Goal: Task Accomplishment & Management: Manage account settings

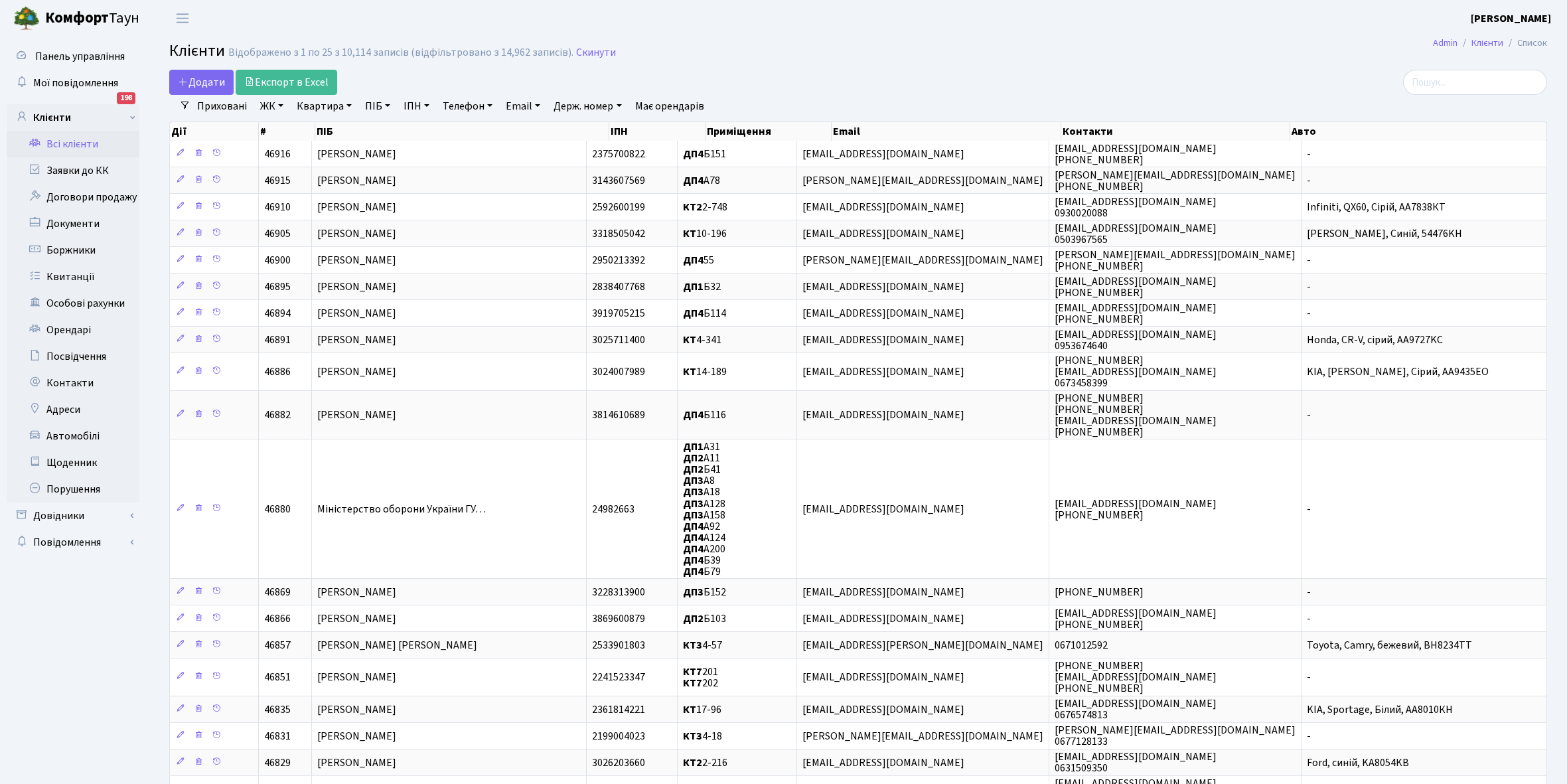
select select "25"
click at [78, 144] on link "Всі клієнти" at bounding box center [73, 144] width 133 height 27
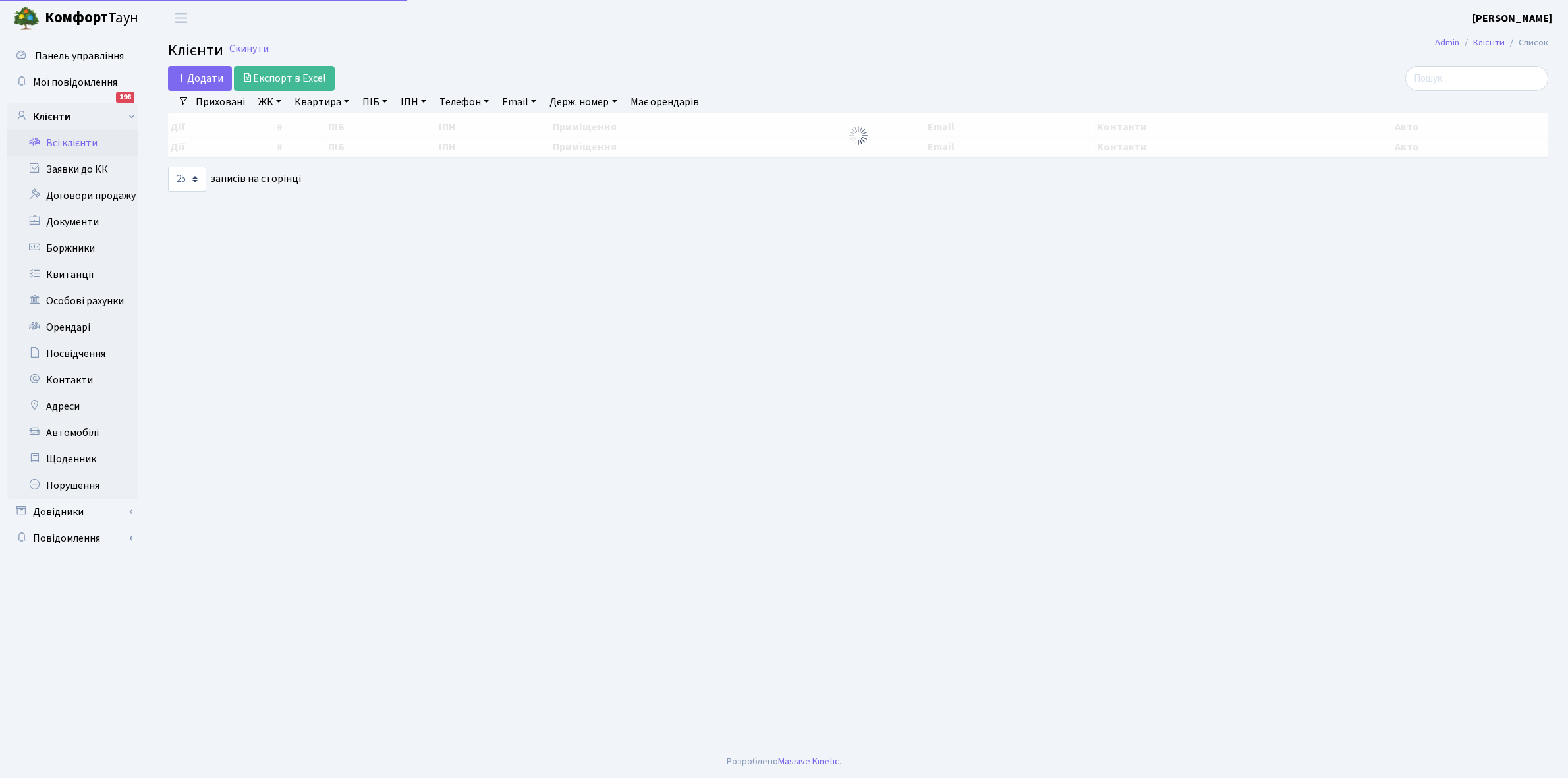
select select "25"
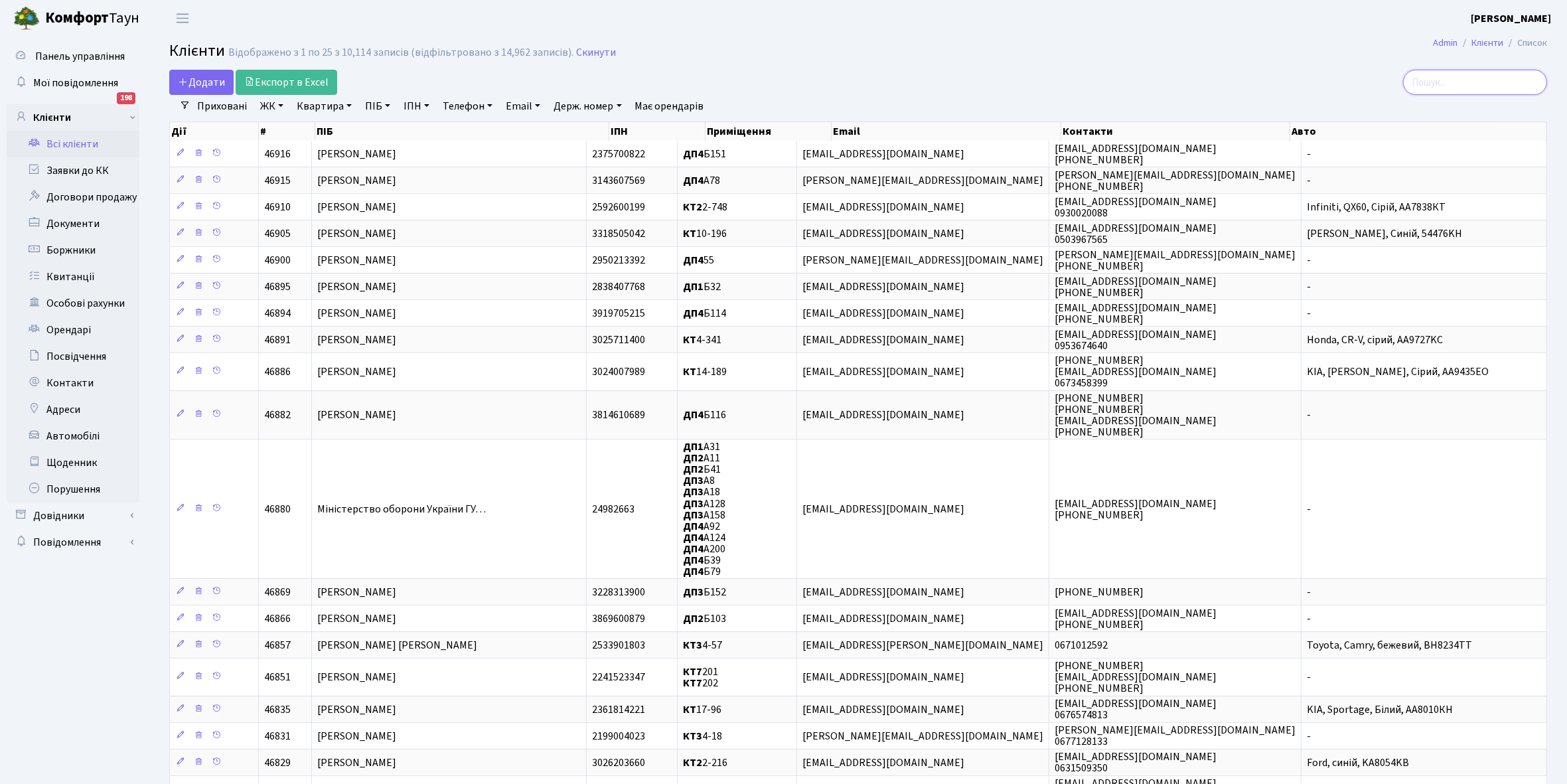
click at [1467, 81] on input "search" at bounding box center [1475, 82] width 144 height 25
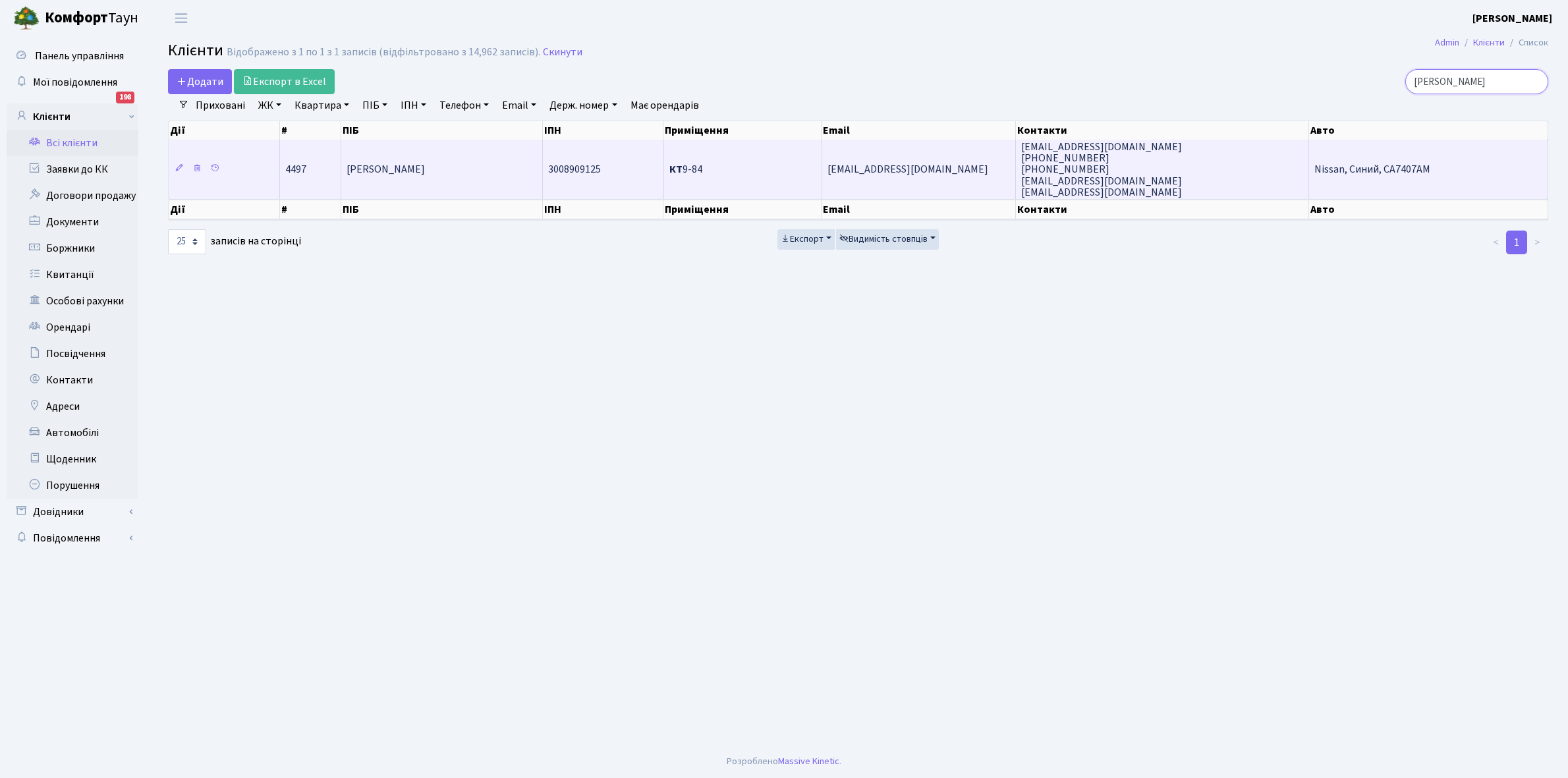
type input "плисюк"
click at [423, 169] on span "Плисюк Яна Ігорівна" at bounding box center [385, 169] width 78 height 14
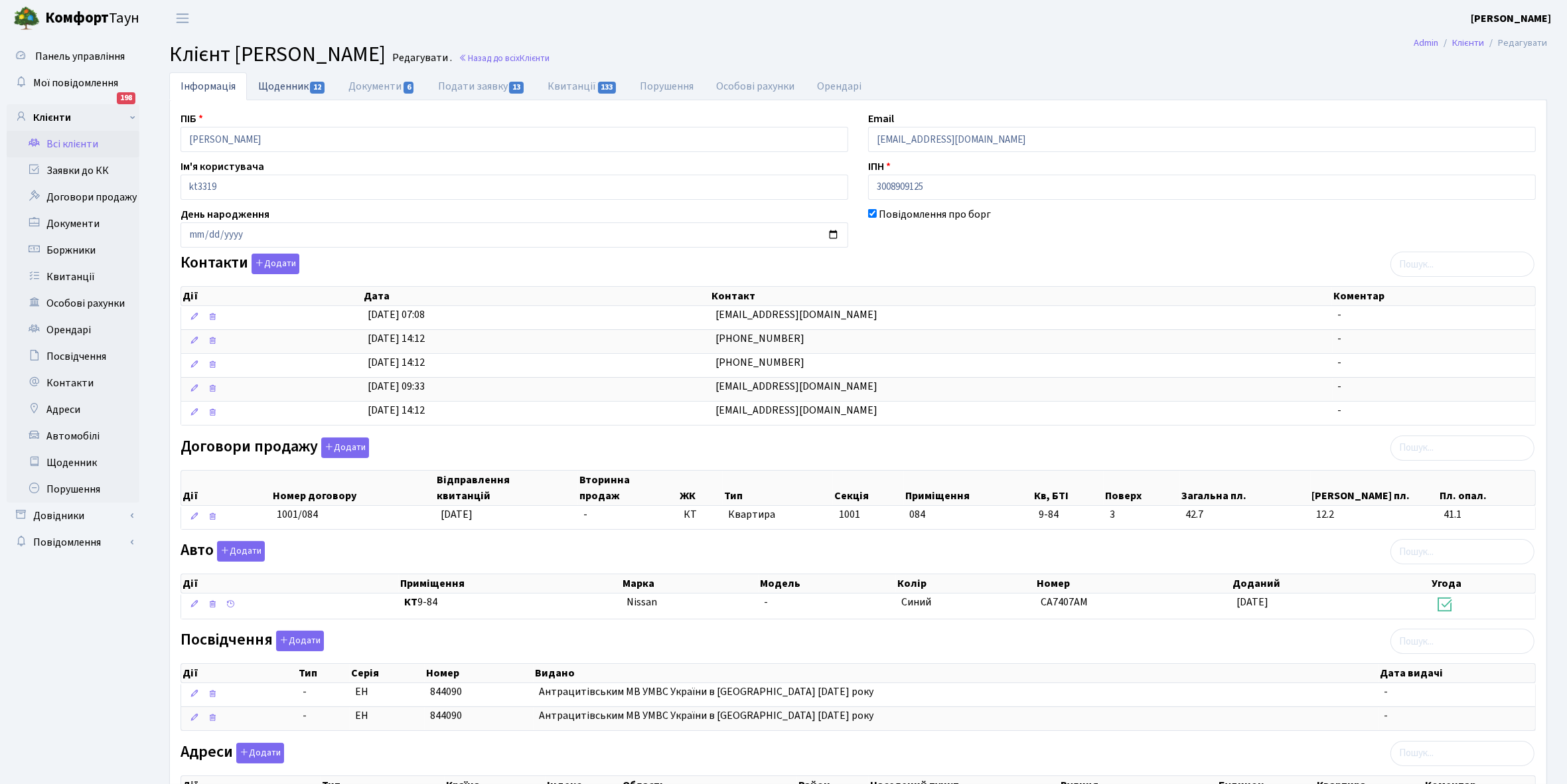
click at [271, 85] on link "Щоденник 12" at bounding box center [292, 86] width 90 height 27
select select "25"
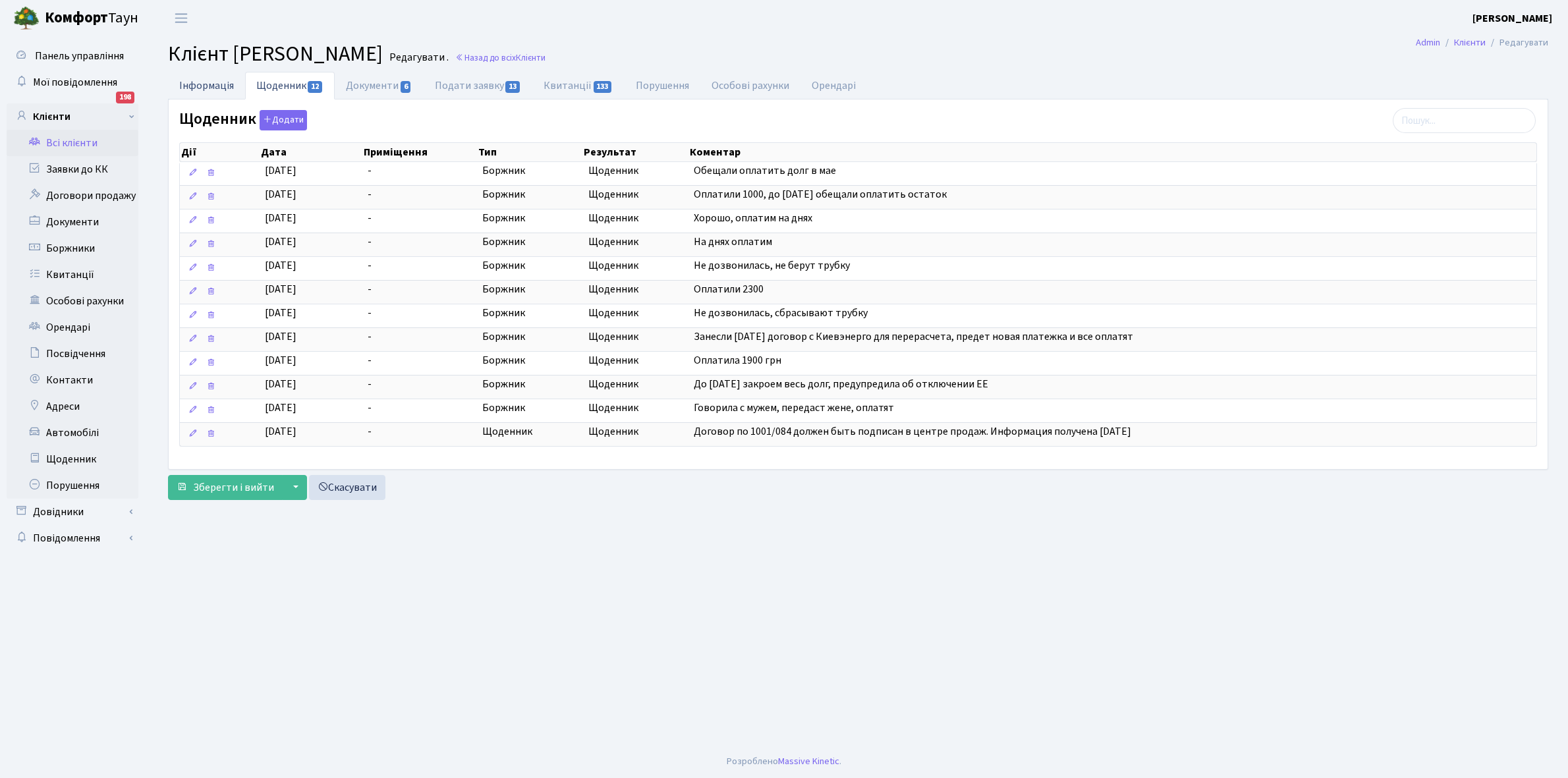
click at [196, 81] on link "Інформація" at bounding box center [206, 85] width 77 height 27
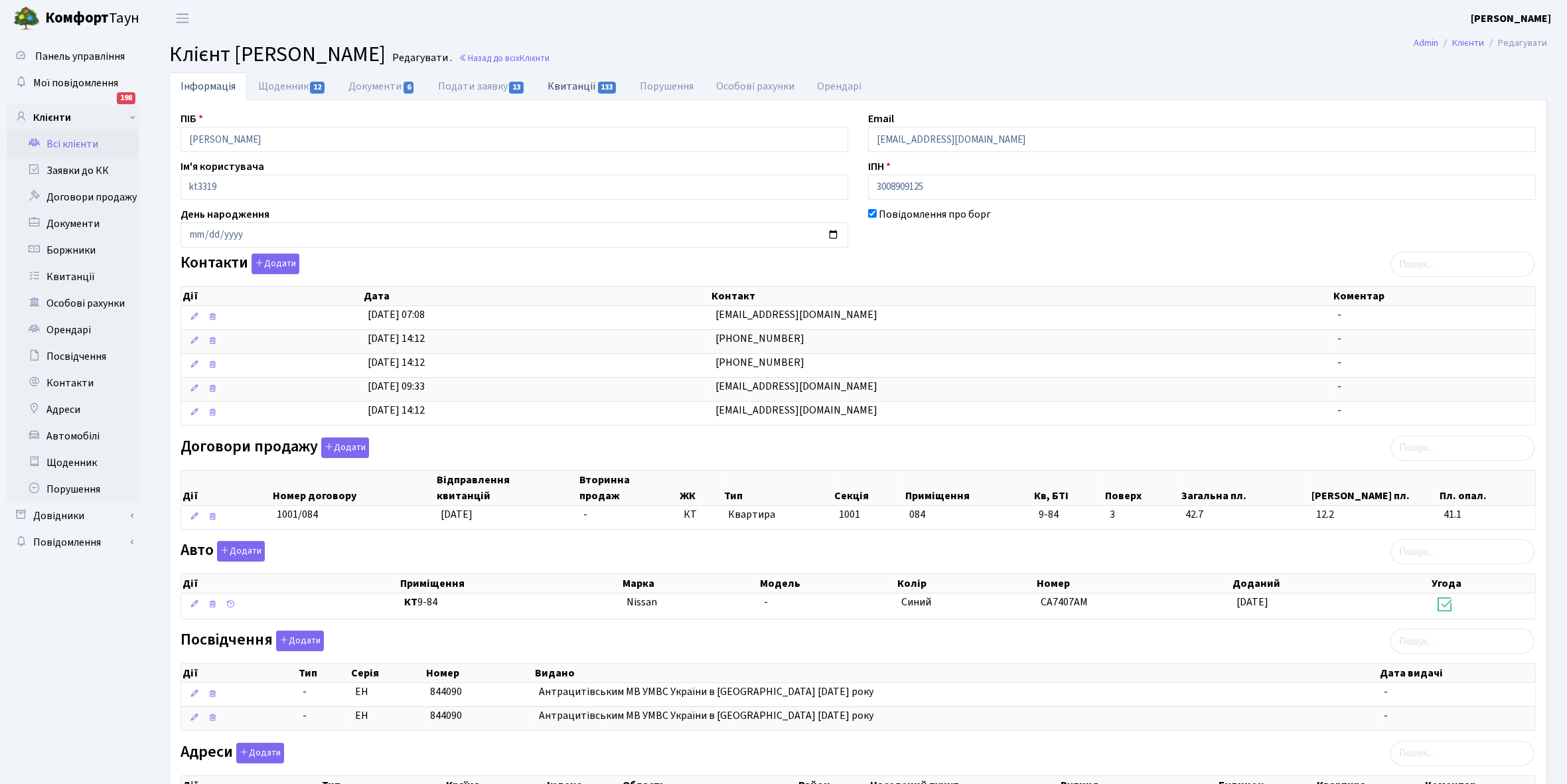
click at [580, 85] on link "Квитанції 133" at bounding box center [583, 86] width 92 height 27
select select "25"
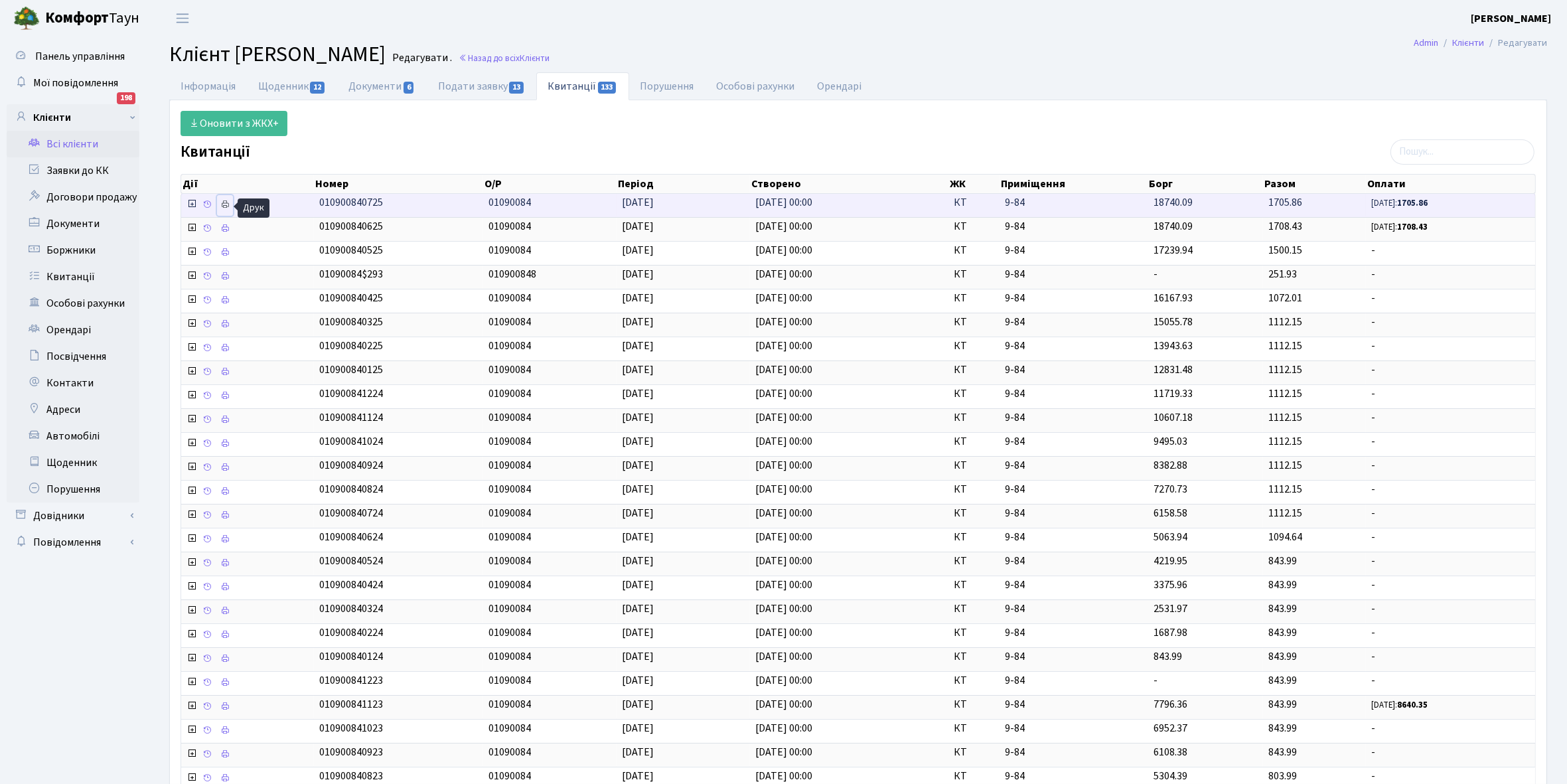
click at [224, 206] on icon at bounding box center [225, 204] width 9 height 9
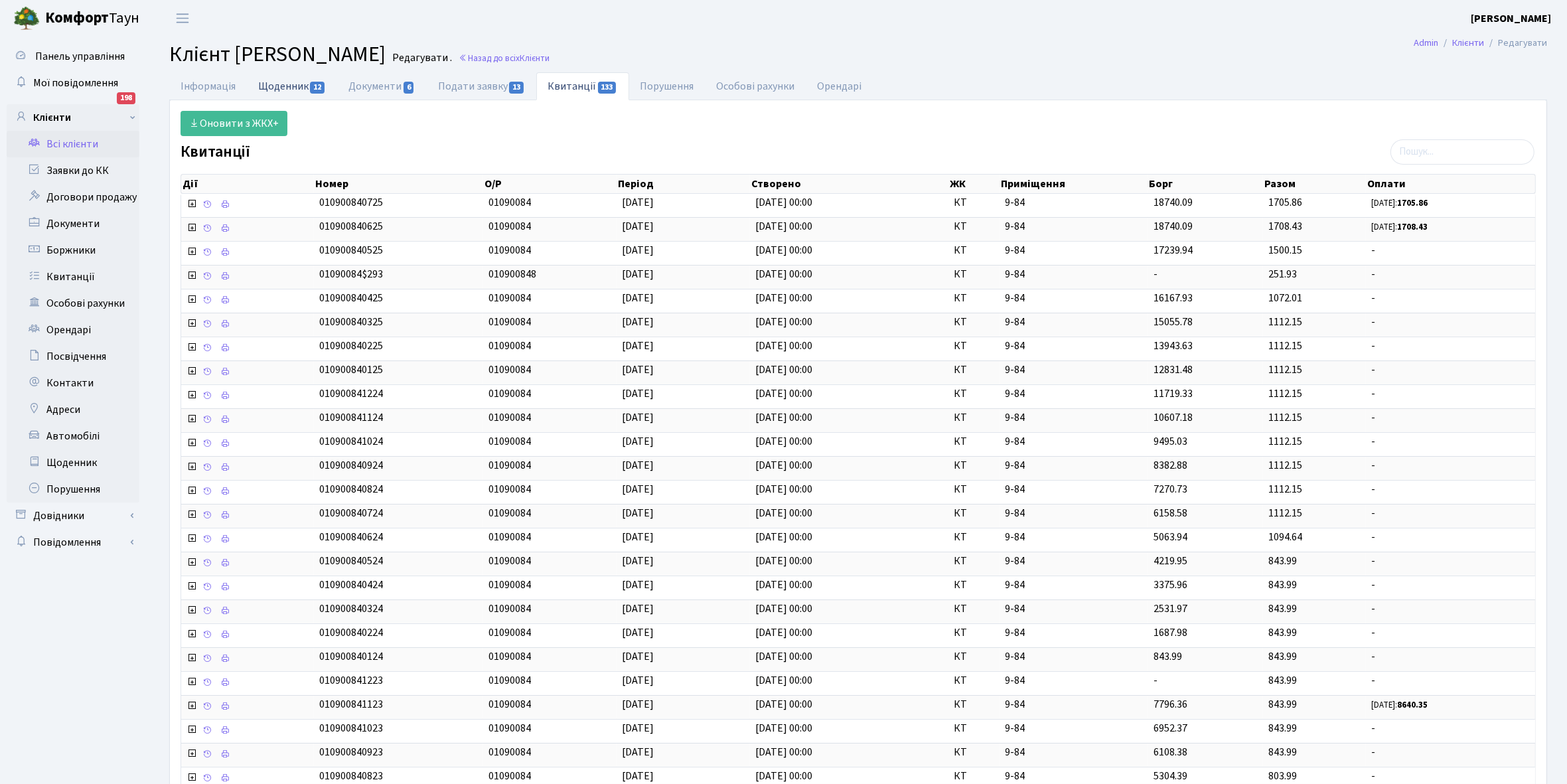
click at [282, 83] on link "Щоденник 12" at bounding box center [292, 86] width 90 height 27
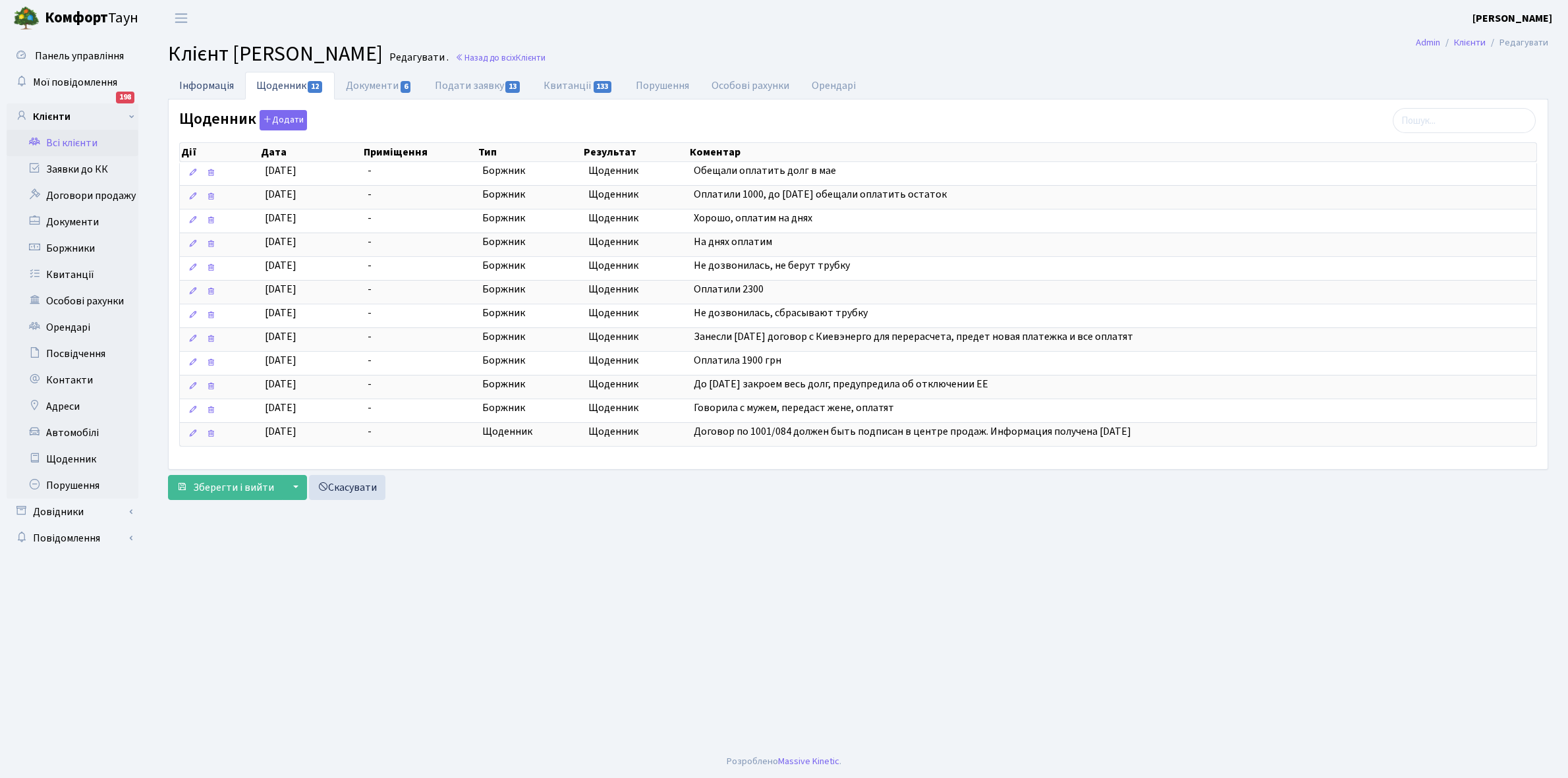
click at [206, 85] on link "Інформація" at bounding box center [206, 85] width 77 height 27
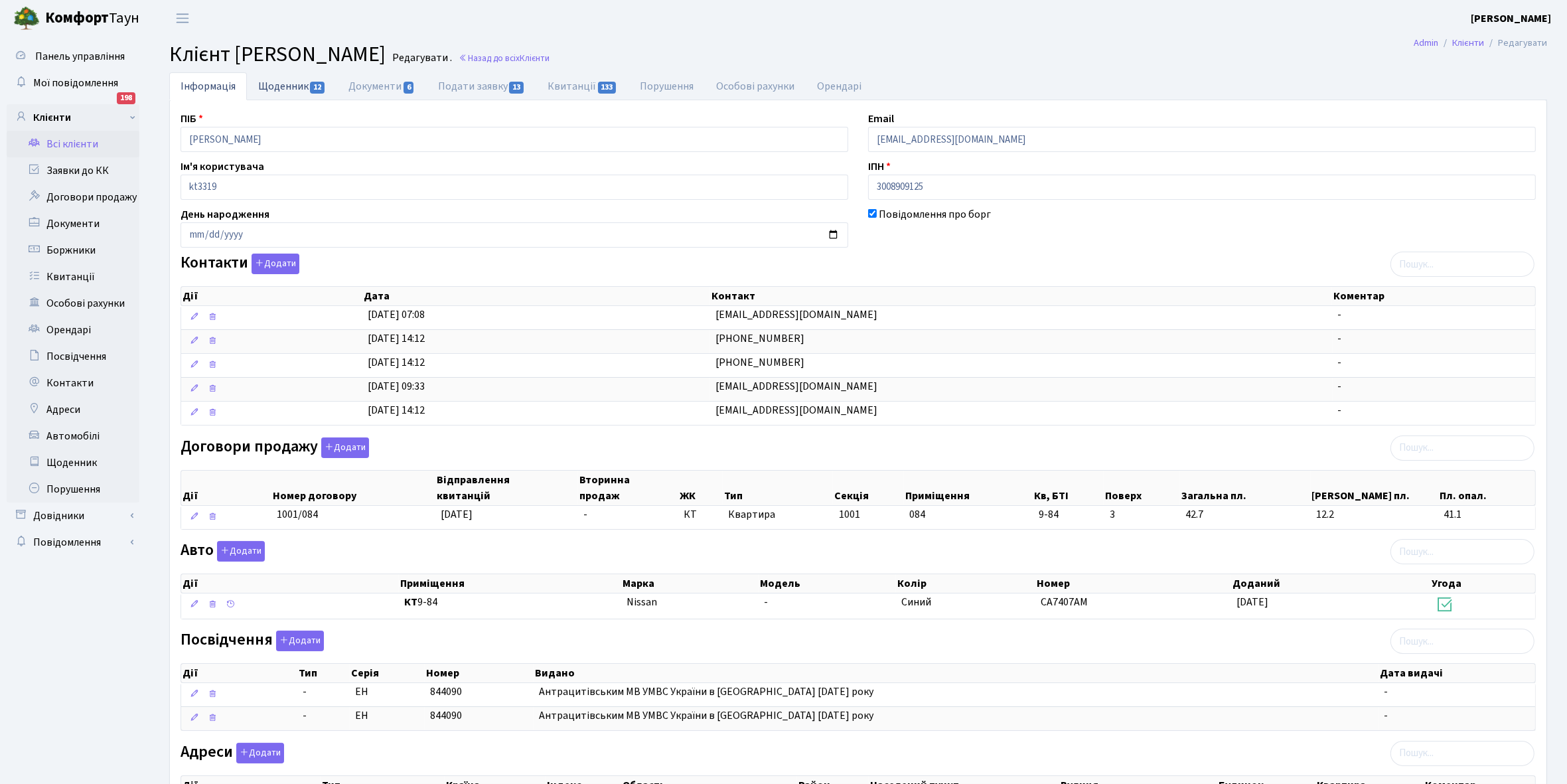
click at [277, 86] on link "Щоденник 12" at bounding box center [292, 86] width 90 height 27
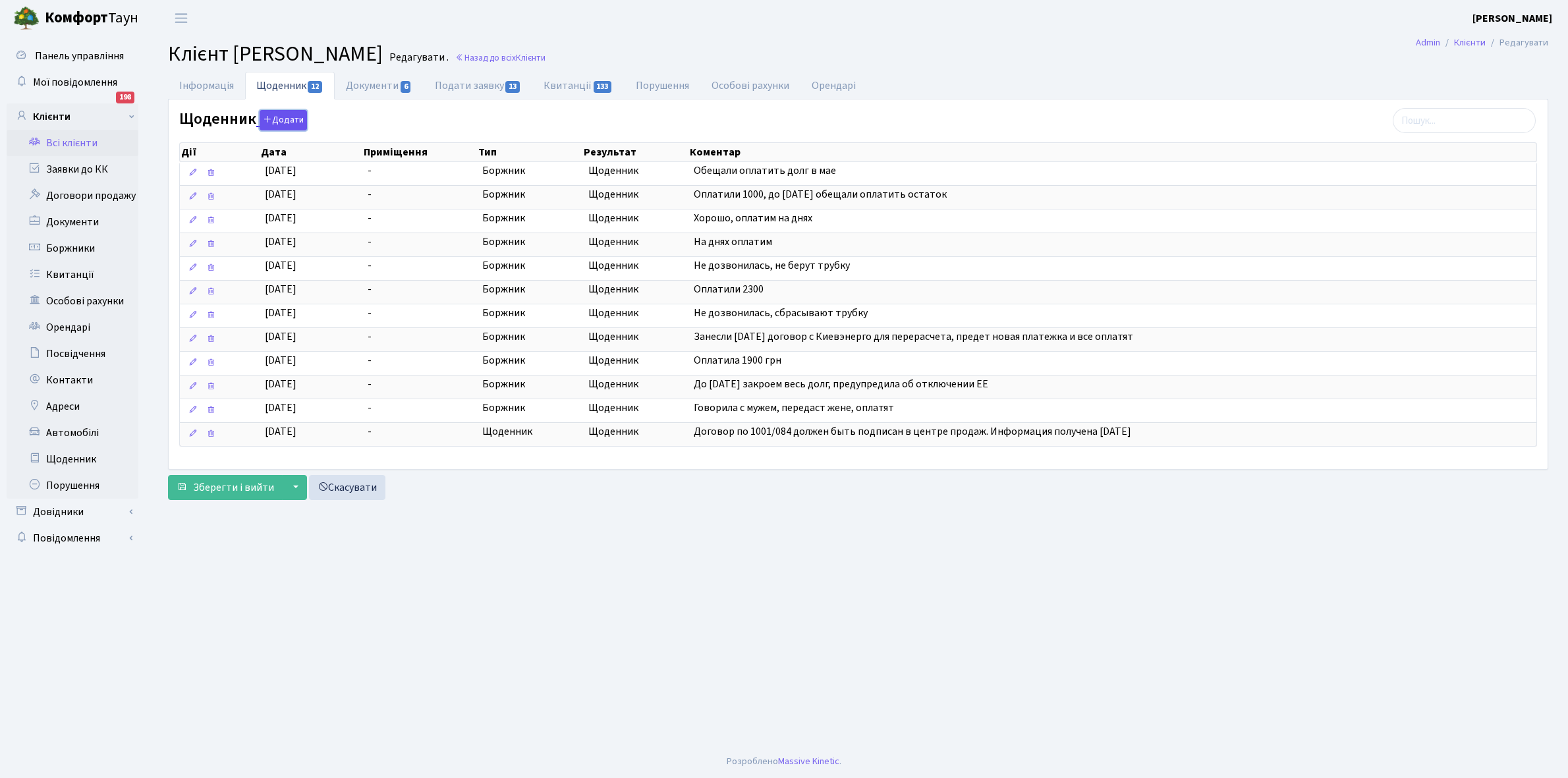
click at [283, 122] on button "Додати" at bounding box center [283, 119] width 47 height 20
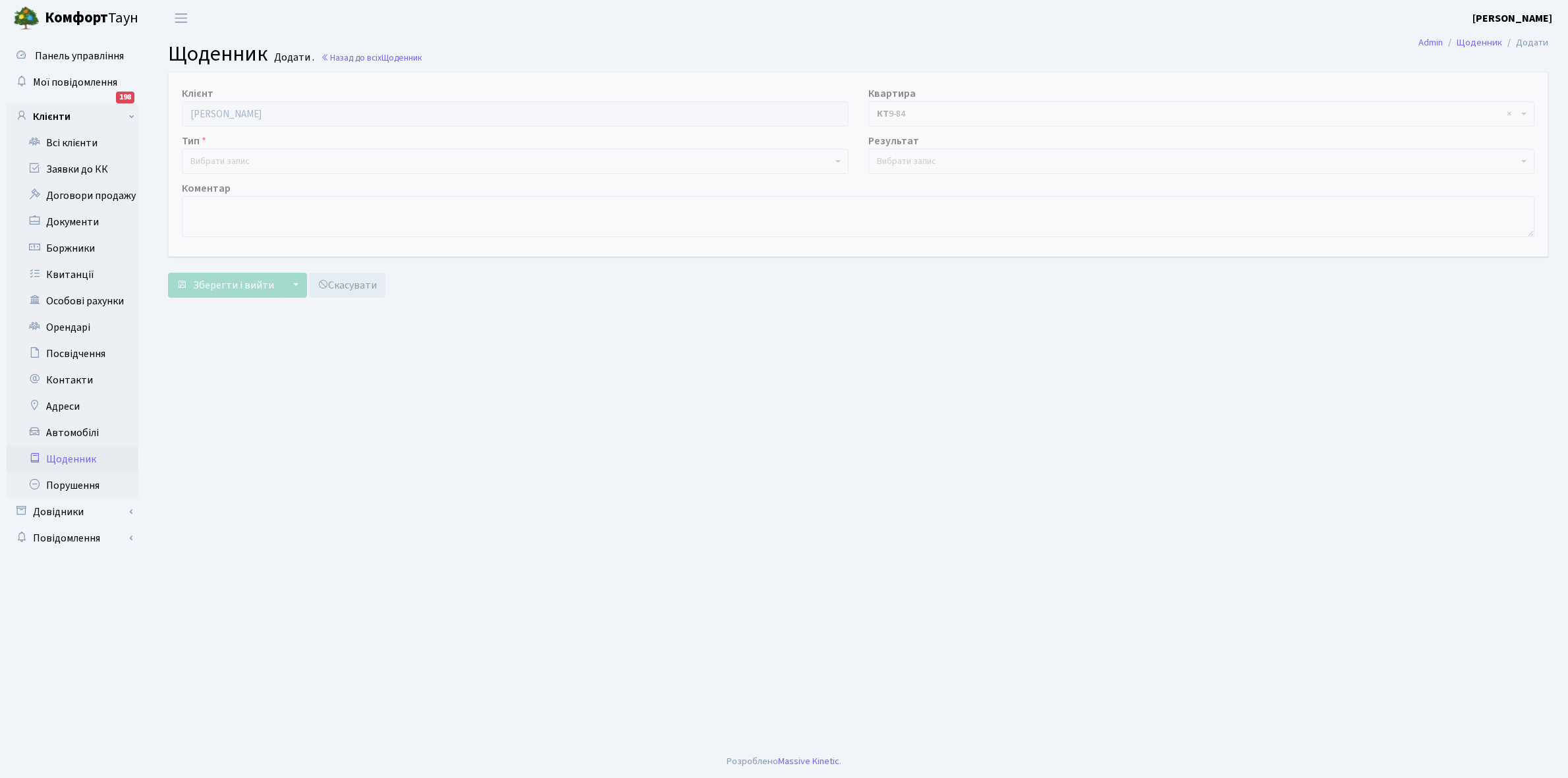
click at [222, 158] on span "Вибрати запис" at bounding box center [220, 161] width 59 height 13
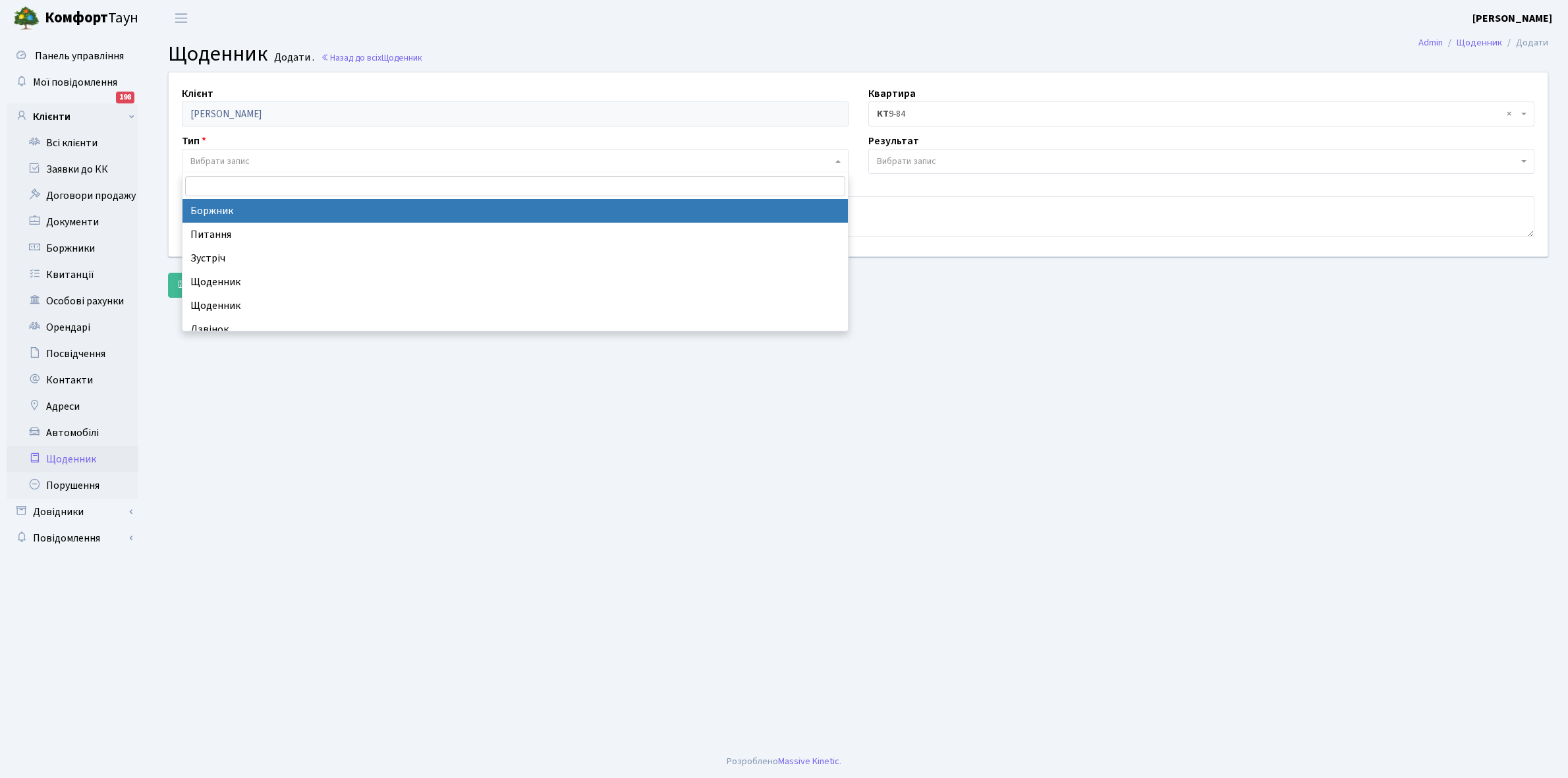
select select "189"
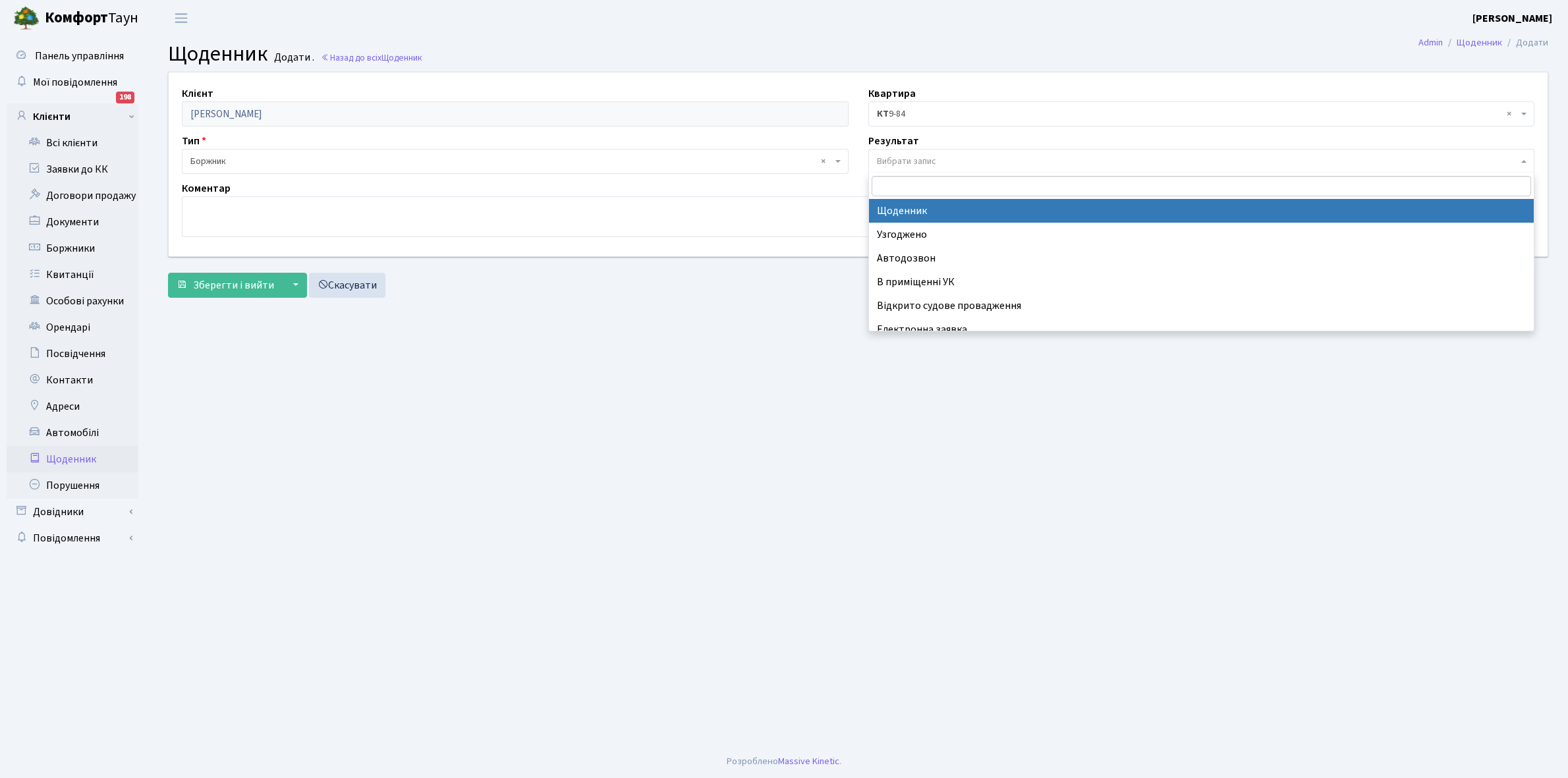
click at [923, 159] on span "Вибрати запис" at bounding box center [906, 161] width 59 height 13
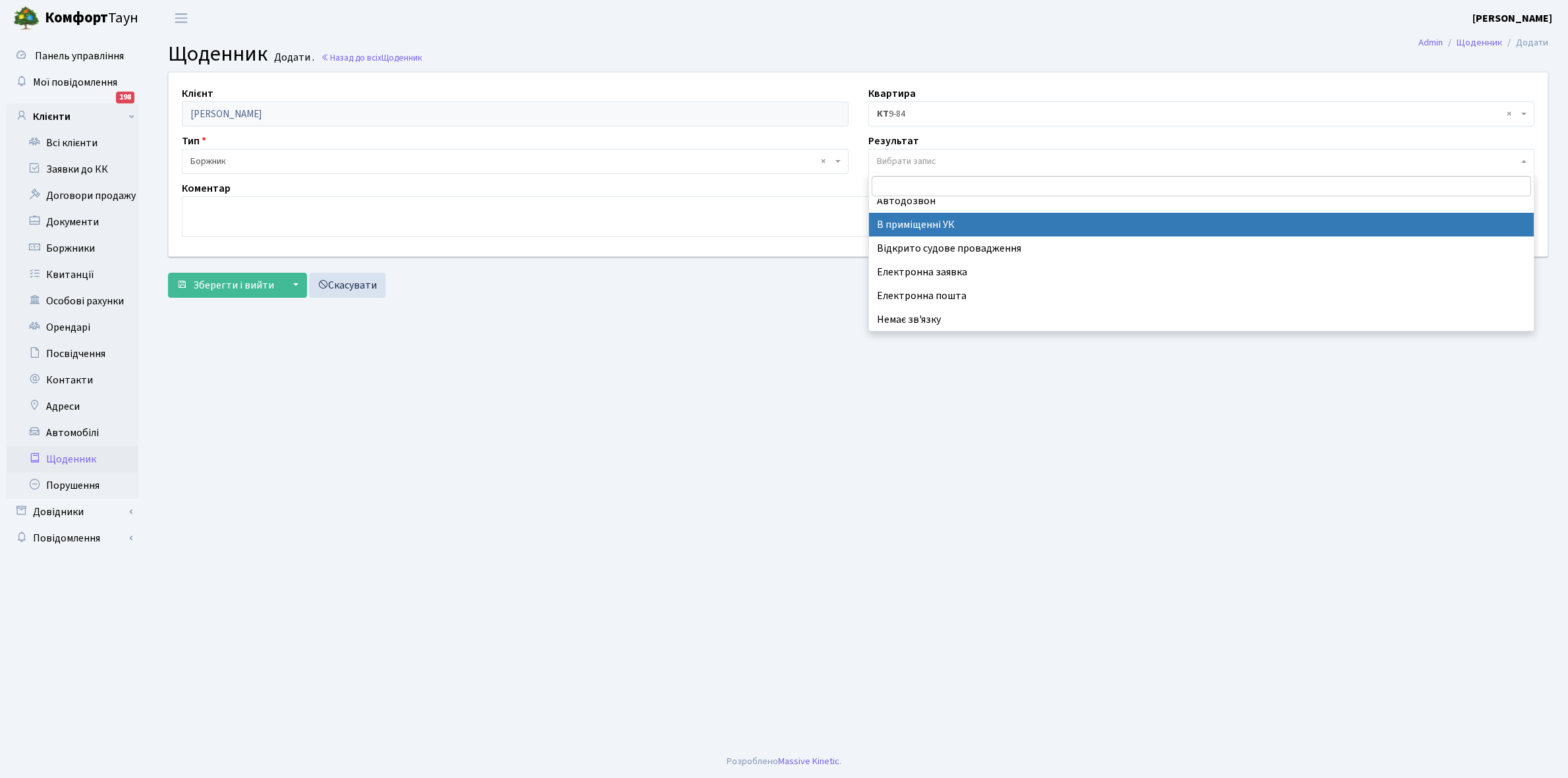
scroll to position [81, 0]
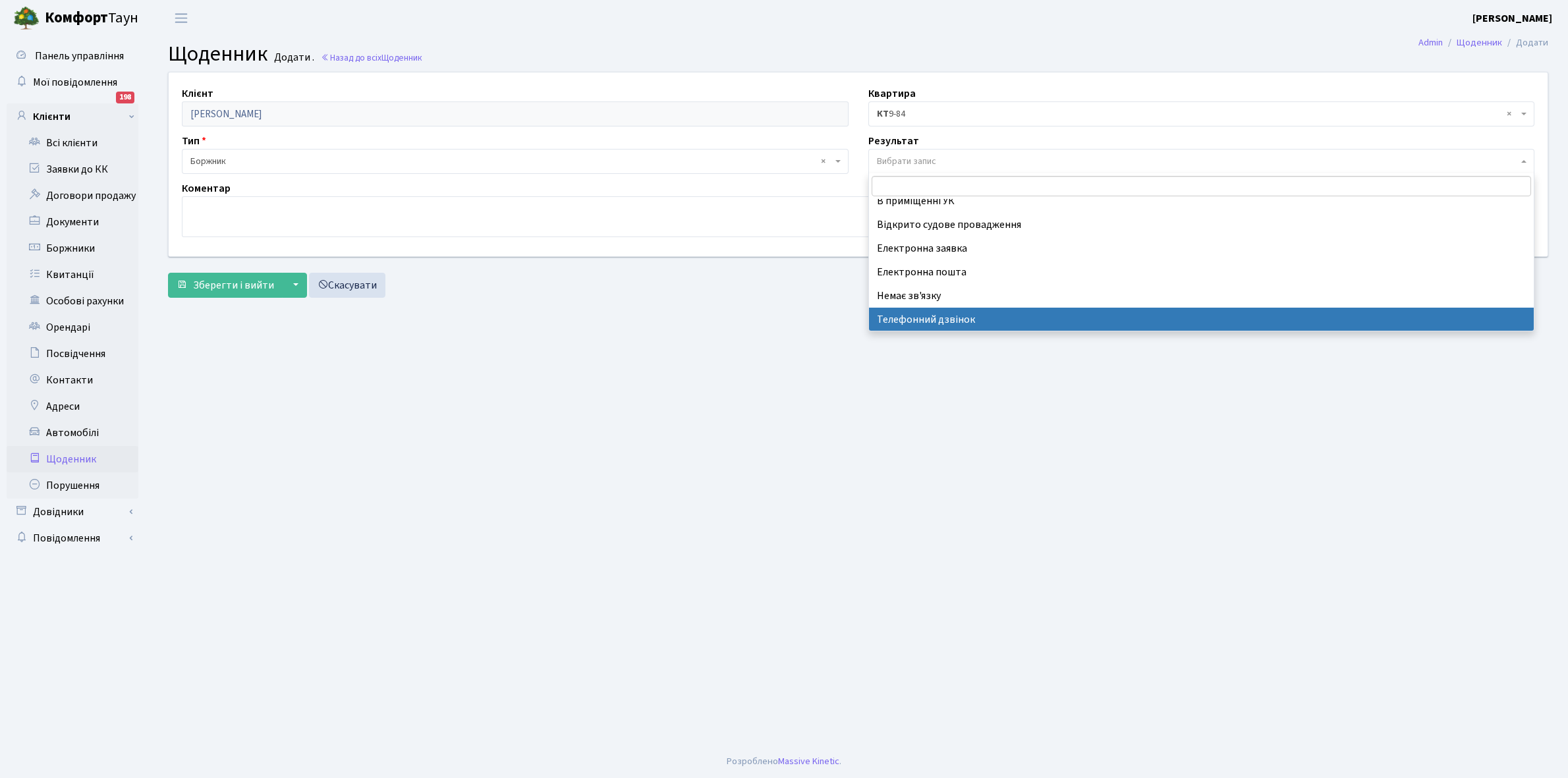
select select "196"
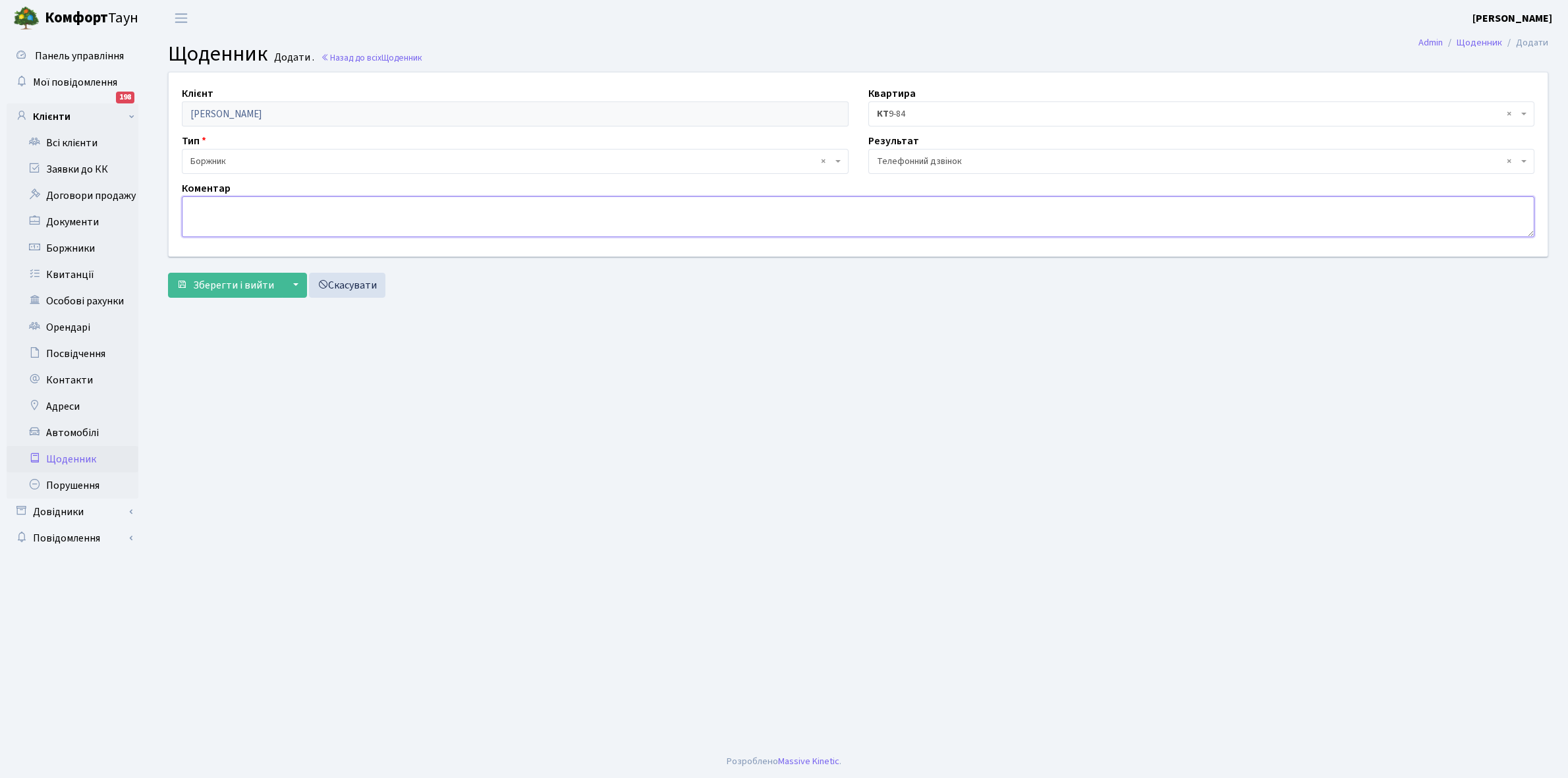
click at [186, 204] on textarea at bounding box center [857, 216] width 1352 height 40
type textarea "До кінця вересня закриє борг."
click at [241, 288] on span "Зберегти і вийти" at bounding box center [234, 285] width 81 height 14
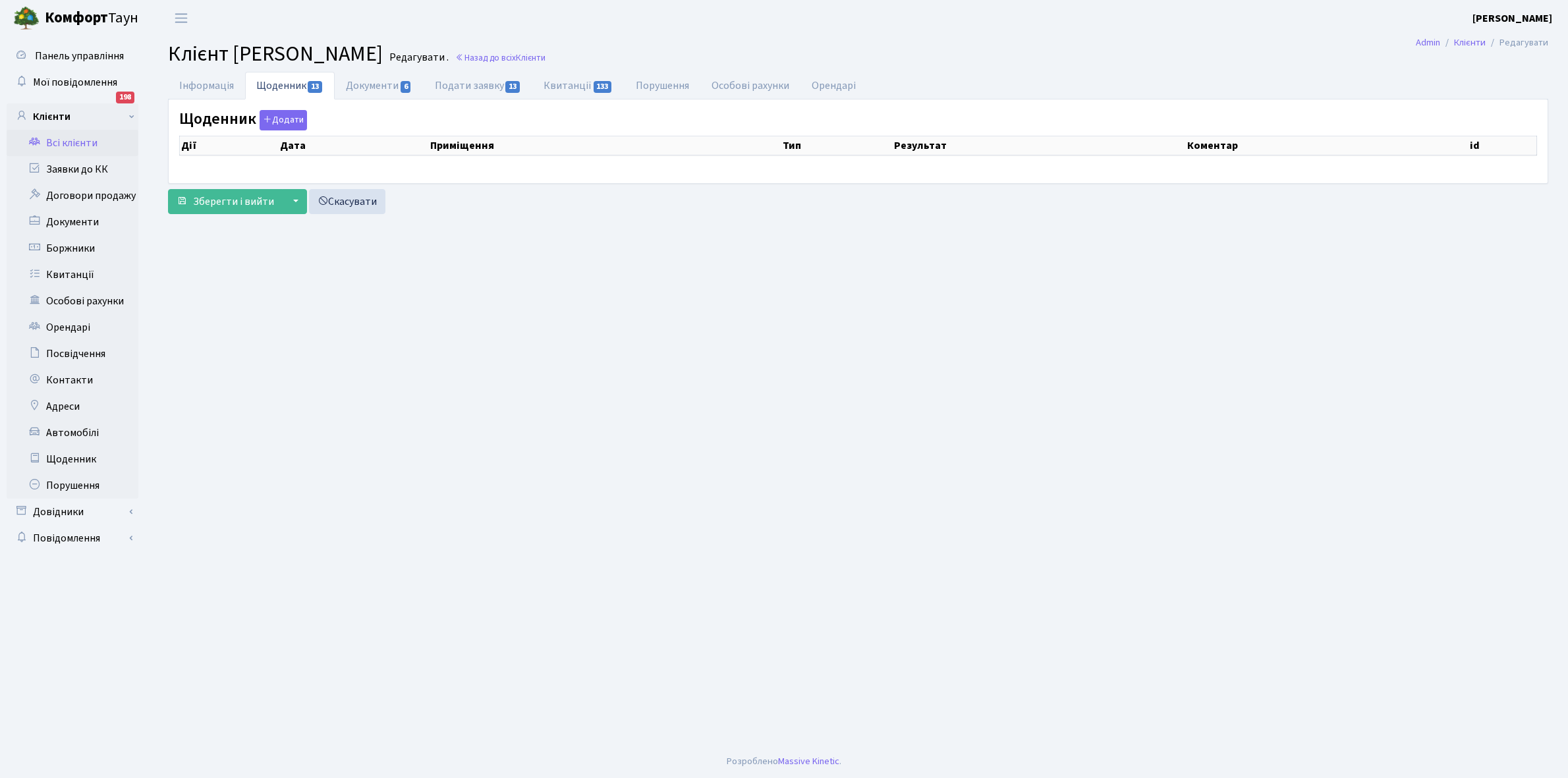
select select "25"
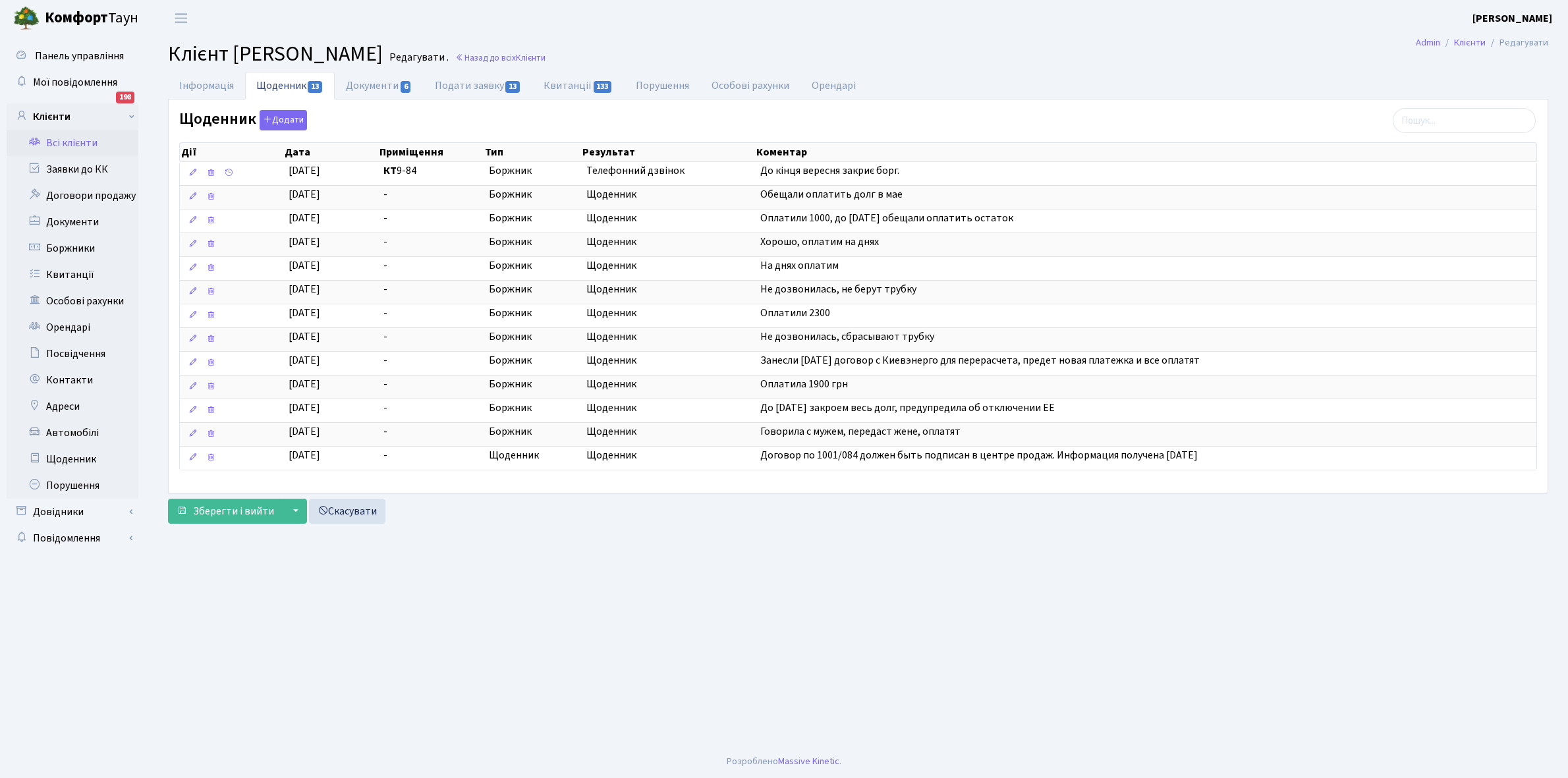
click at [76, 143] on link "Всі клієнти" at bounding box center [72, 143] width 132 height 26
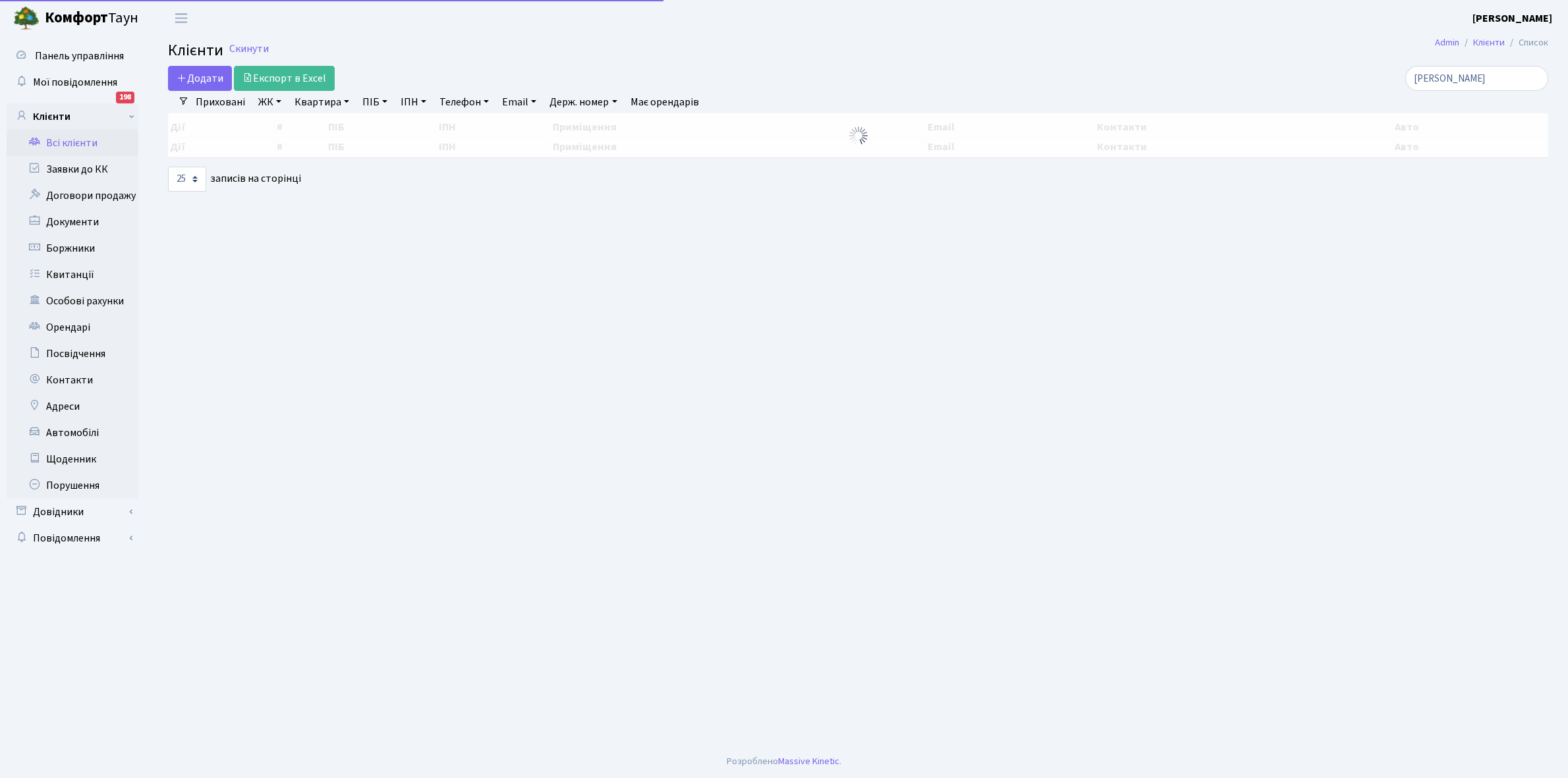
select select "25"
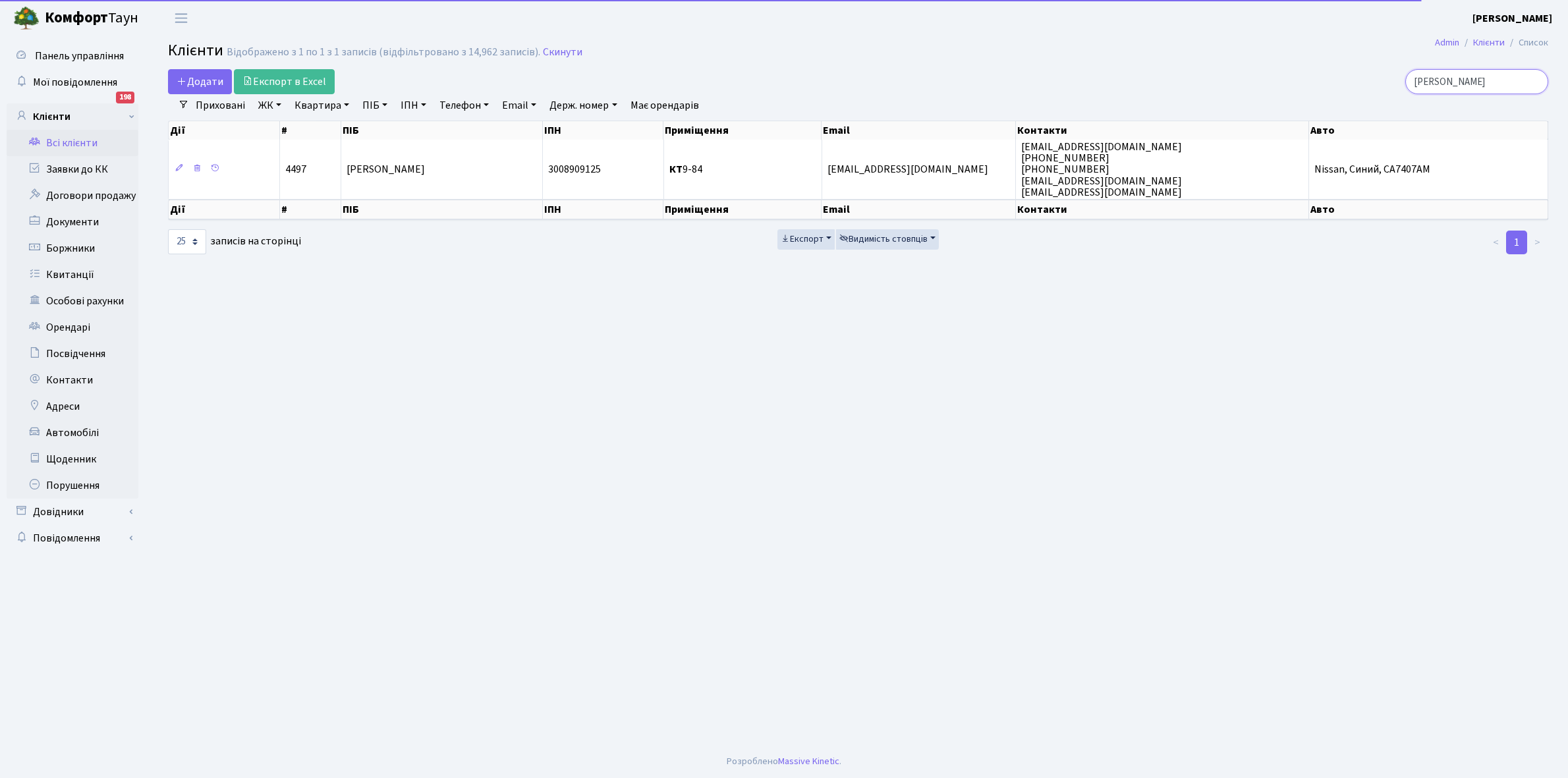
click at [1470, 77] on input "плисюк" at bounding box center [1476, 82] width 143 height 25
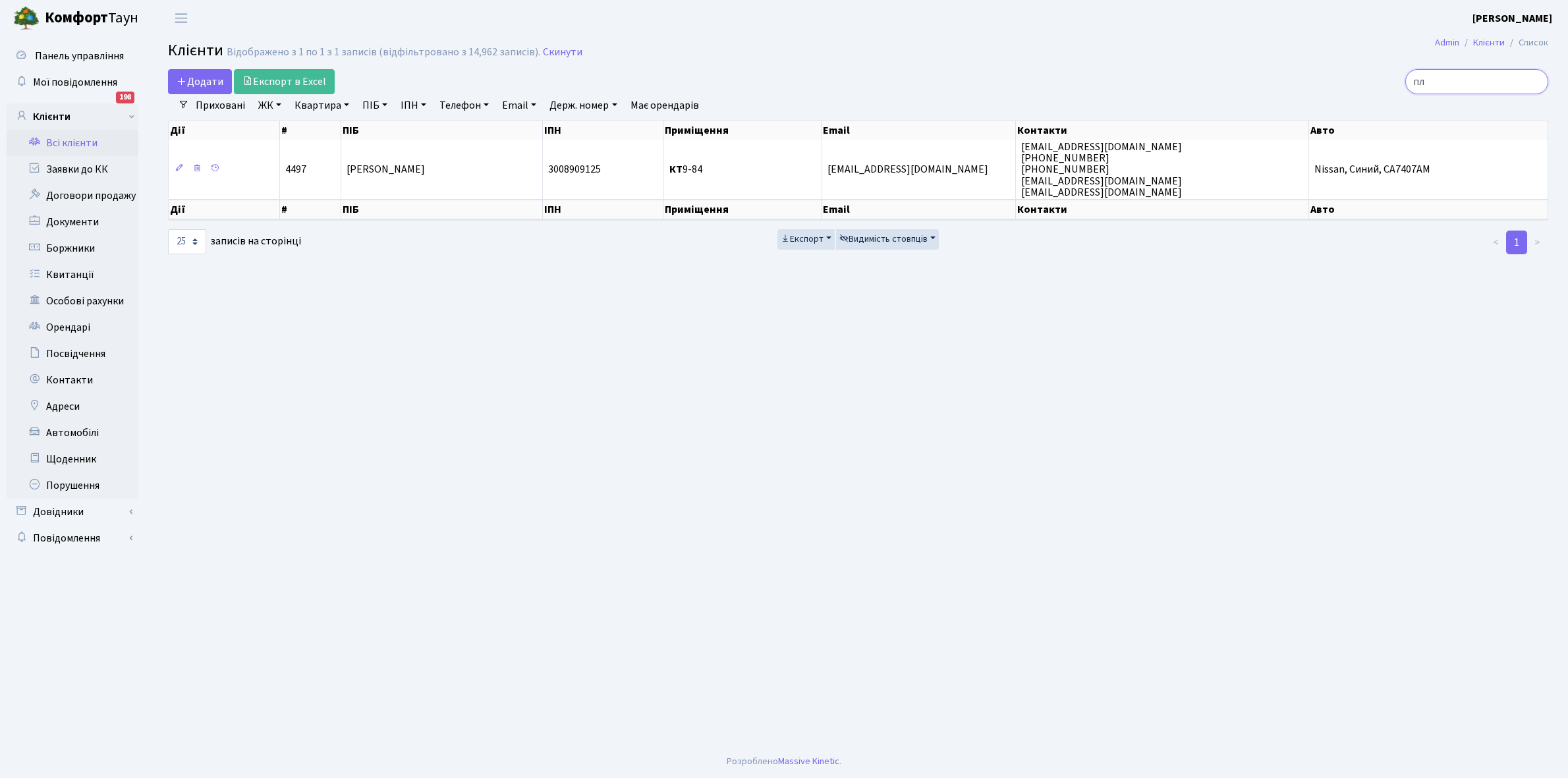
type input "п"
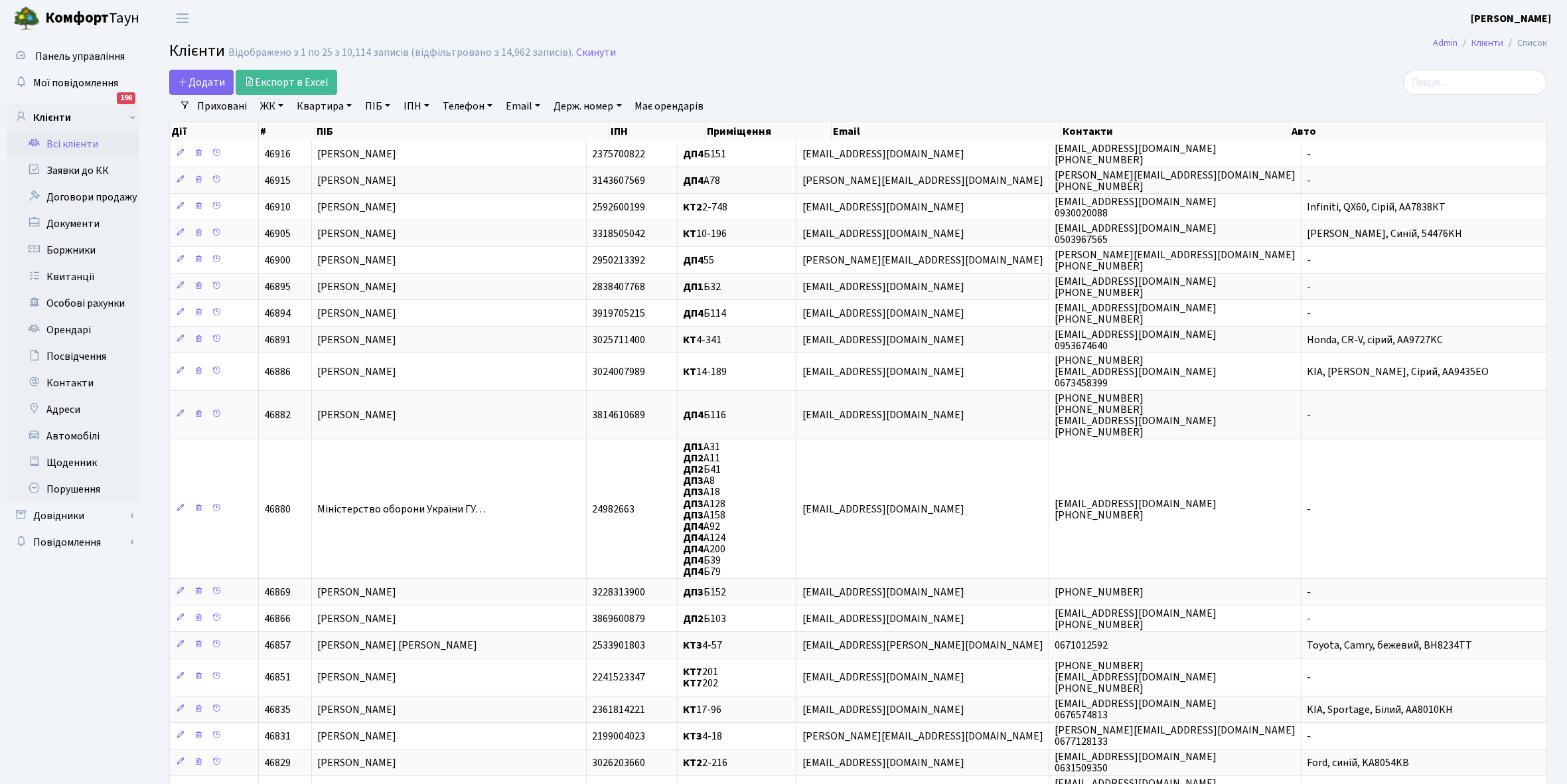
click at [83, 144] on link "Всі клієнти" at bounding box center [73, 144] width 133 height 27
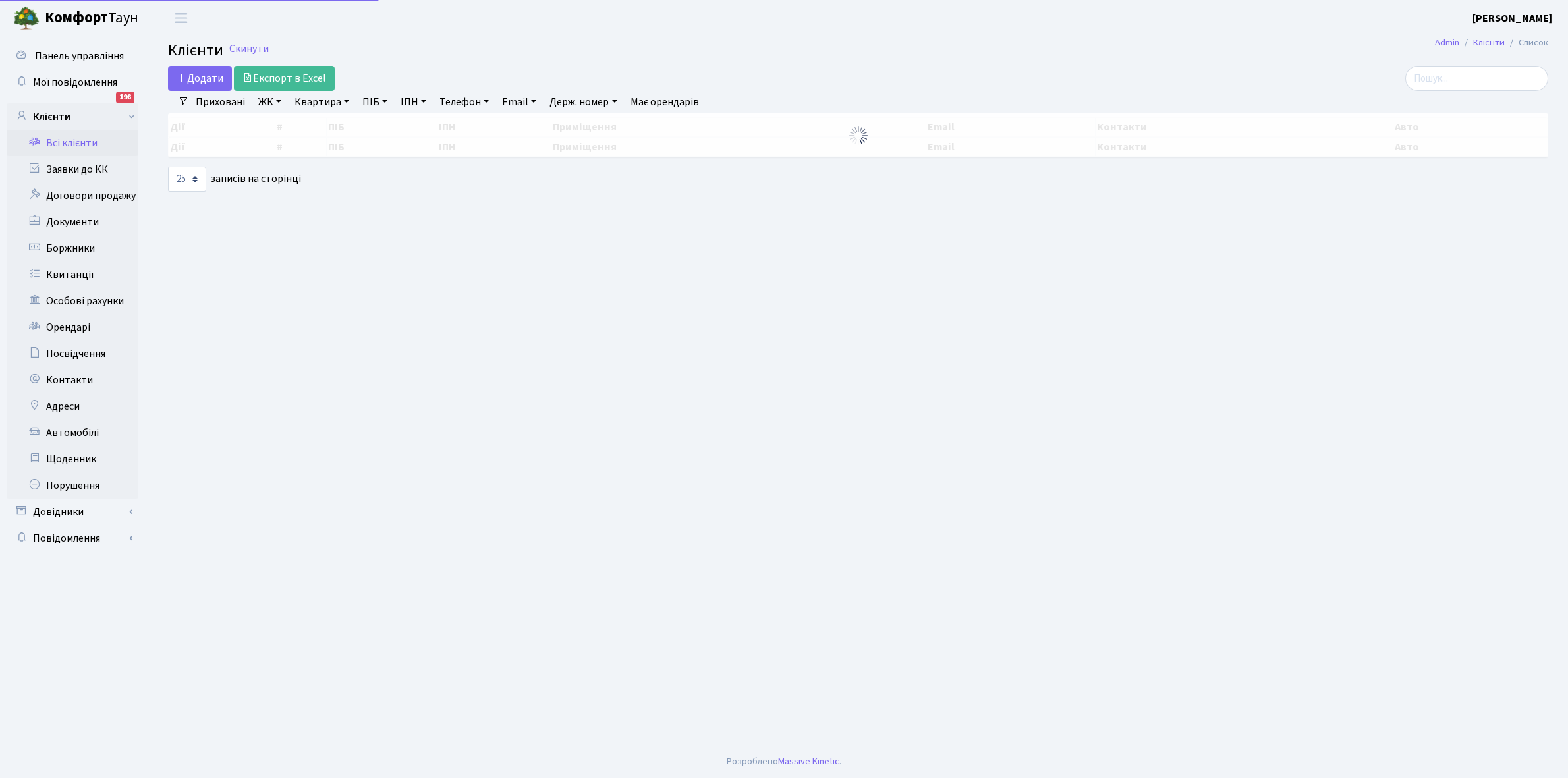
select select
select select "25"
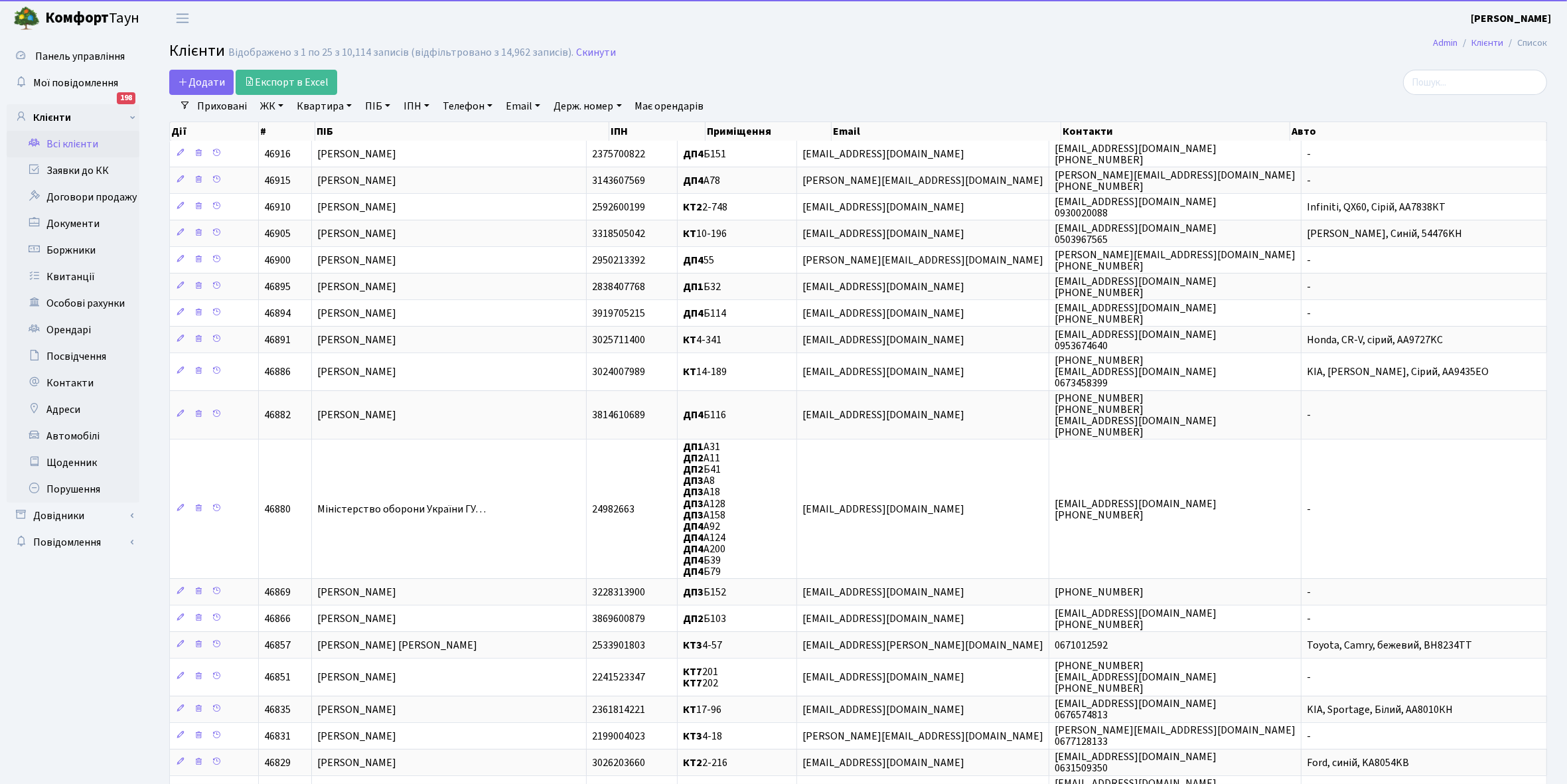
click at [282, 107] on link "ЖК" at bounding box center [272, 105] width 34 height 22
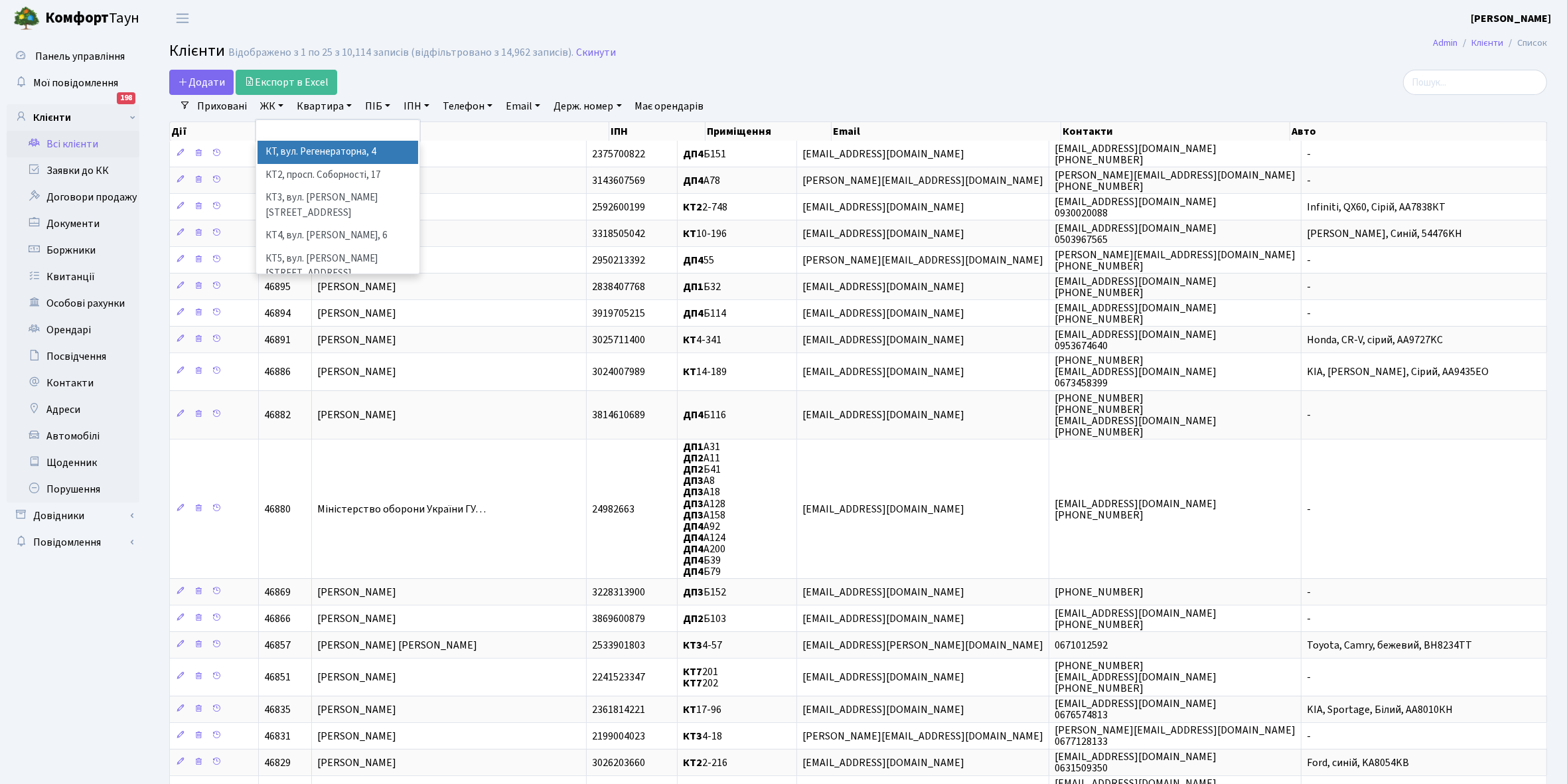
click at [298, 153] on li "КТ, вул. Регенераторна, 4" at bounding box center [337, 152] width 160 height 23
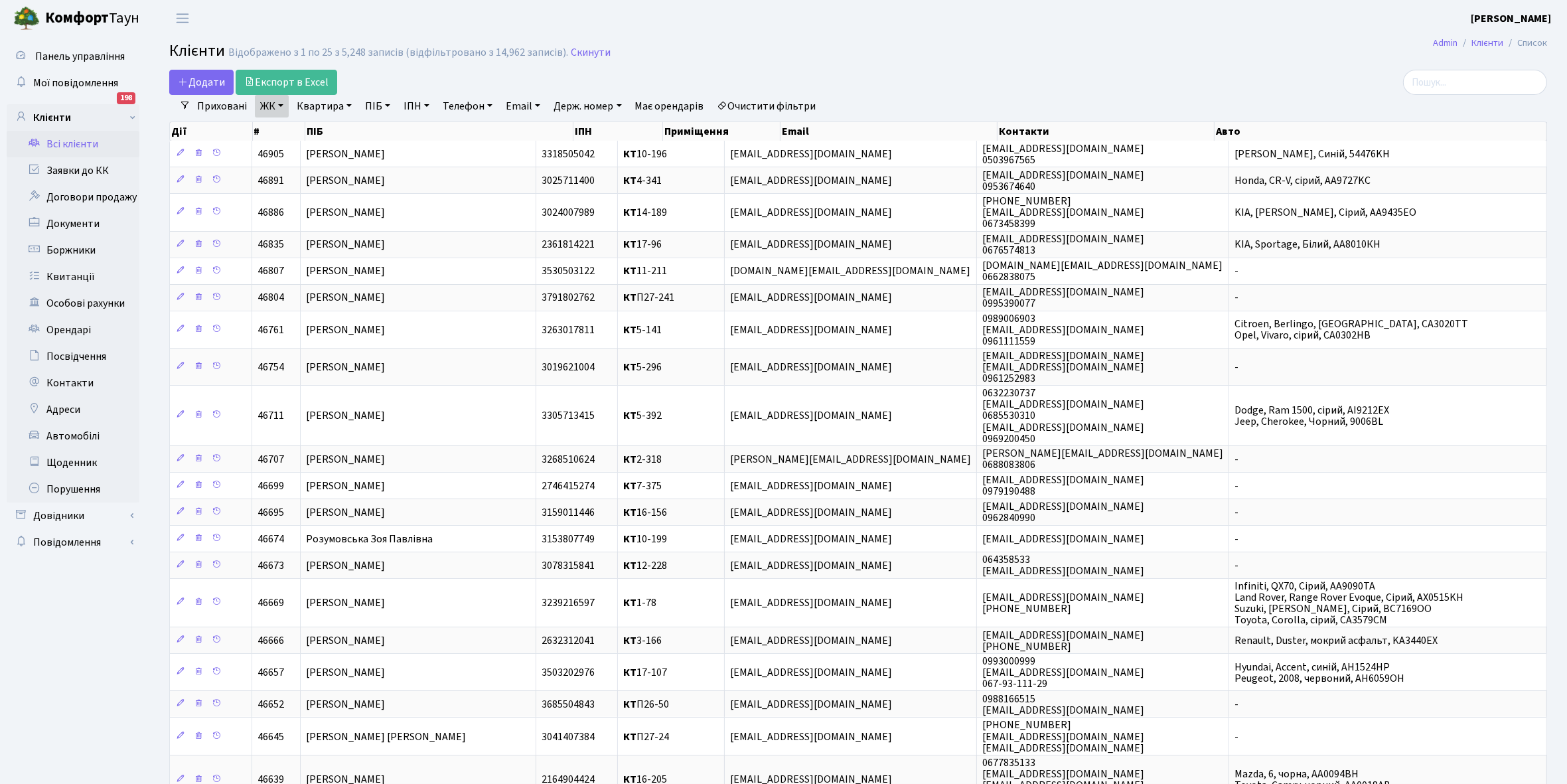
click at [63, 142] on link "Всі клієнти" at bounding box center [73, 144] width 133 height 27
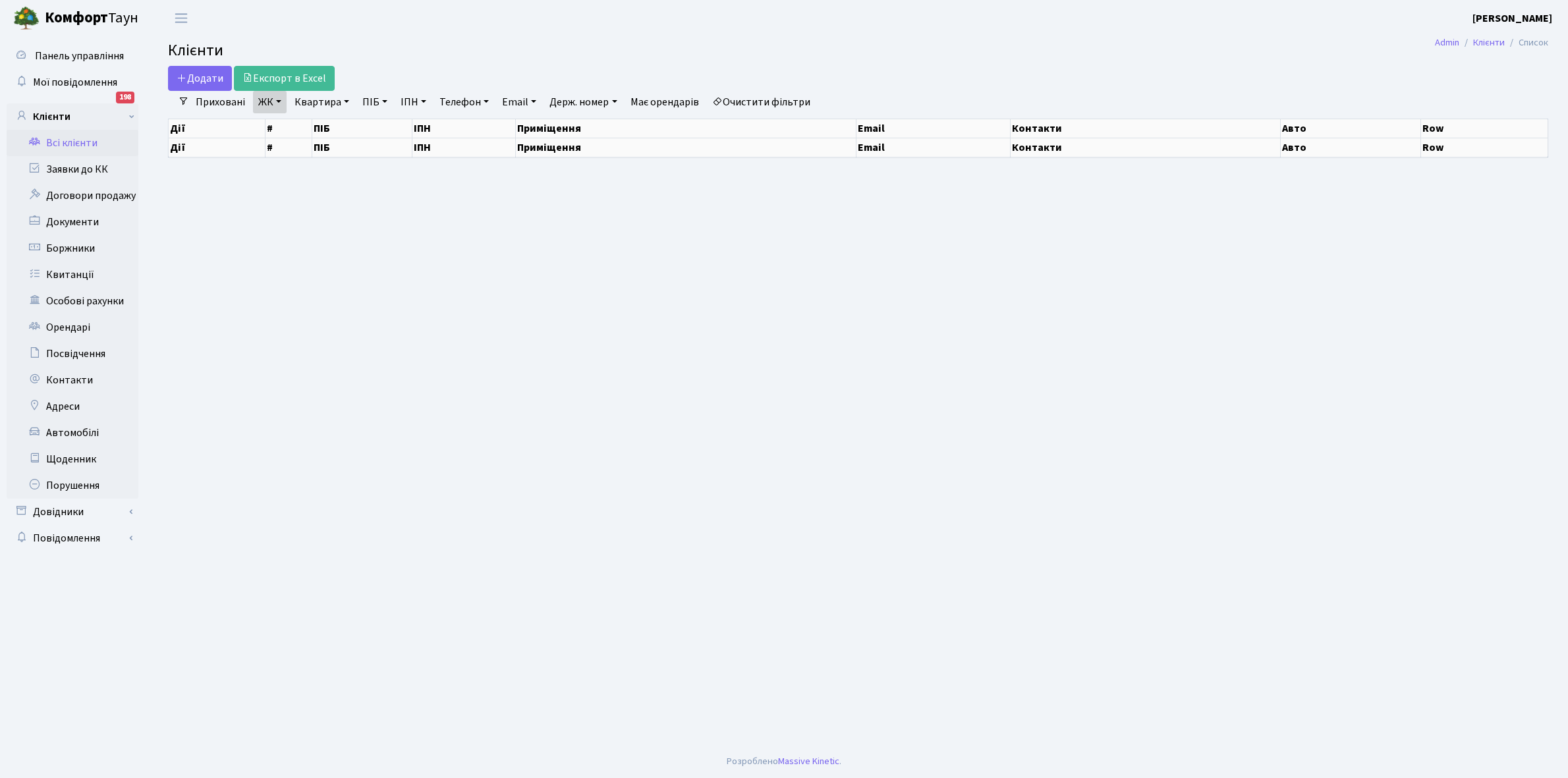
select select "25"
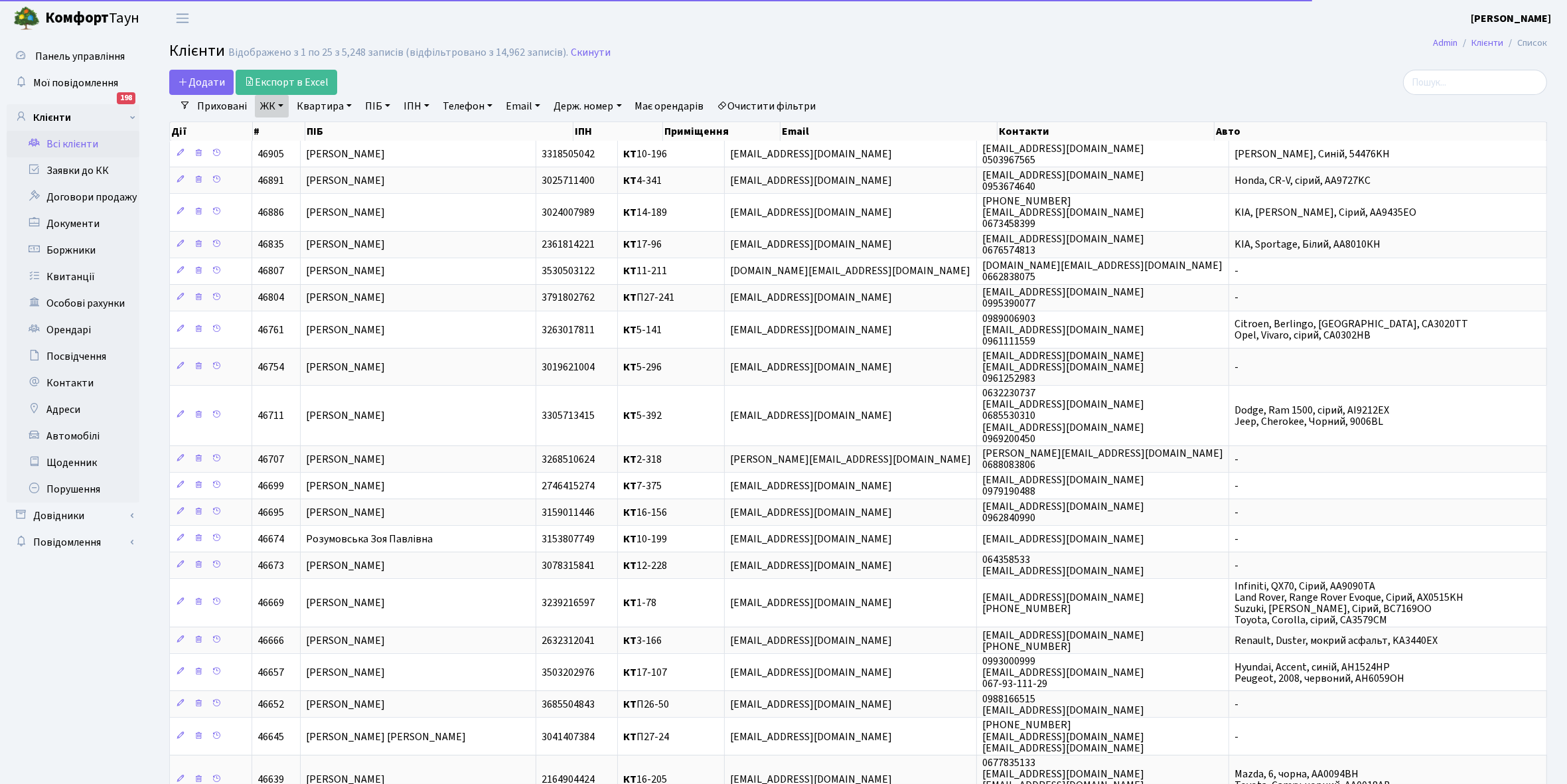
click at [782, 104] on link "Очистити фільтри" at bounding box center [768, 105] width 110 height 22
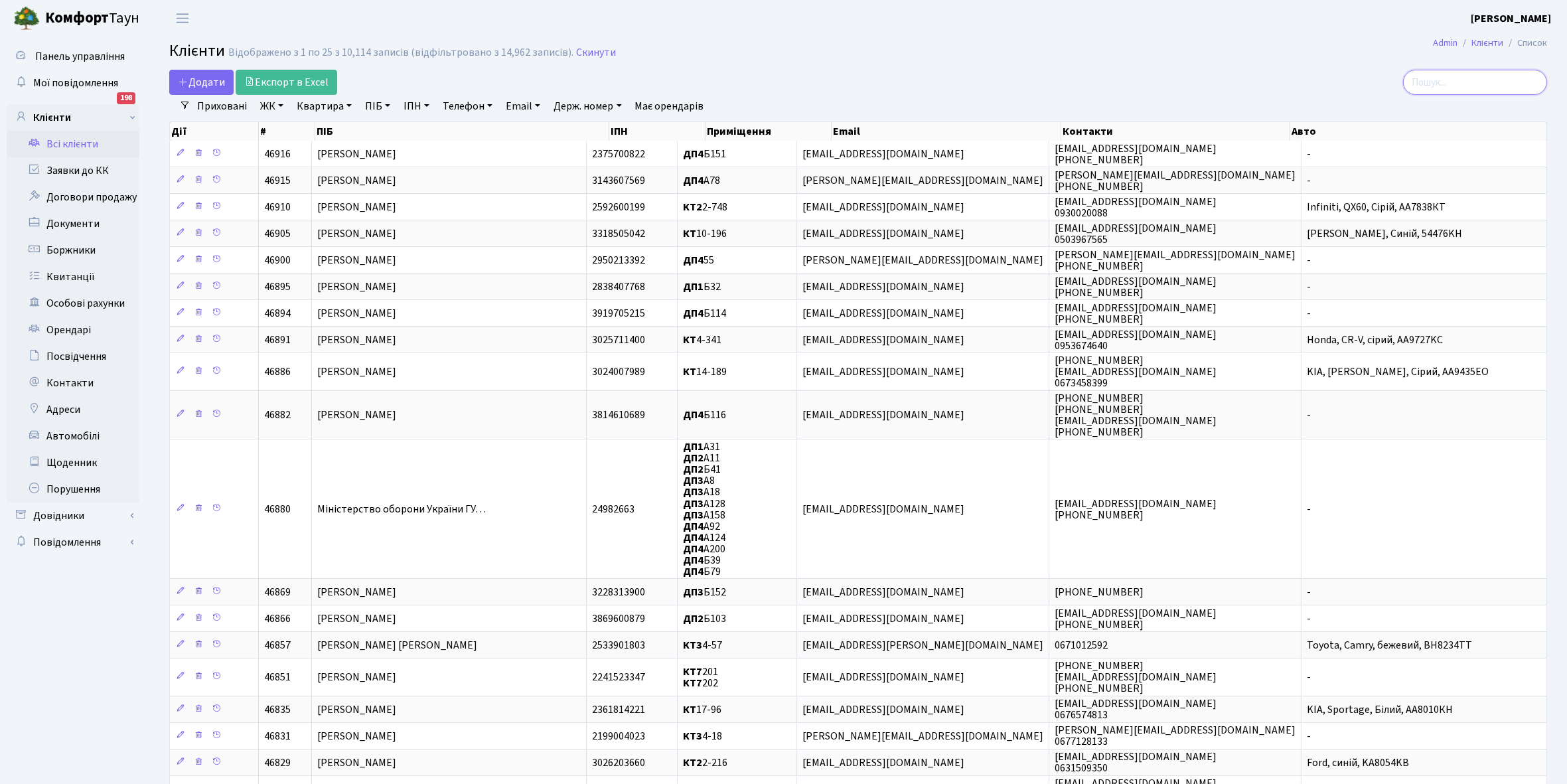
click at [1476, 76] on input "search" at bounding box center [1475, 82] width 144 height 25
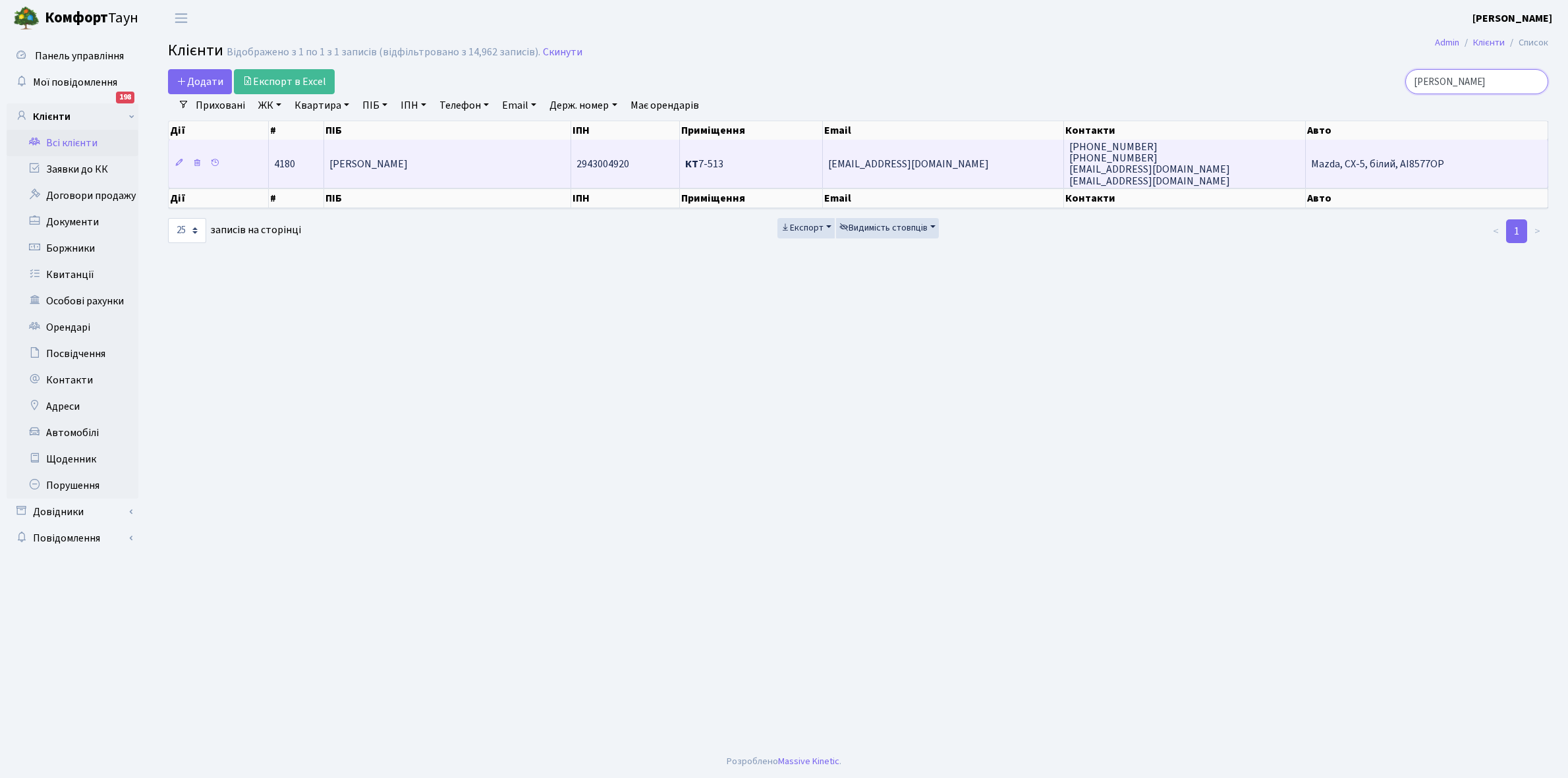
type input "[PERSON_NAME]"
click at [408, 169] on span "[PERSON_NAME]" at bounding box center [368, 163] width 78 height 14
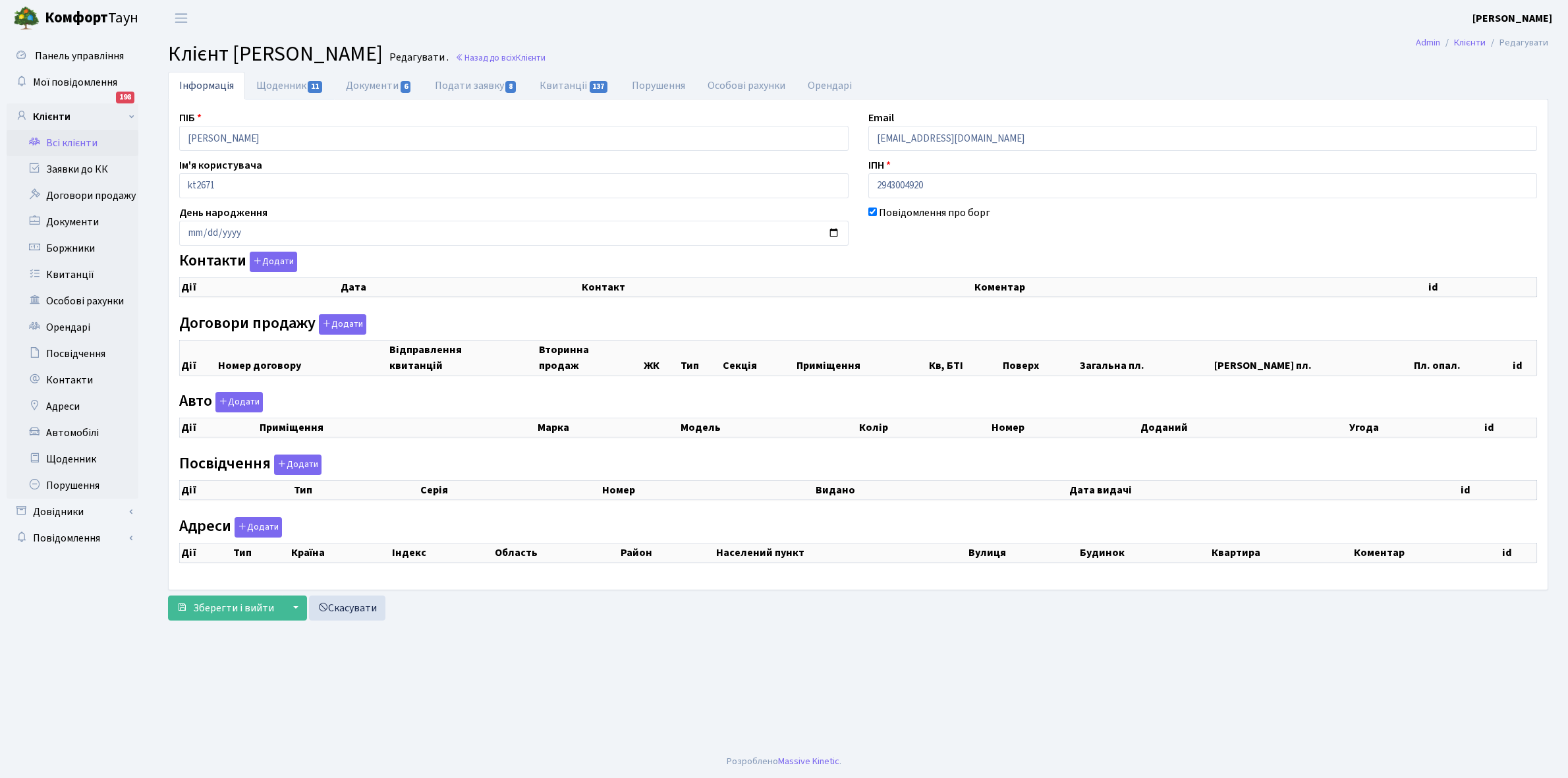
checkbox input "true"
select select "25"
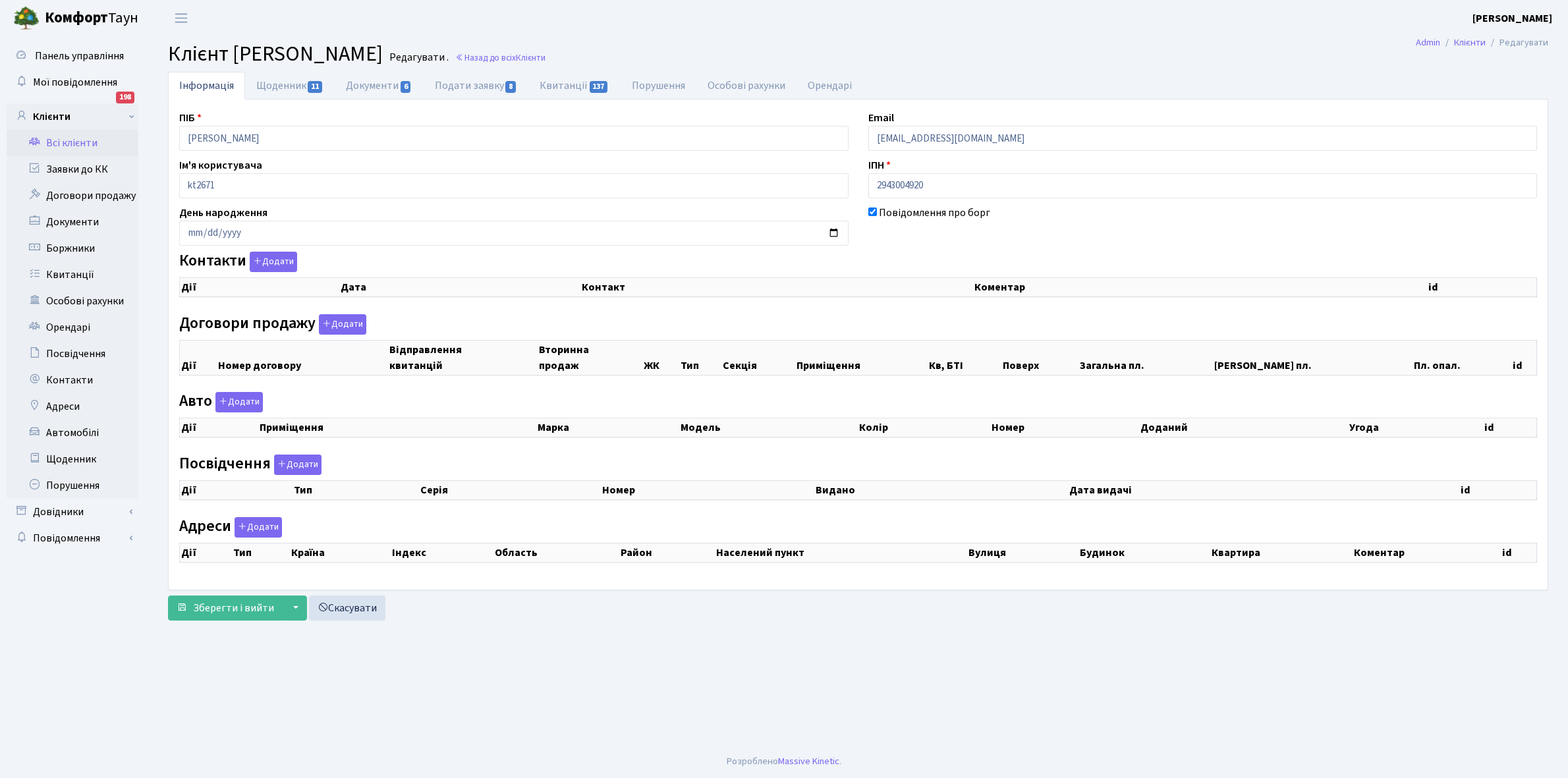
select select "25"
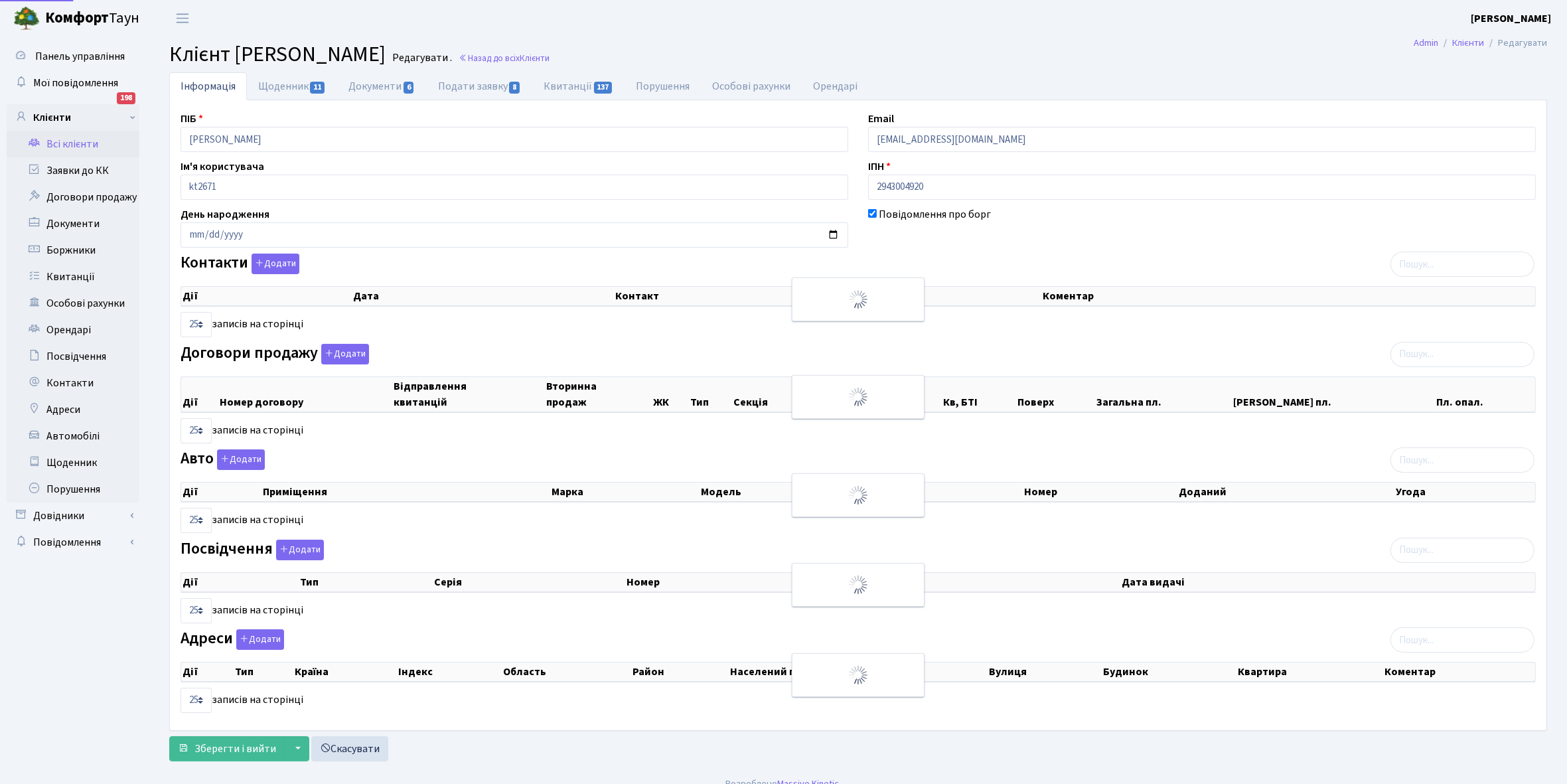
click at [277, 87] on link "Щоденник 11" at bounding box center [292, 86] width 90 height 27
select select "25"
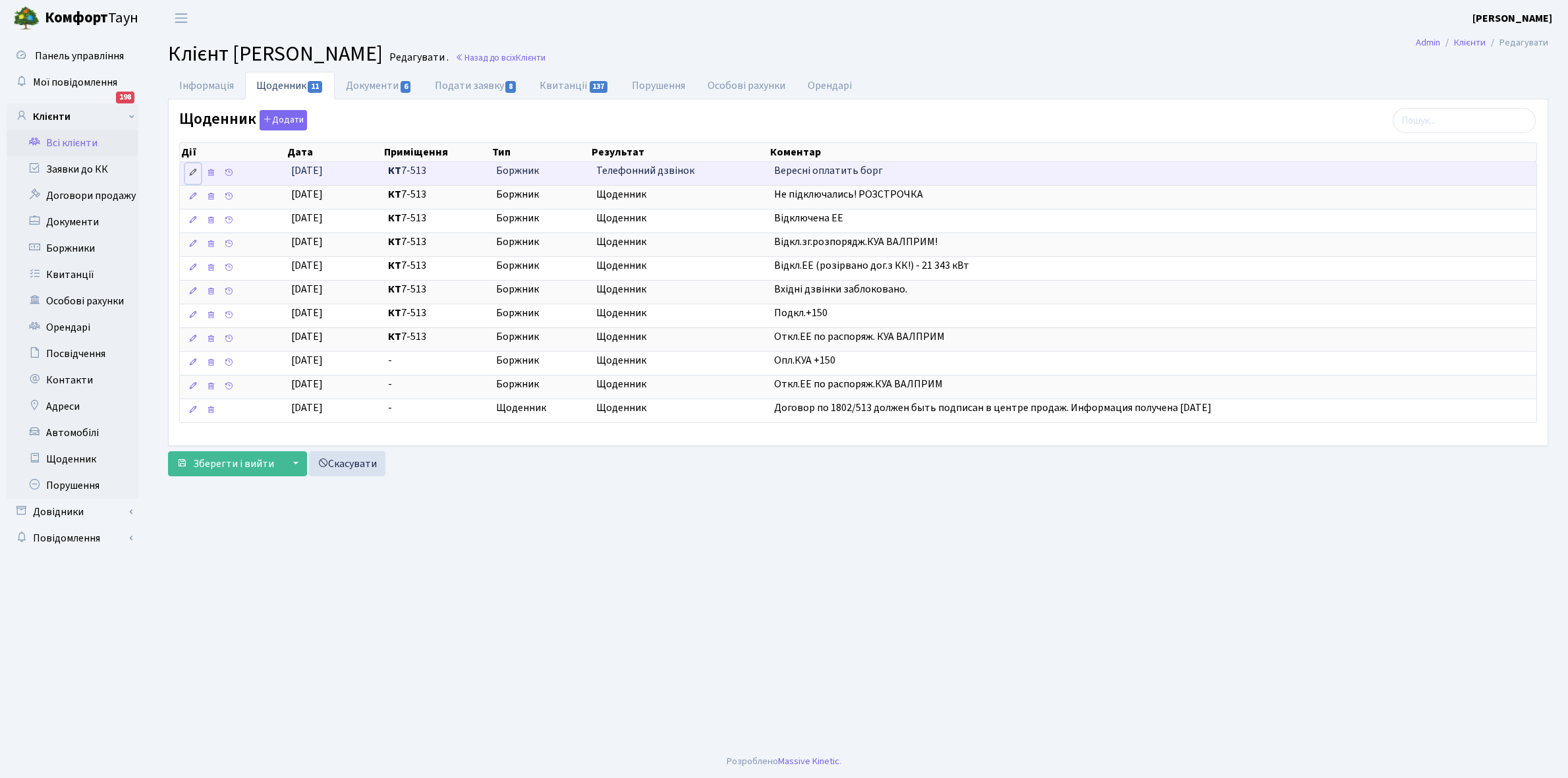
click at [188, 173] on icon at bounding box center [192, 172] width 9 height 9
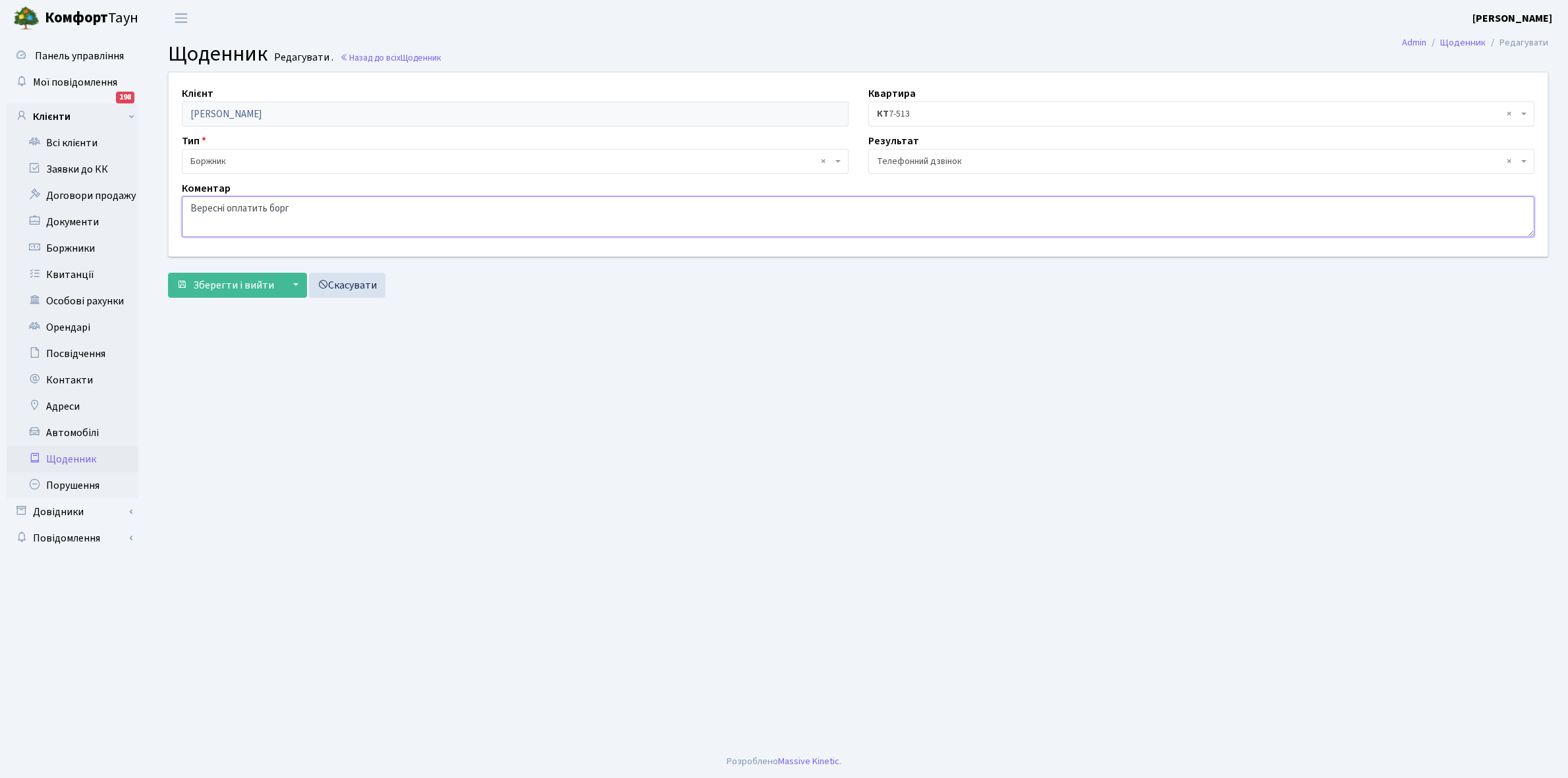
click at [192, 198] on textarea "Вересні оплатить борг" at bounding box center [857, 216] width 1352 height 40
click at [234, 205] on textarea "Вересні оплатить борг" at bounding box center [857, 216] width 1352 height 40
click at [262, 205] on textarea "Вересні оплатить борг" at bounding box center [857, 216] width 1352 height 40
type textarea "До кінця вересня оплатить борг"
click at [228, 280] on span "Зберегти і вийти" at bounding box center [234, 285] width 81 height 14
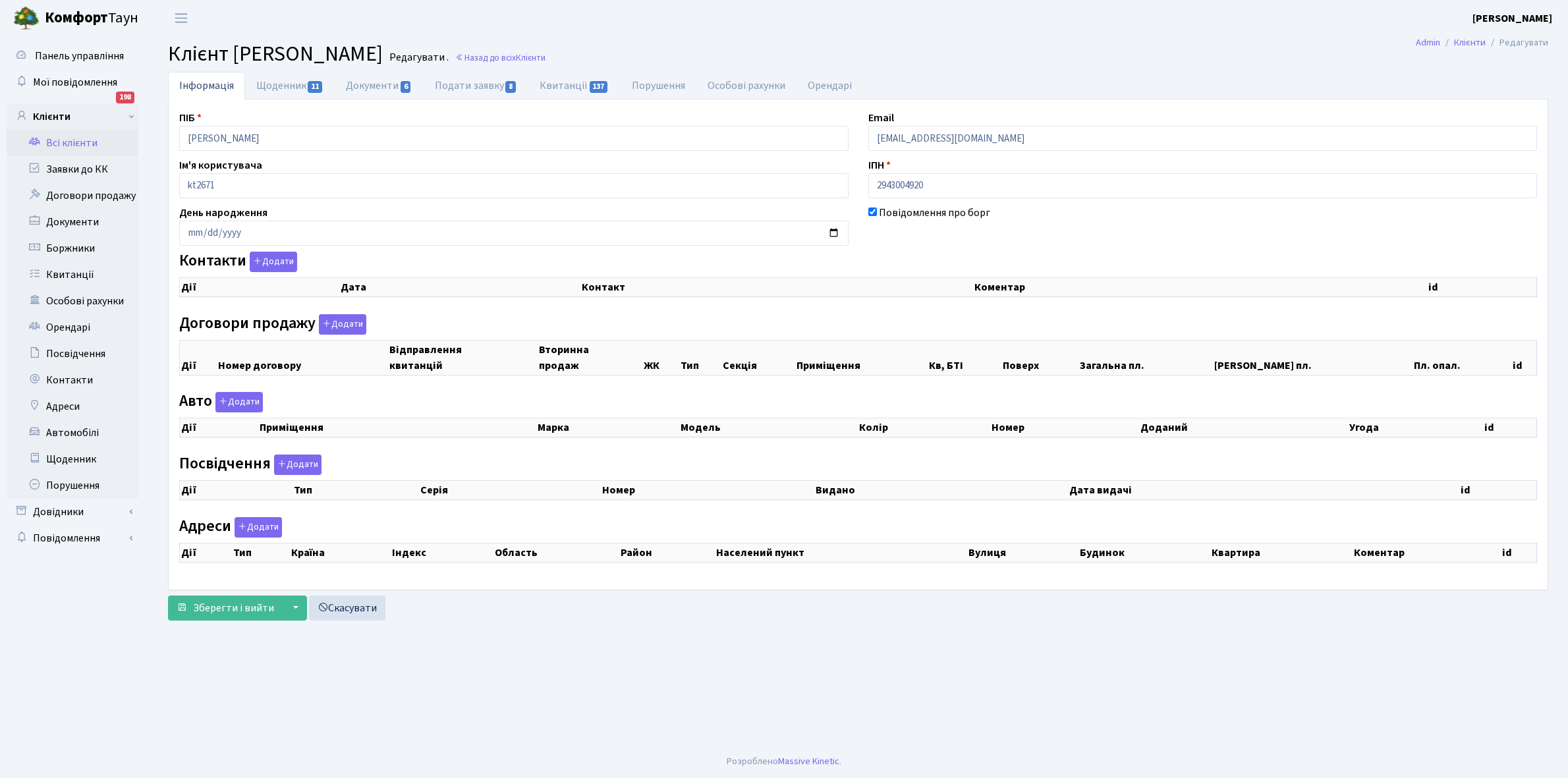
checkbox input "true"
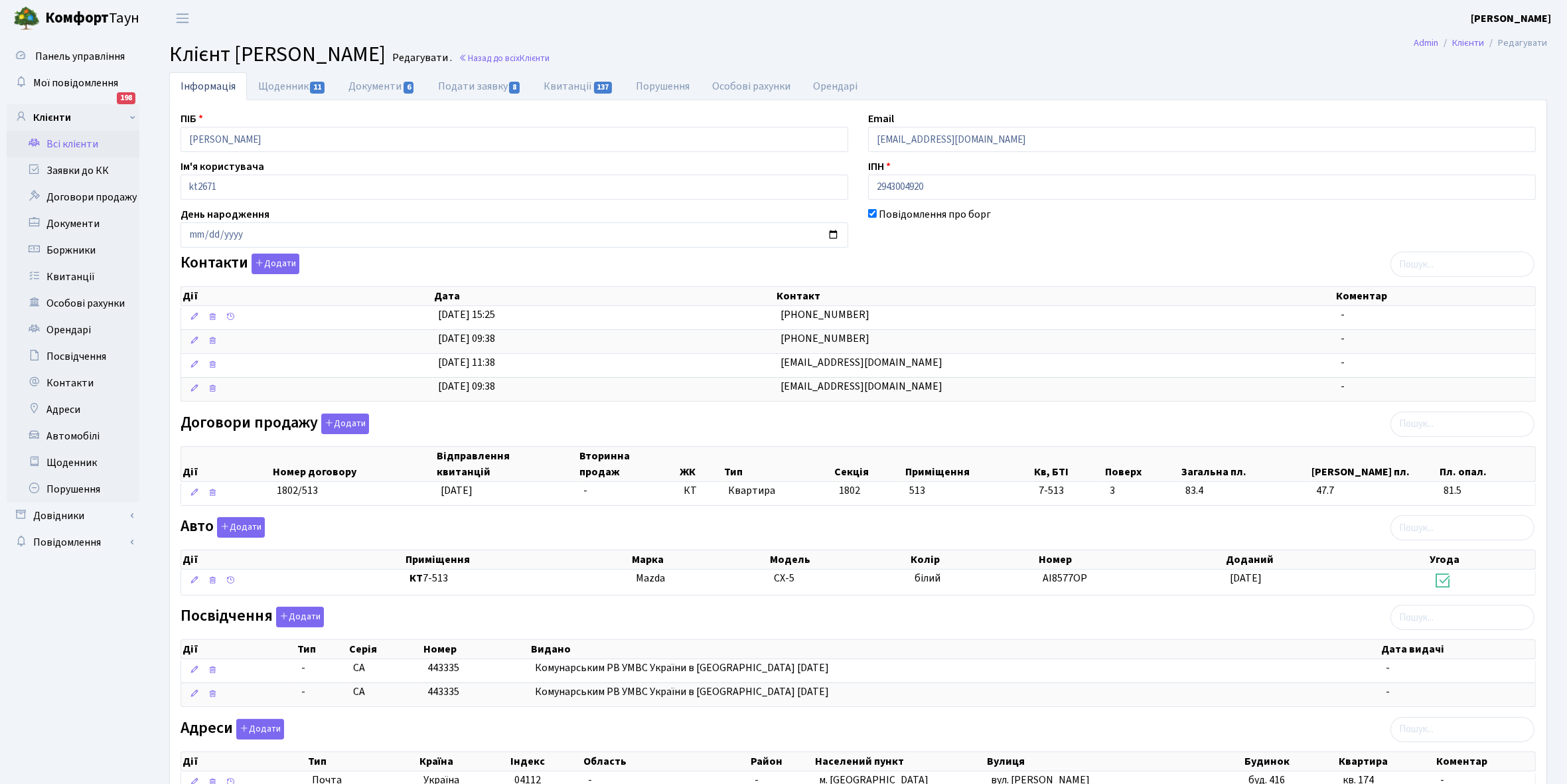
click at [57, 141] on link "Всі клієнти" at bounding box center [73, 144] width 133 height 27
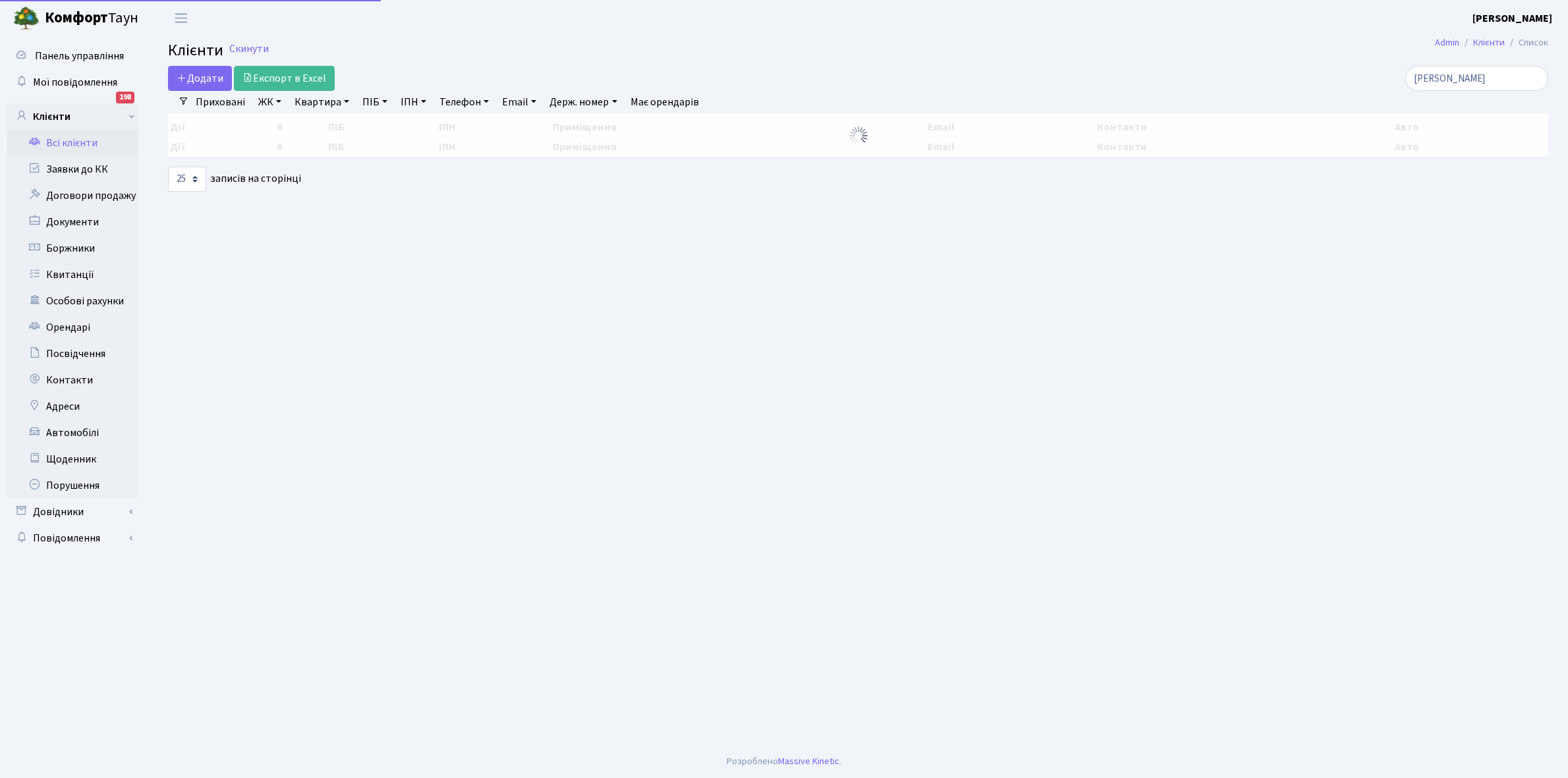
select select "25"
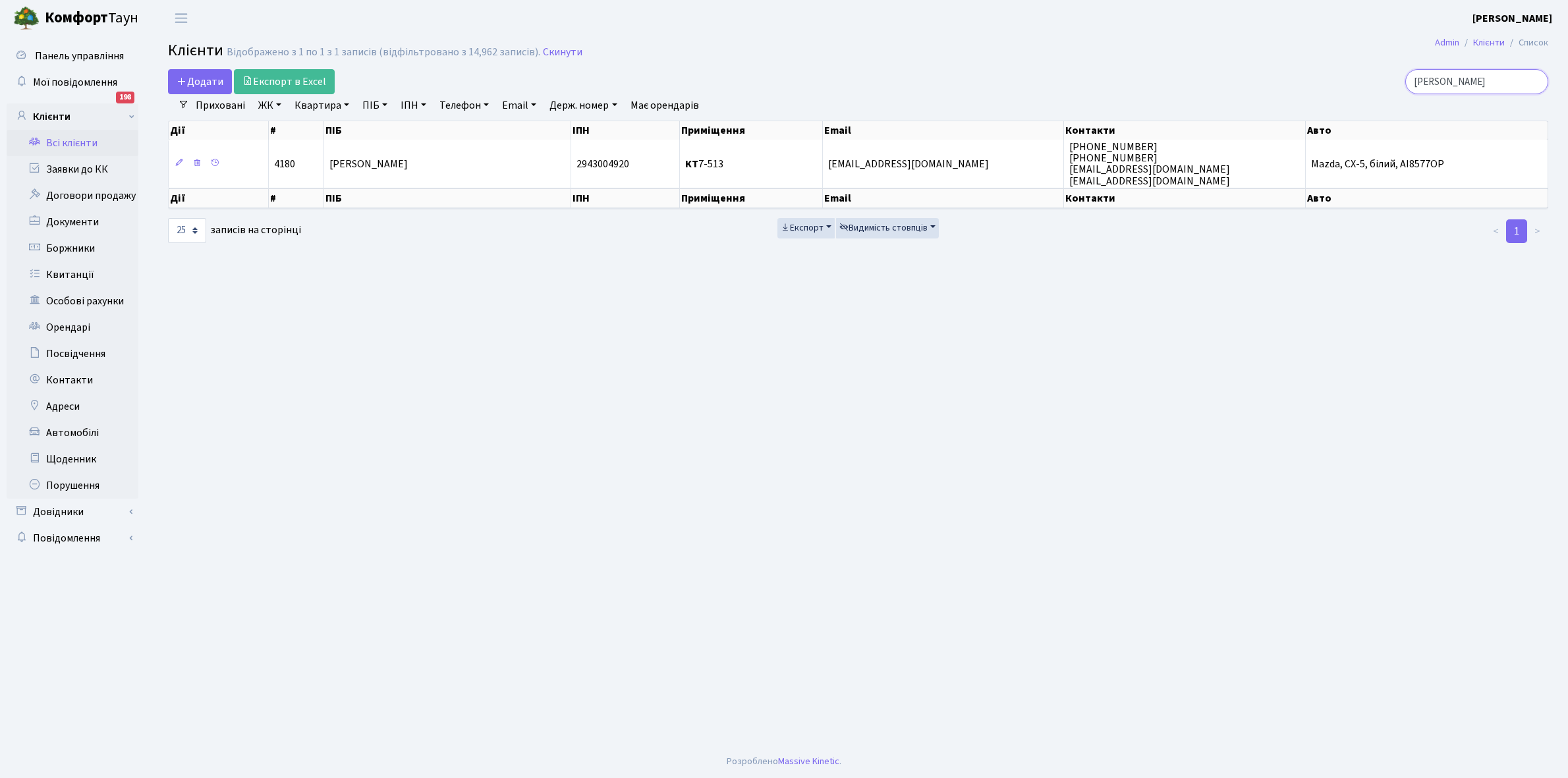
click at [1484, 83] on input "горбунова" at bounding box center [1476, 82] width 143 height 25
type input "г"
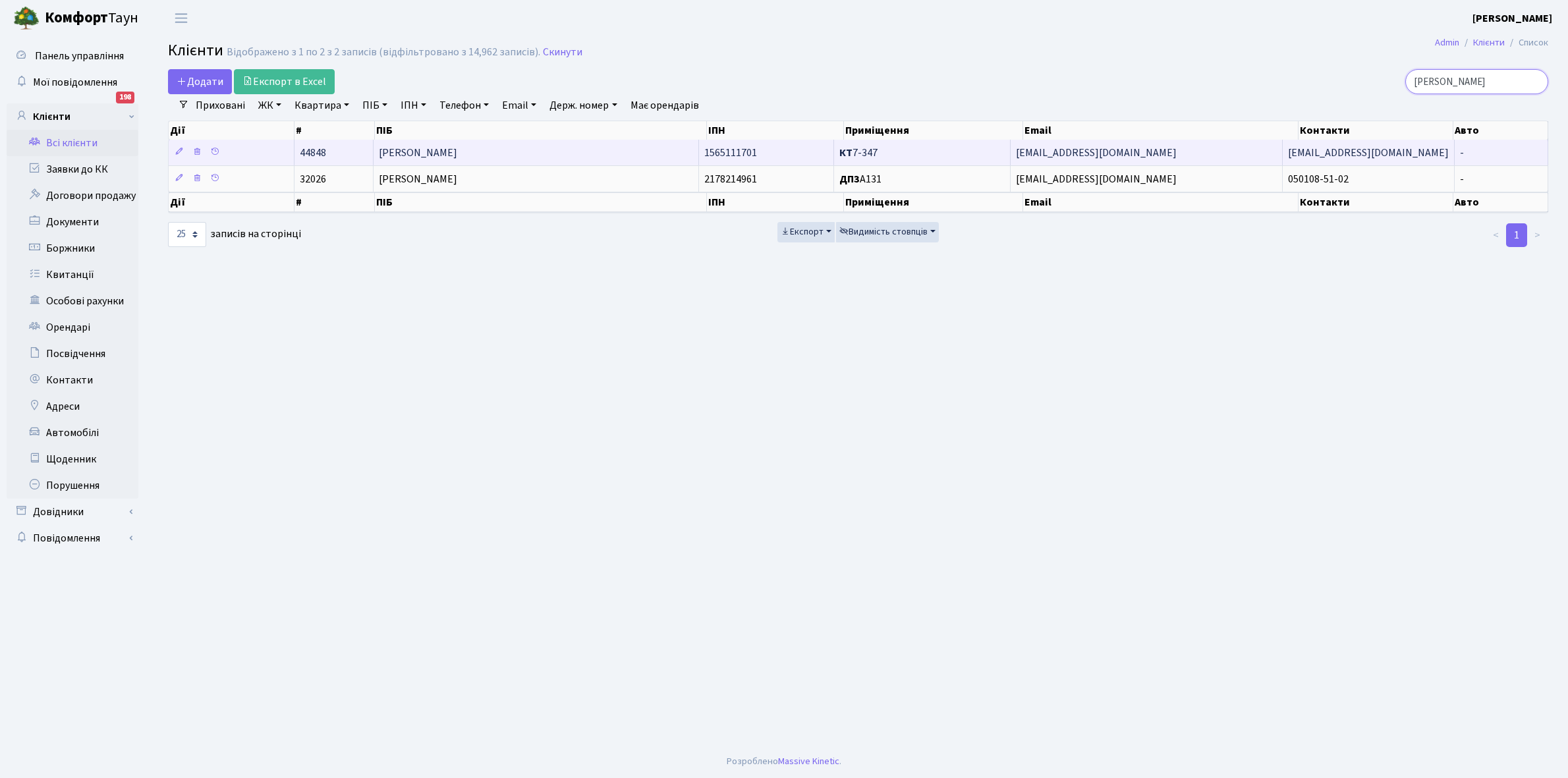
type input "воробйова"
click at [534, 159] on td "Воробйова Тетяна Василівна" at bounding box center [536, 152] width 325 height 25
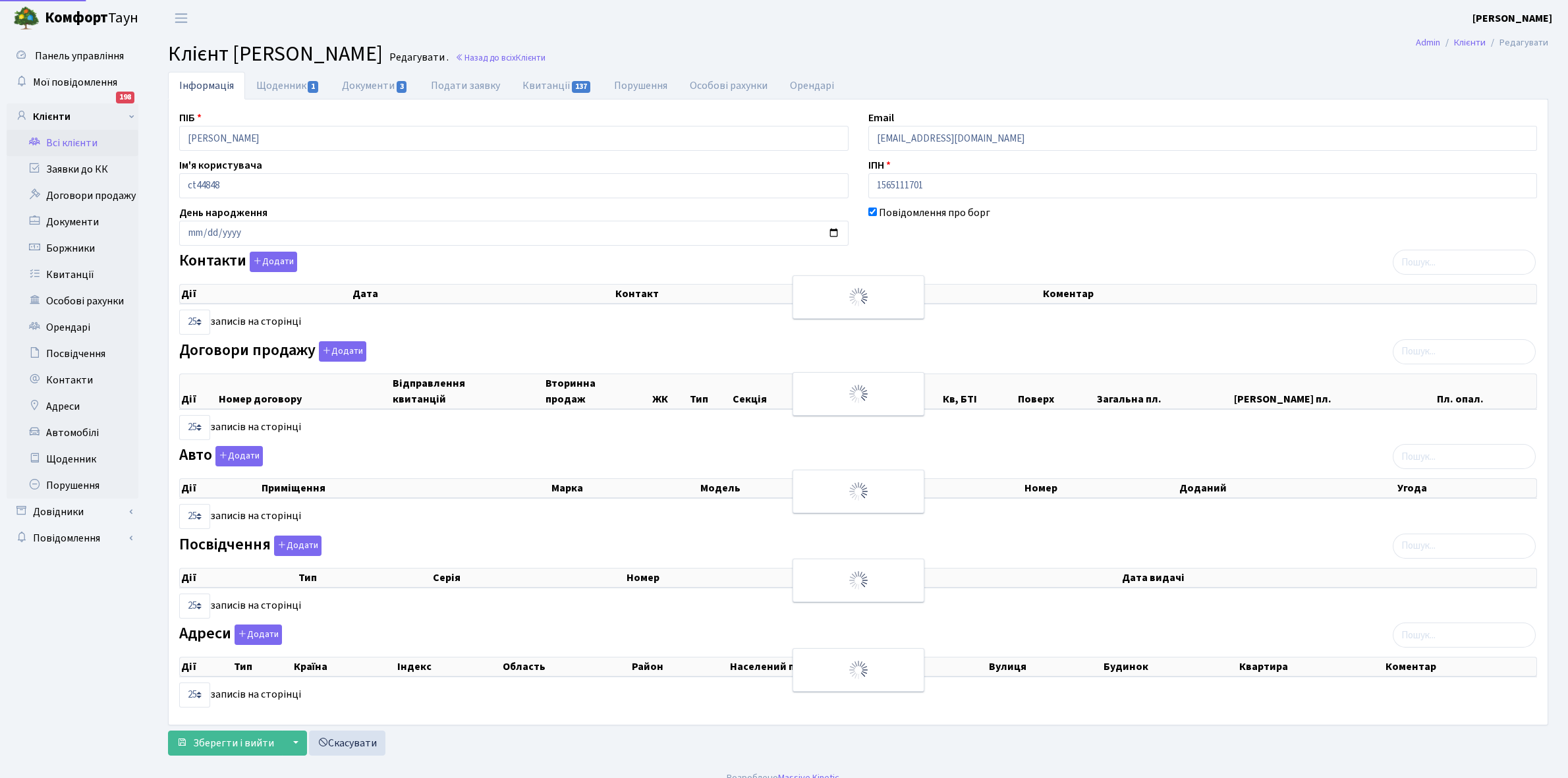
select select "25"
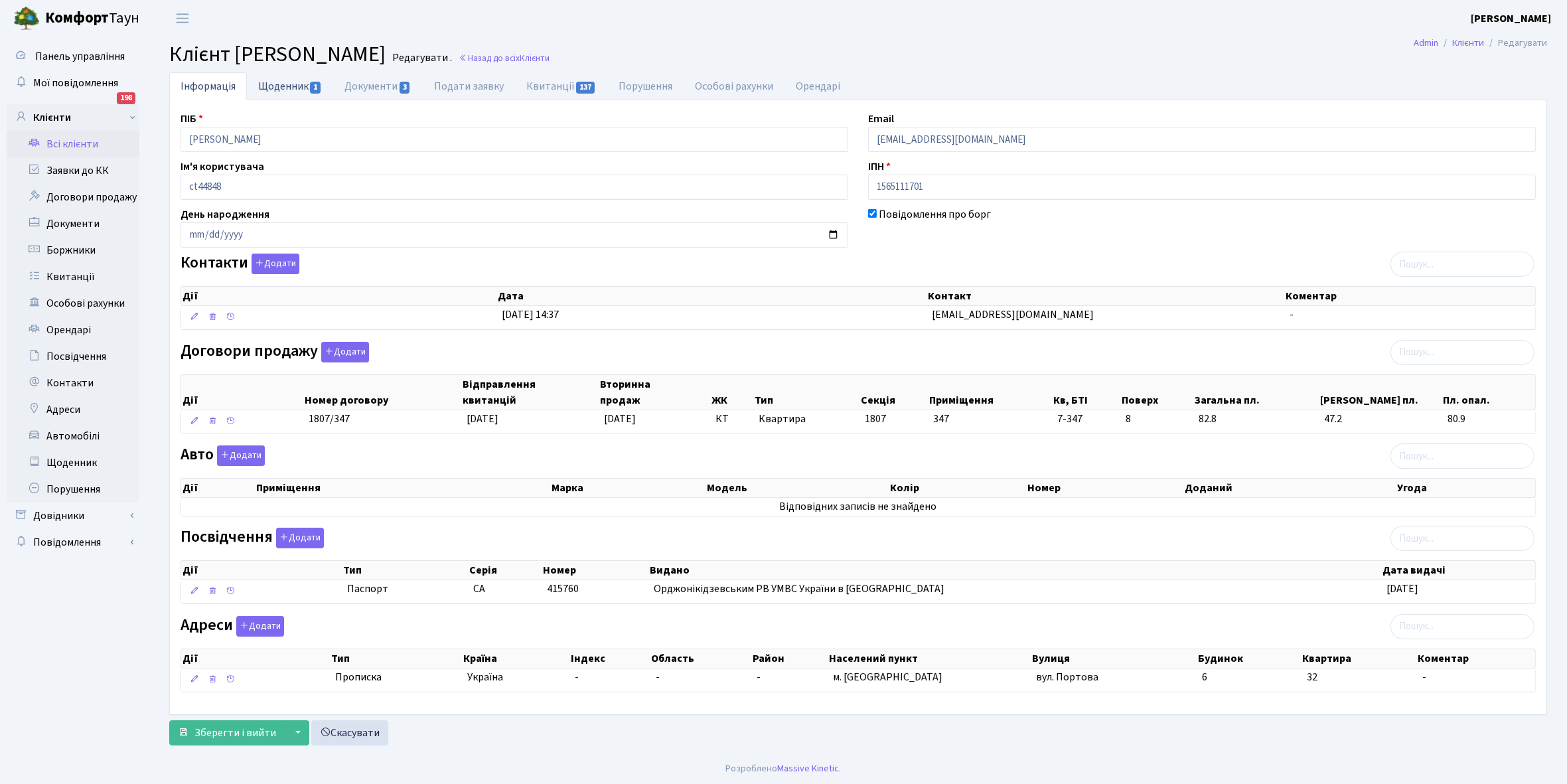
click at [279, 81] on link "Щоденник 1" at bounding box center [289, 86] width 86 height 27
select select "25"
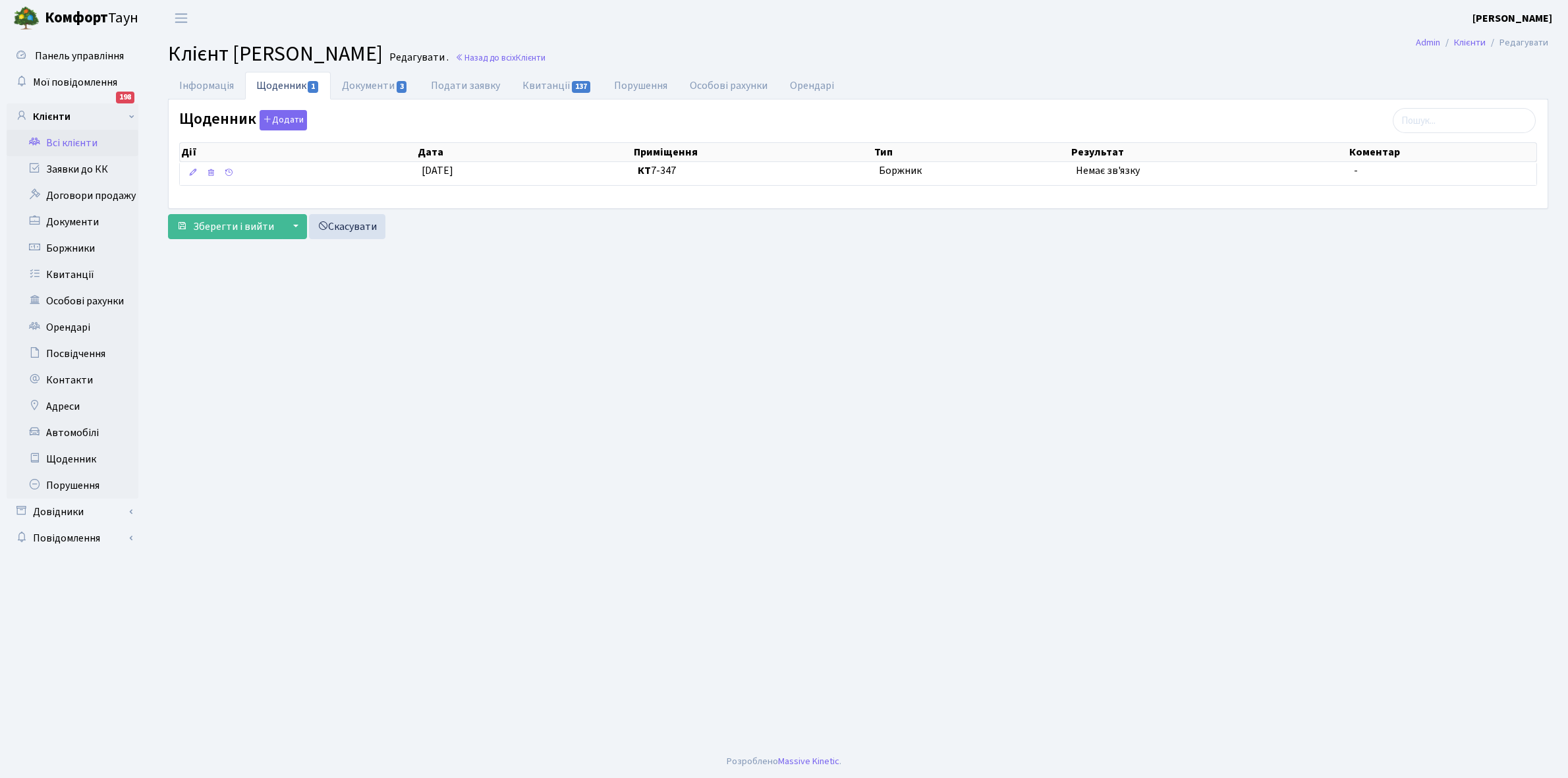
click at [77, 140] on link "Всі клієнти" at bounding box center [72, 143] width 132 height 26
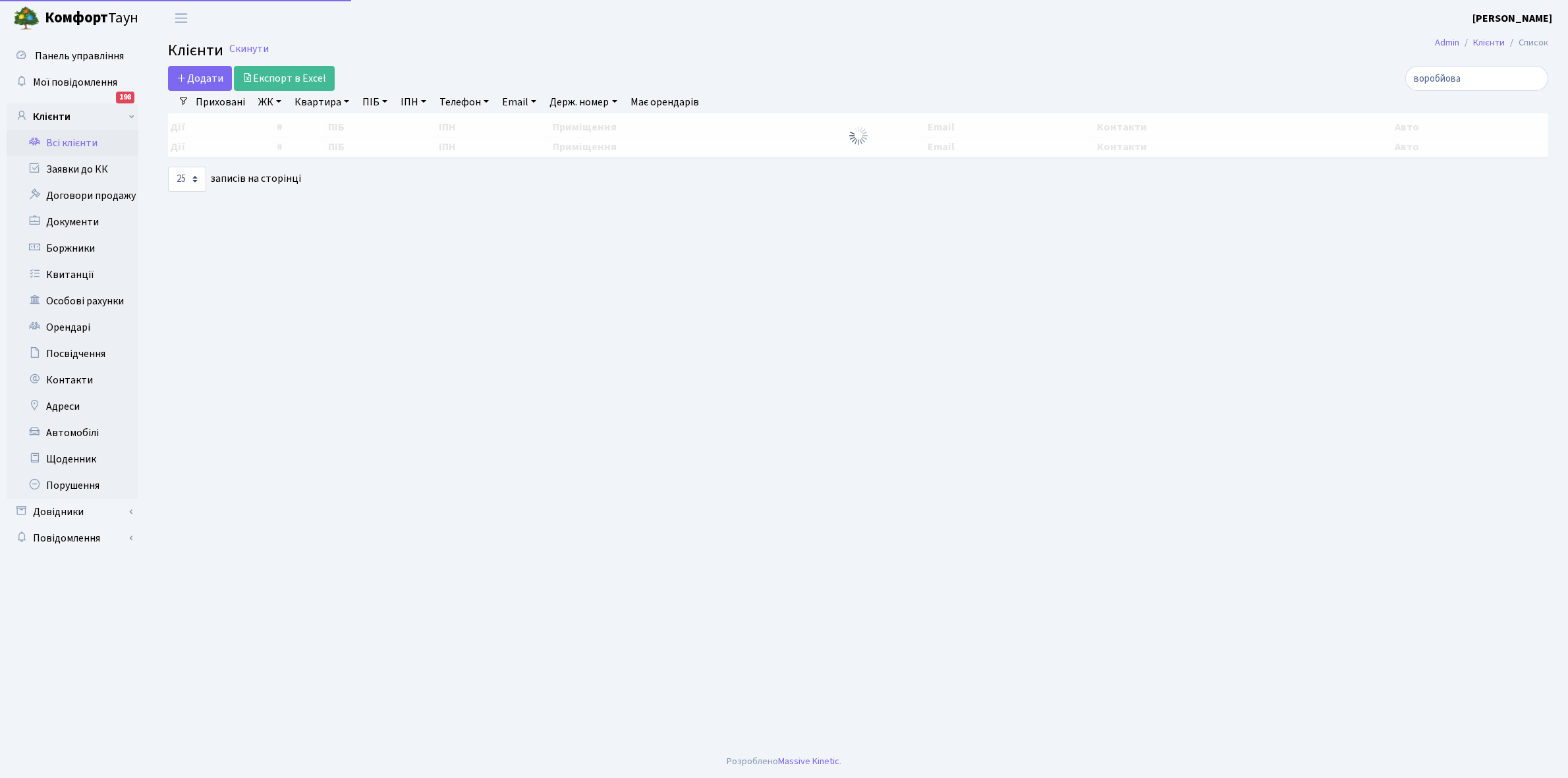
select select "25"
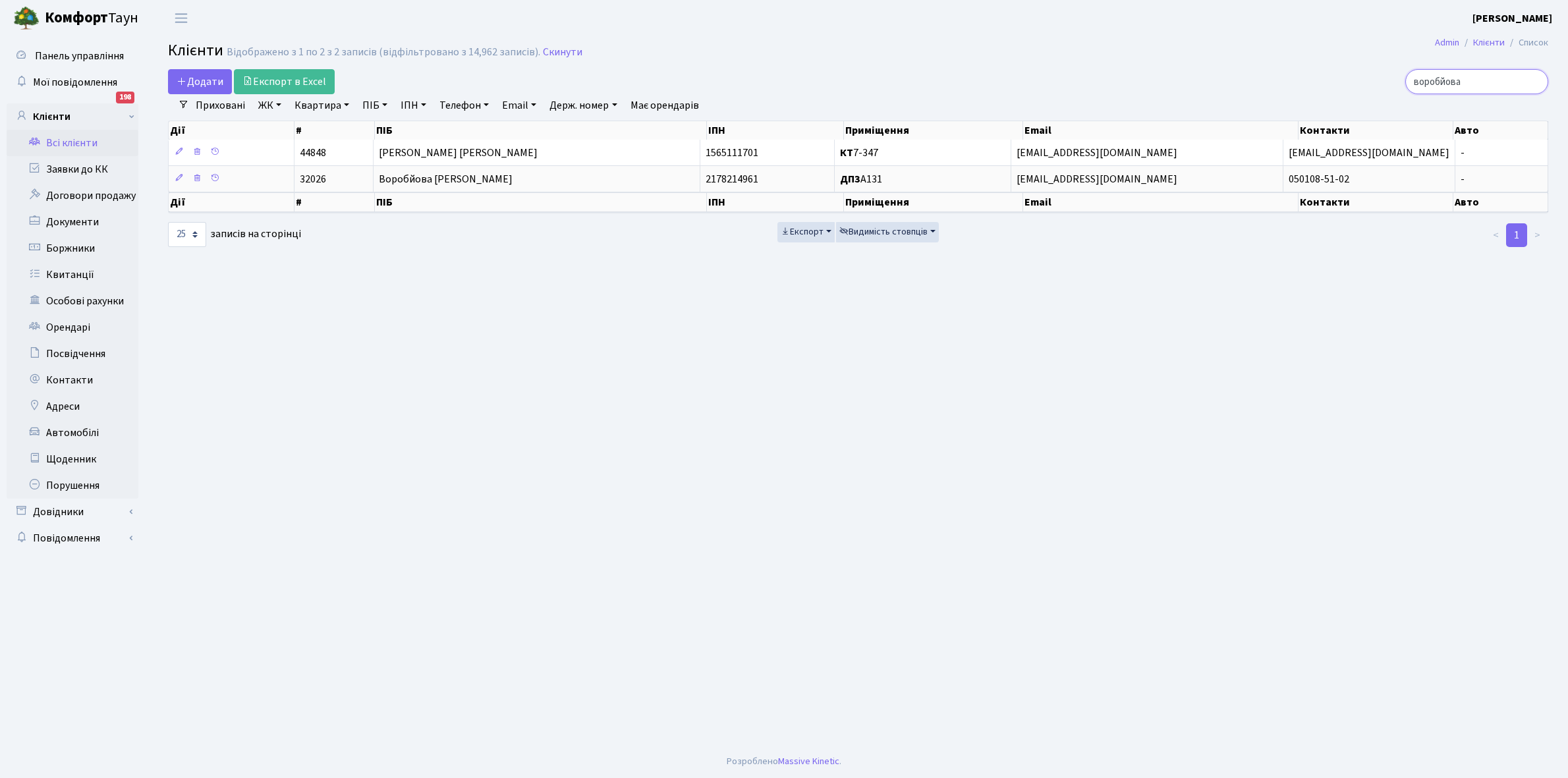
click at [1486, 77] on input "воробйова" at bounding box center [1476, 82] width 143 height 25
type input "в"
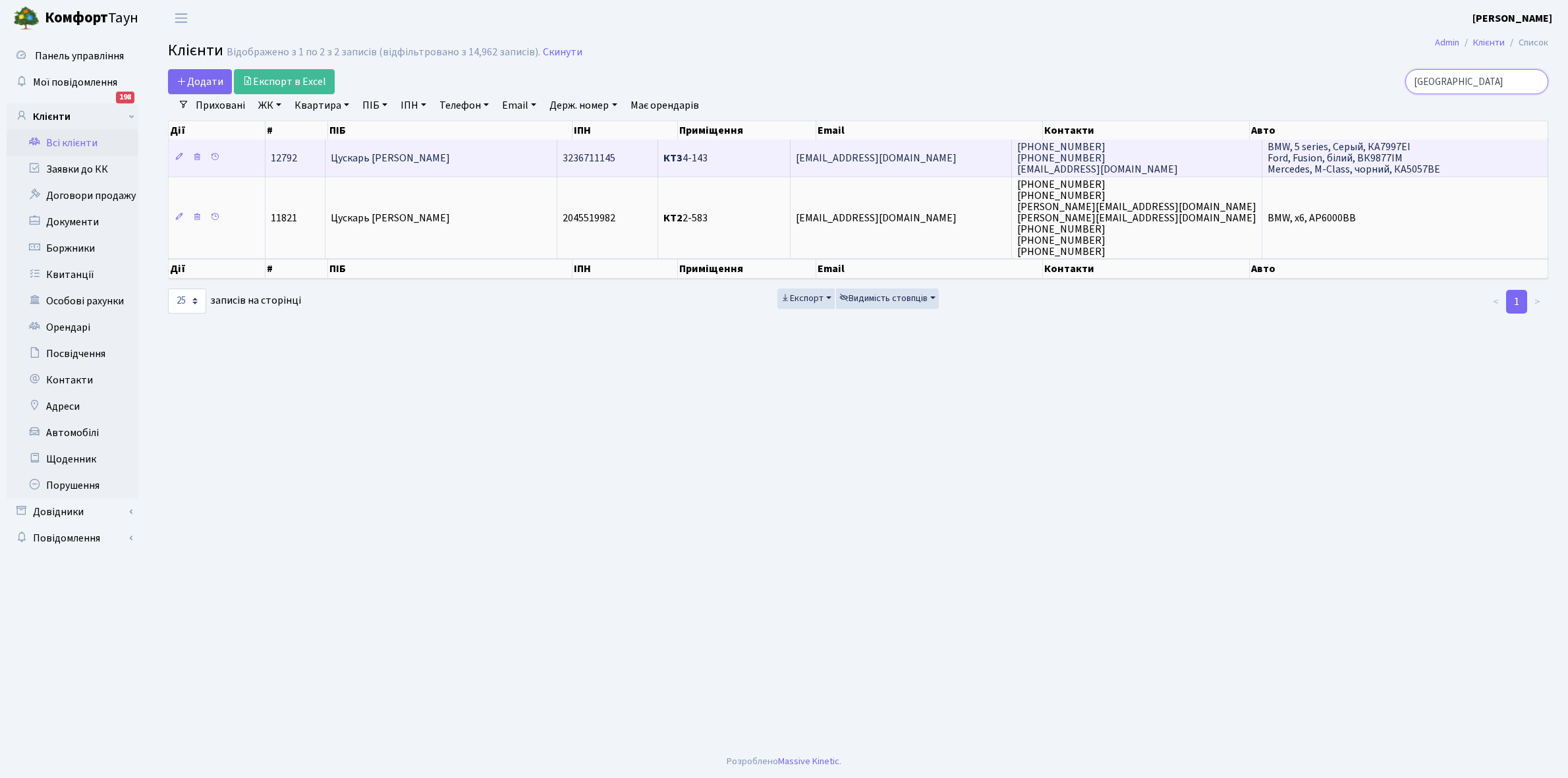
type input "Цускарь"
click at [504, 163] on td "Цускарь [PERSON_NAME]" at bounding box center [441, 157] width 233 height 36
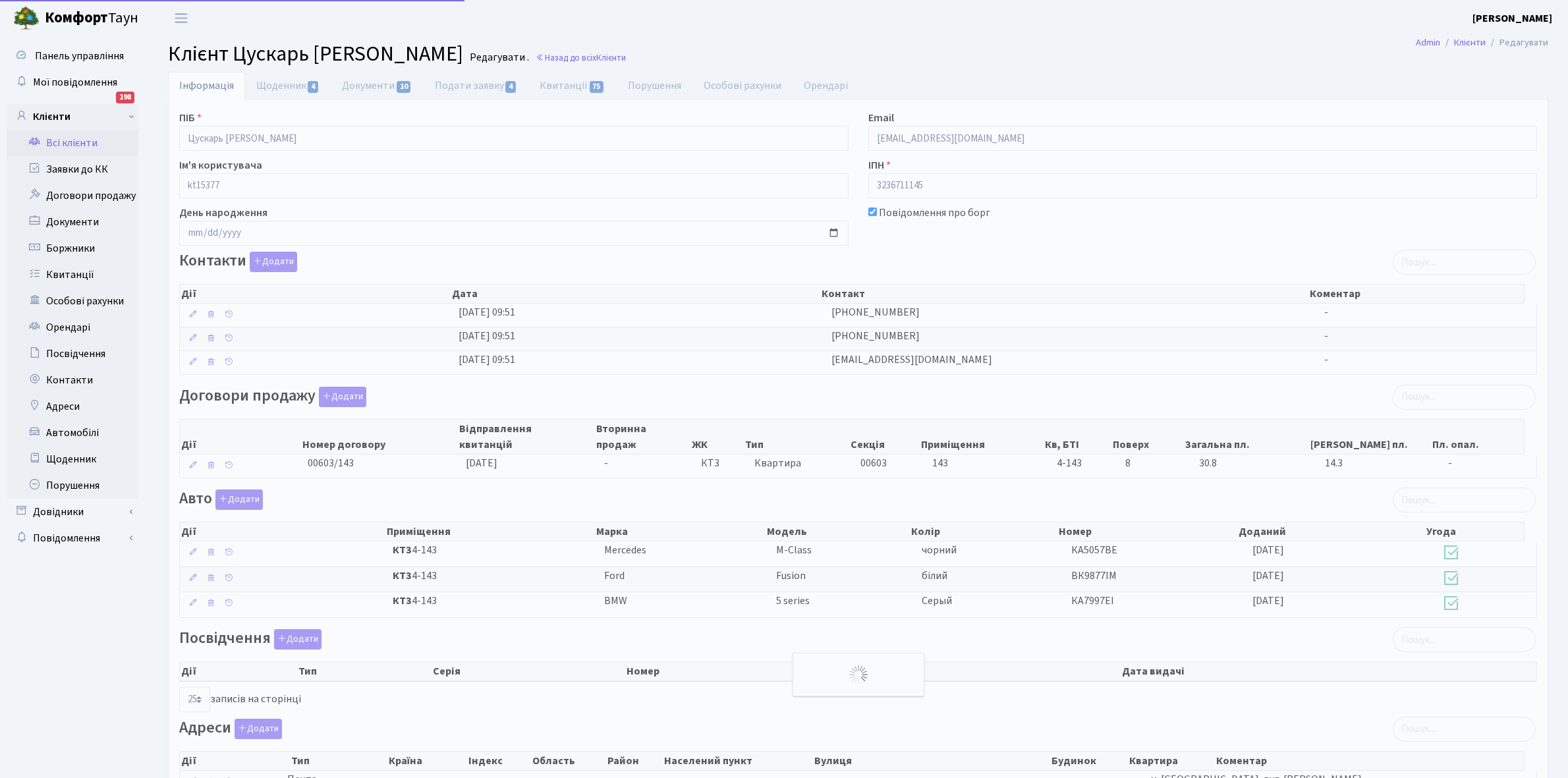
select select "25"
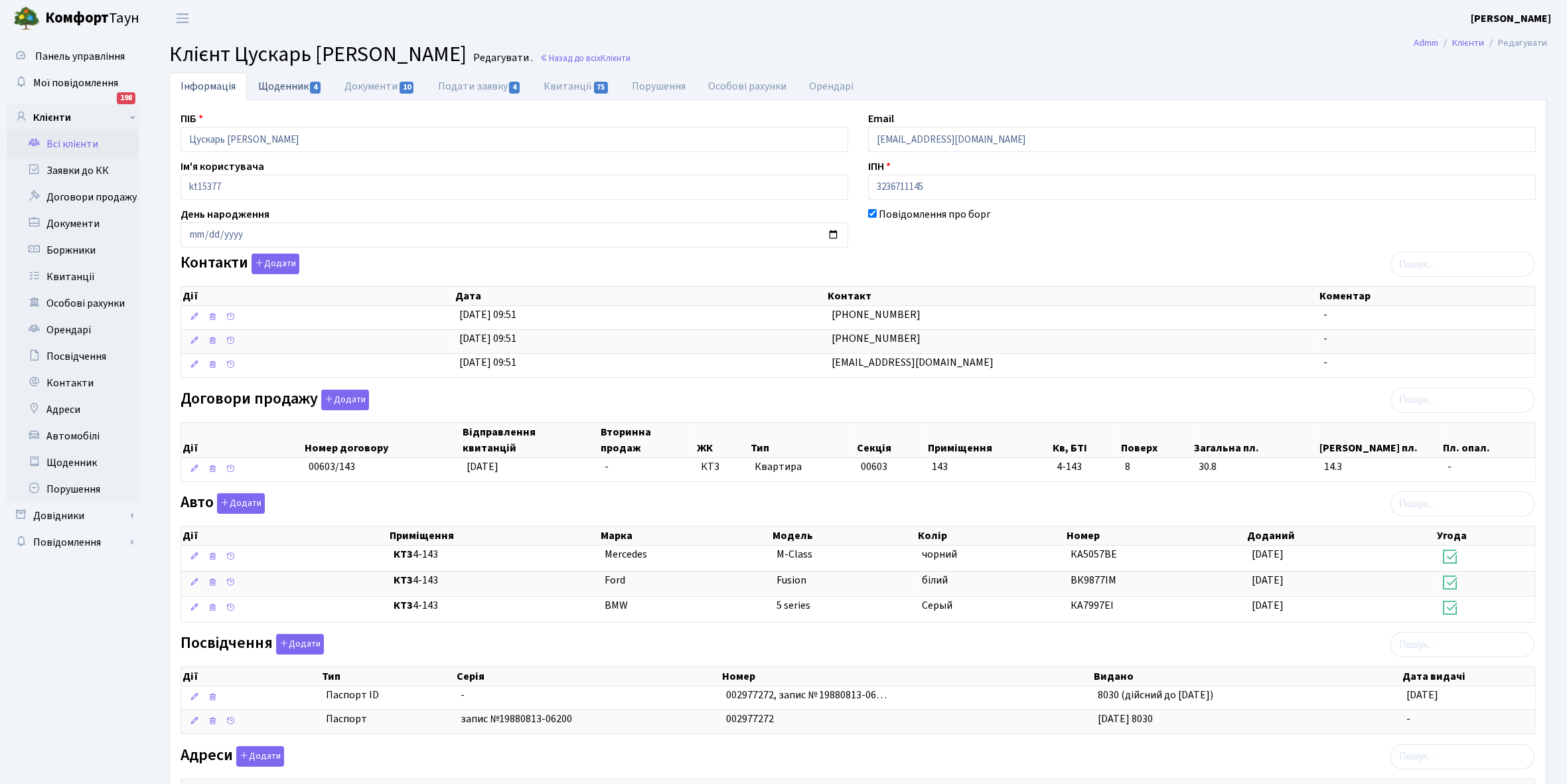
click at [282, 83] on link "Щоденник 4" at bounding box center [289, 86] width 86 height 27
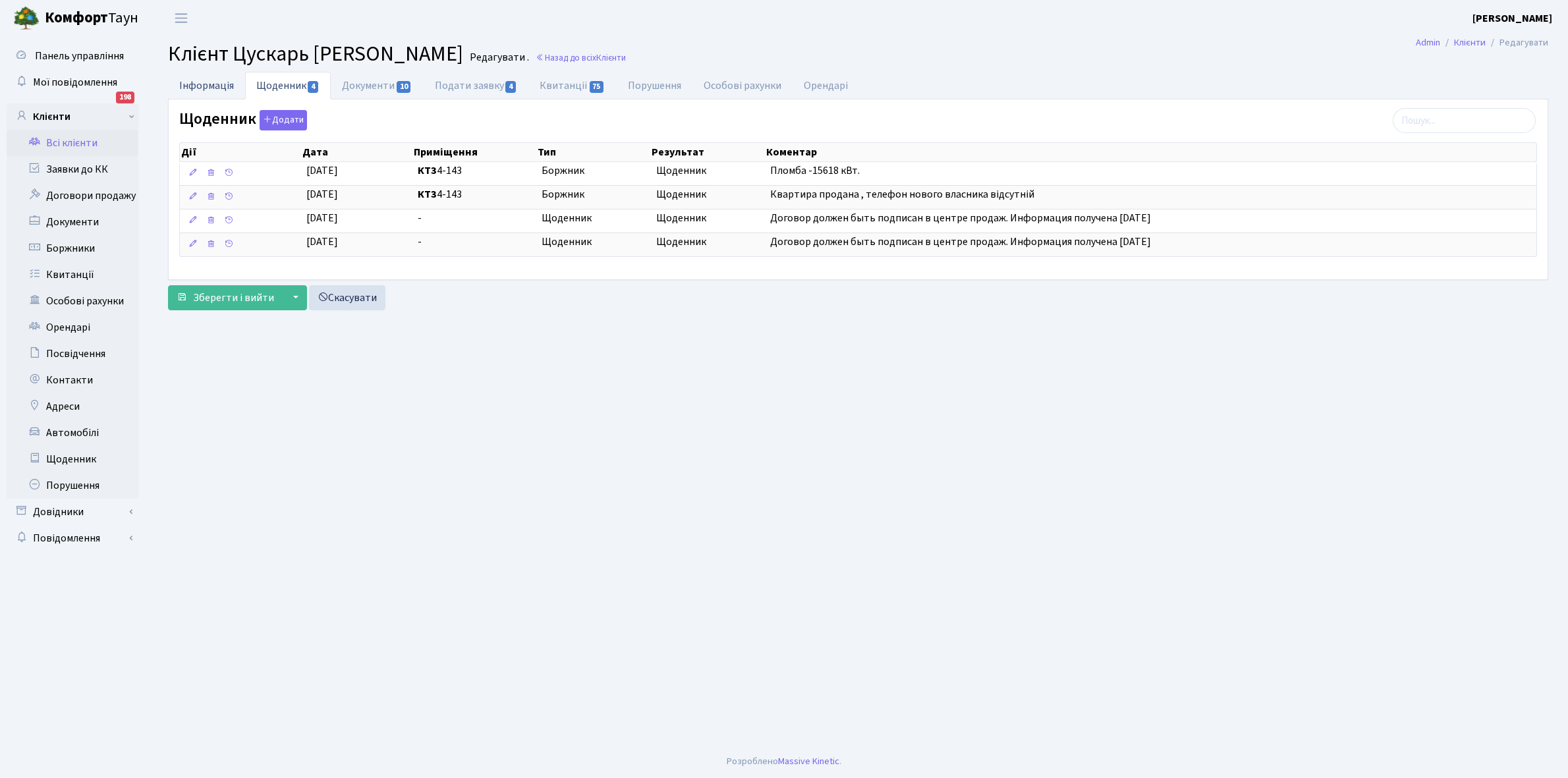
click at [199, 83] on link "Інформація" at bounding box center [206, 85] width 77 height 27
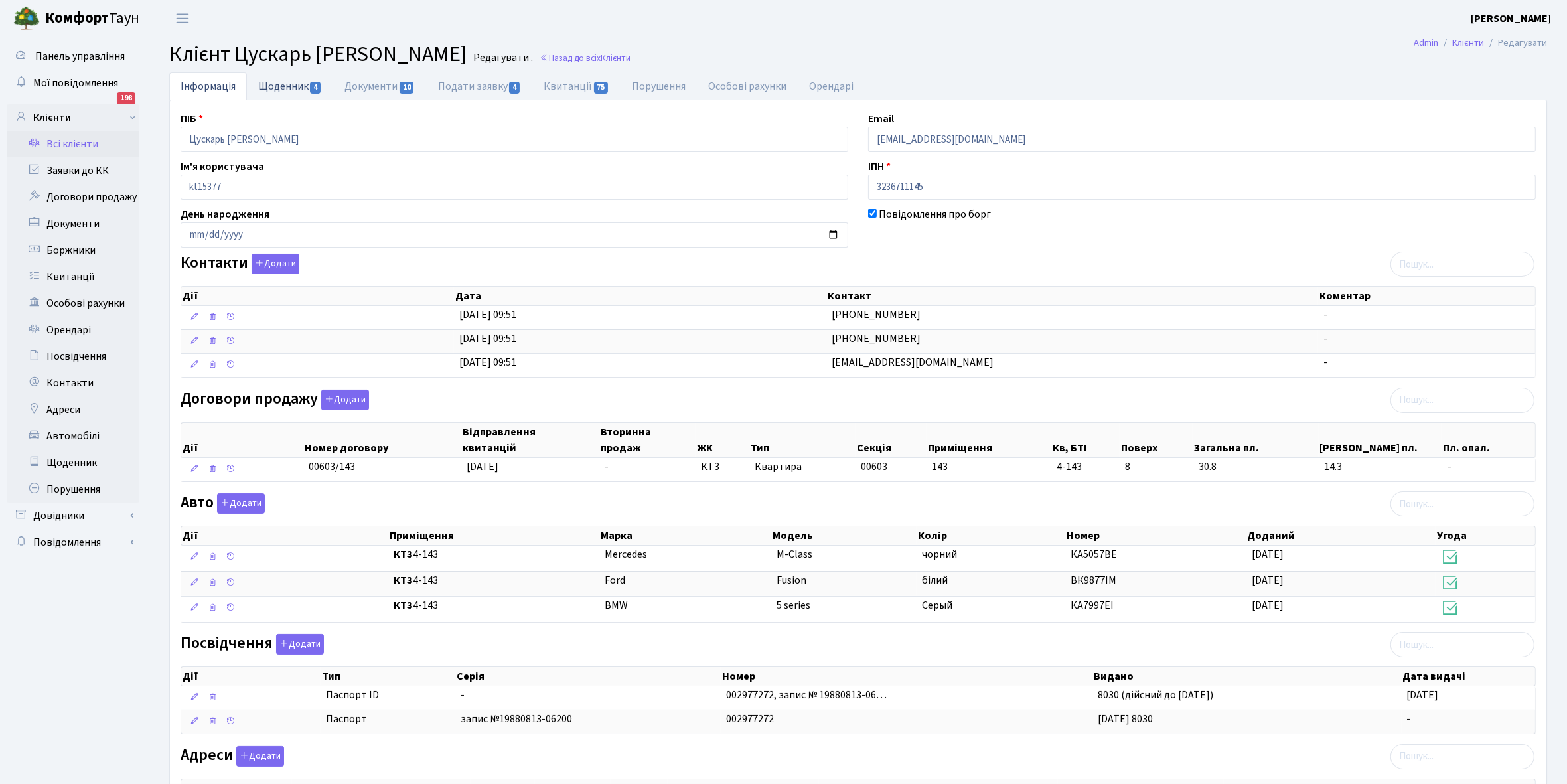
click at [287, 85] on link "Щоденник 4" at bounding box center [289, 86] width 86 height 27
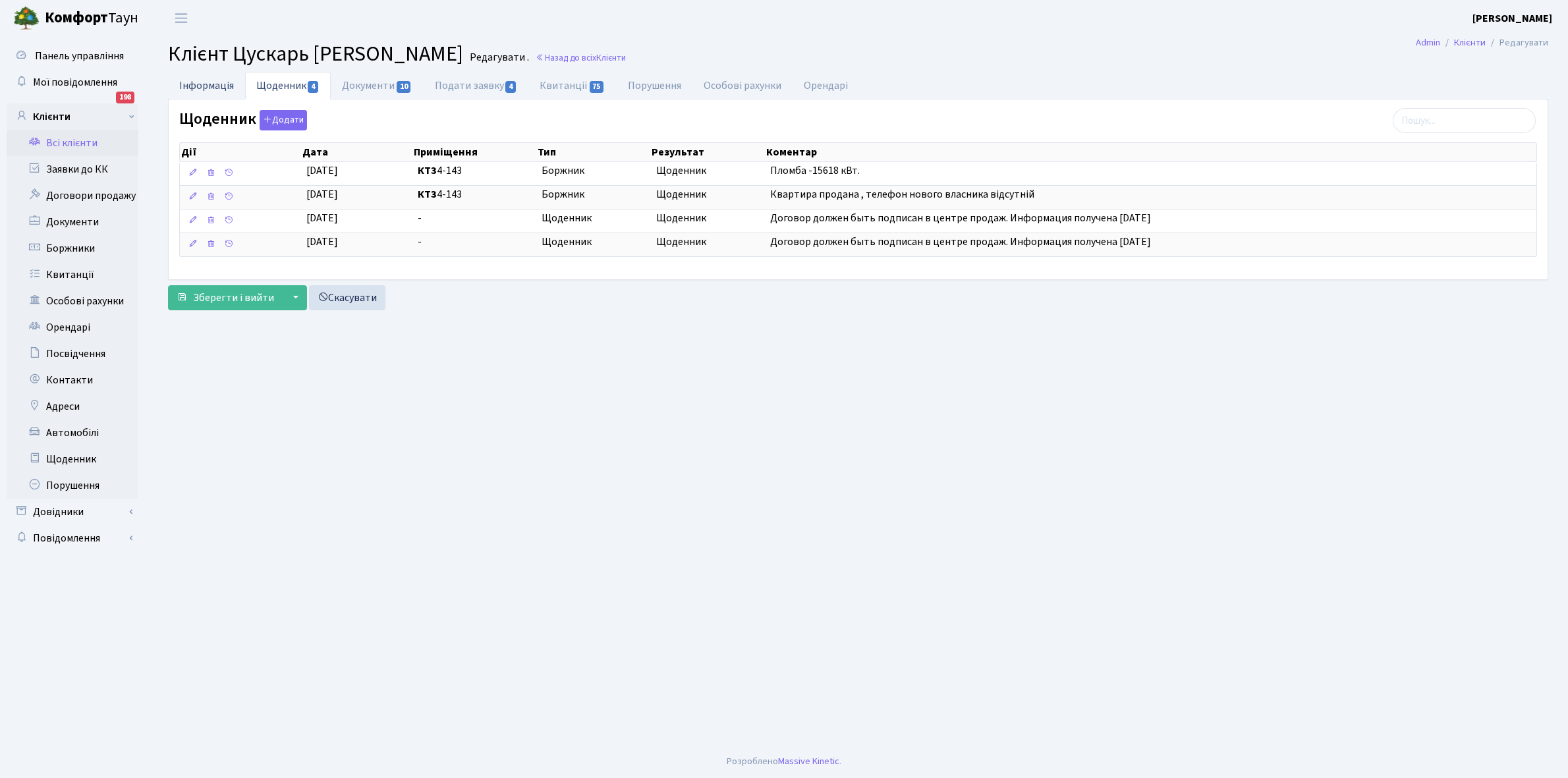
click at [201, 88] on link "Інформація" at bounding box center [206, 85] width 77 height 27
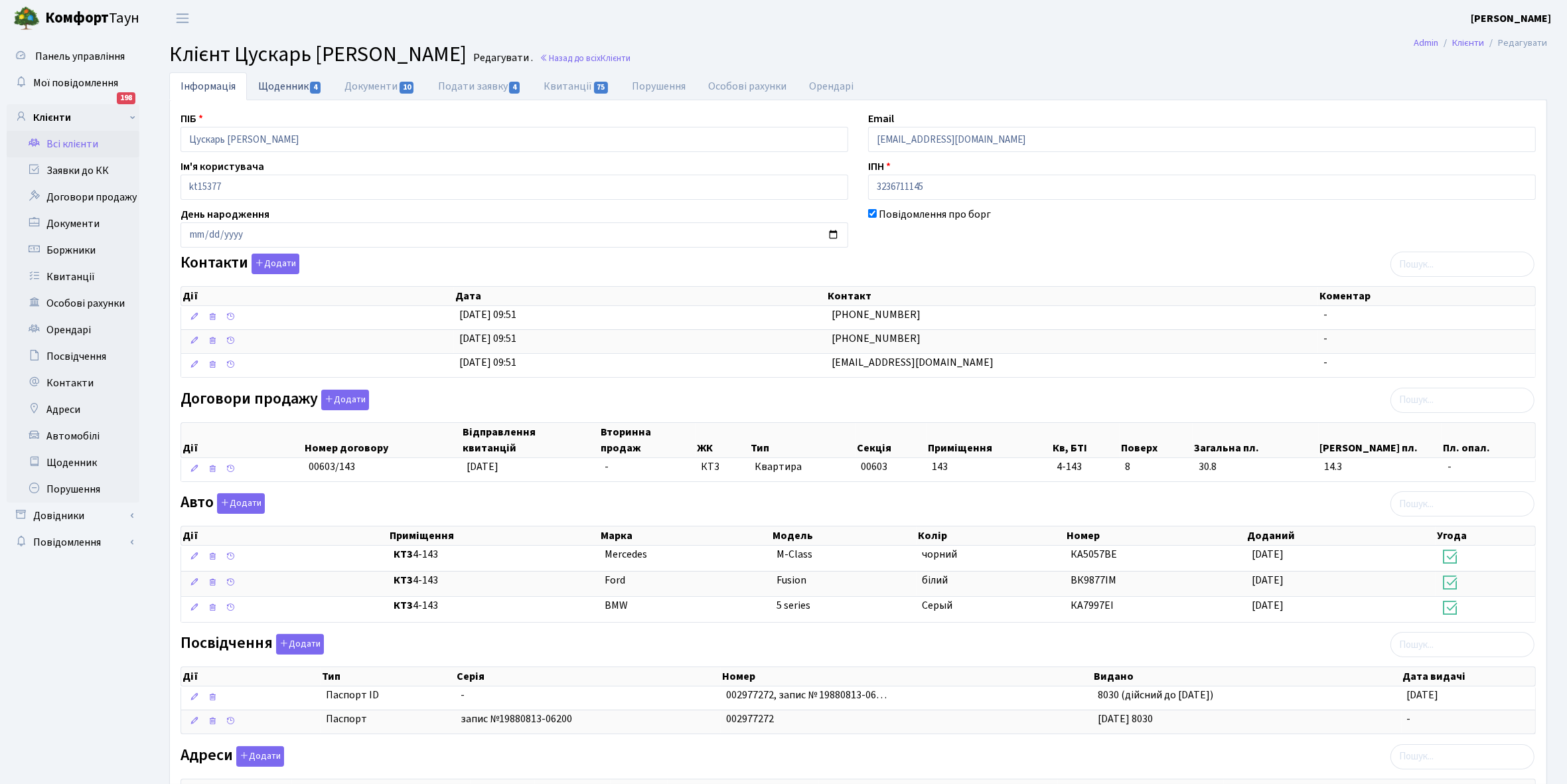
click at [276, 84] on link "Щоденник 4" at bounding box center [289, 86] width 86 height 27
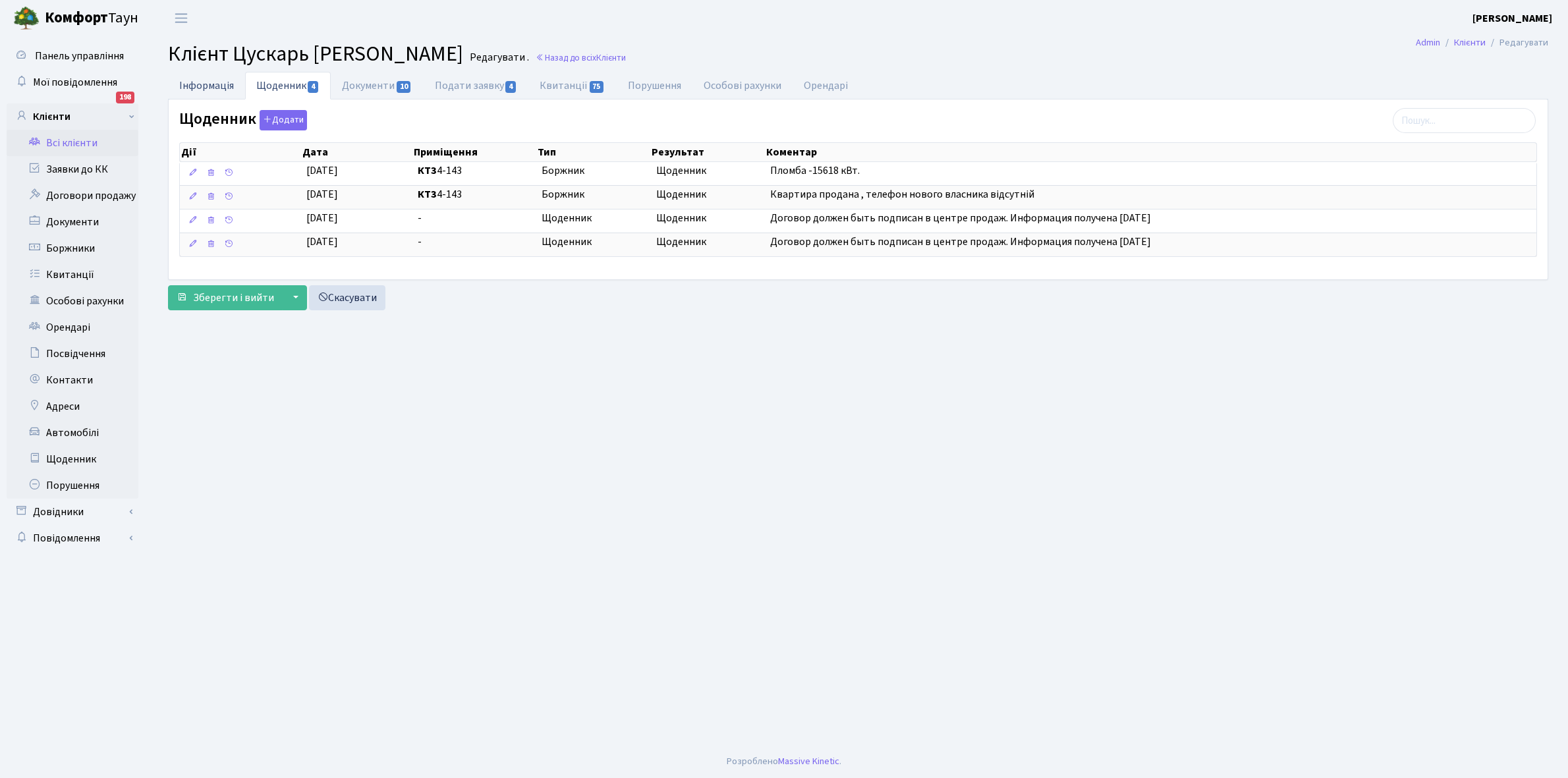
click at [190, 90] on link "Інформація" at bounding box center [206, 85] width 77 height 27
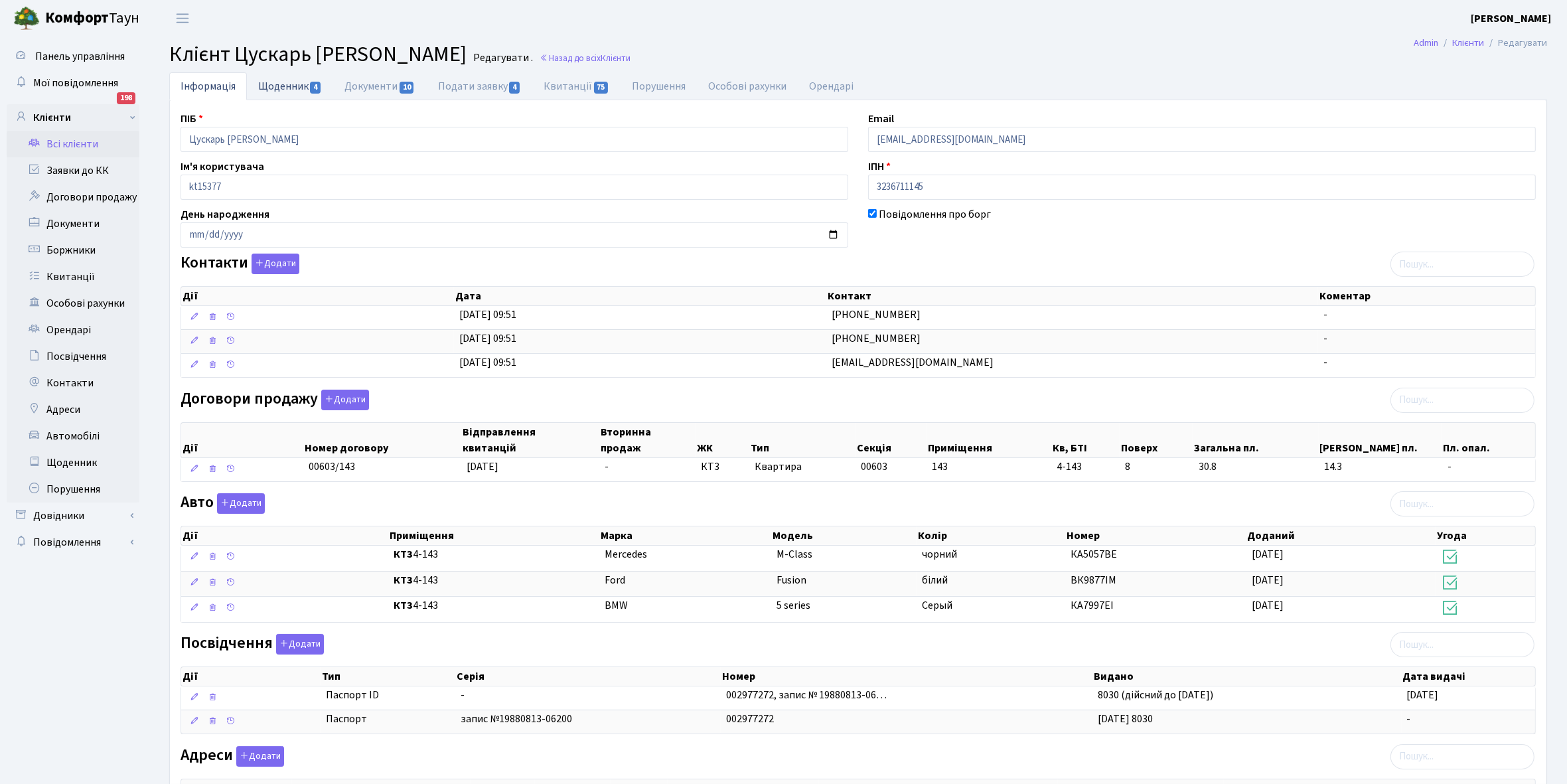
click at [284, 84] on link "Щоденник 4" at bounding box center [289, 86] width 86 height 27
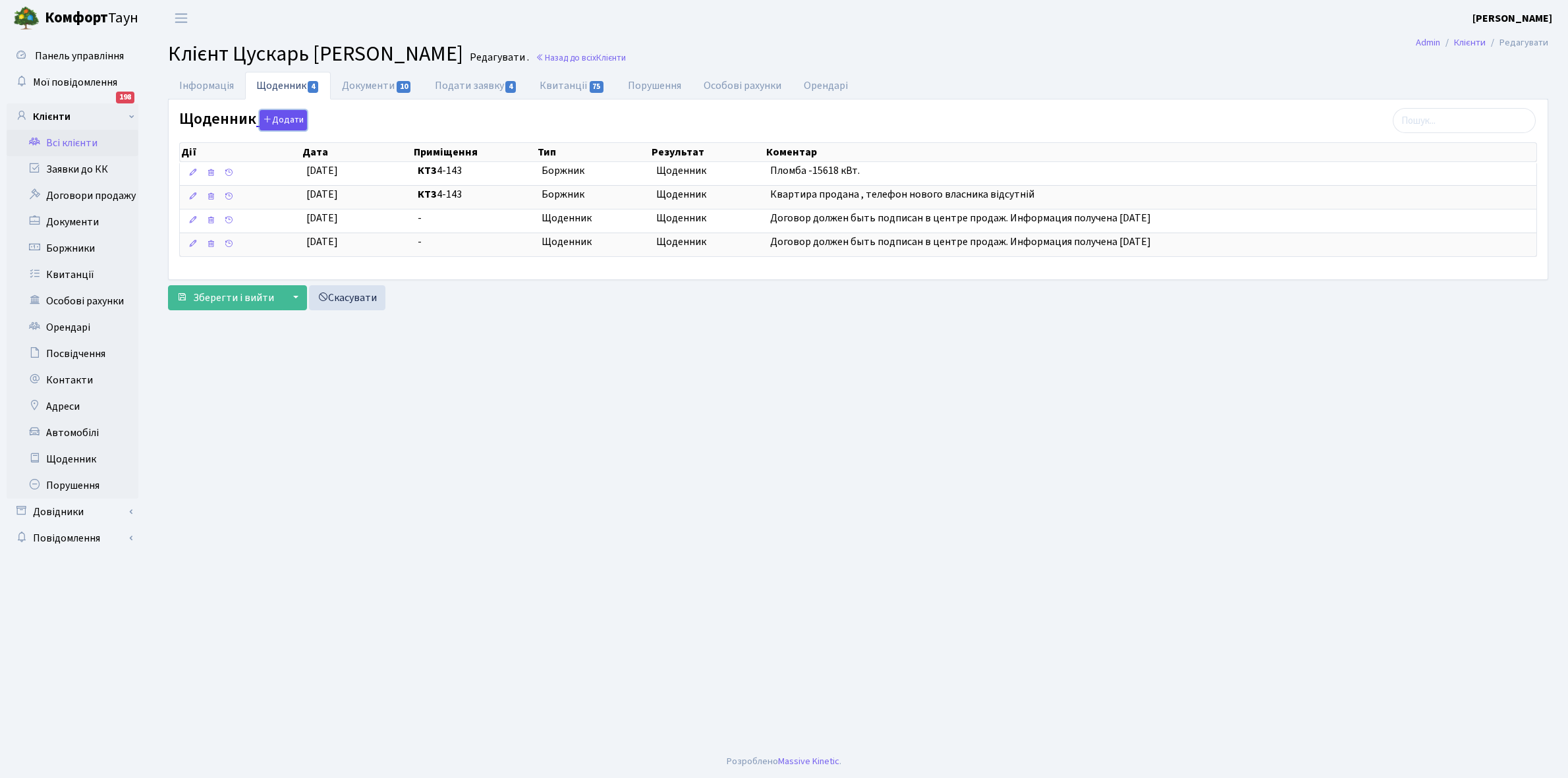
click at [278, 119] on button "Додати" at bounding box center [283, 119] width 47 height 20
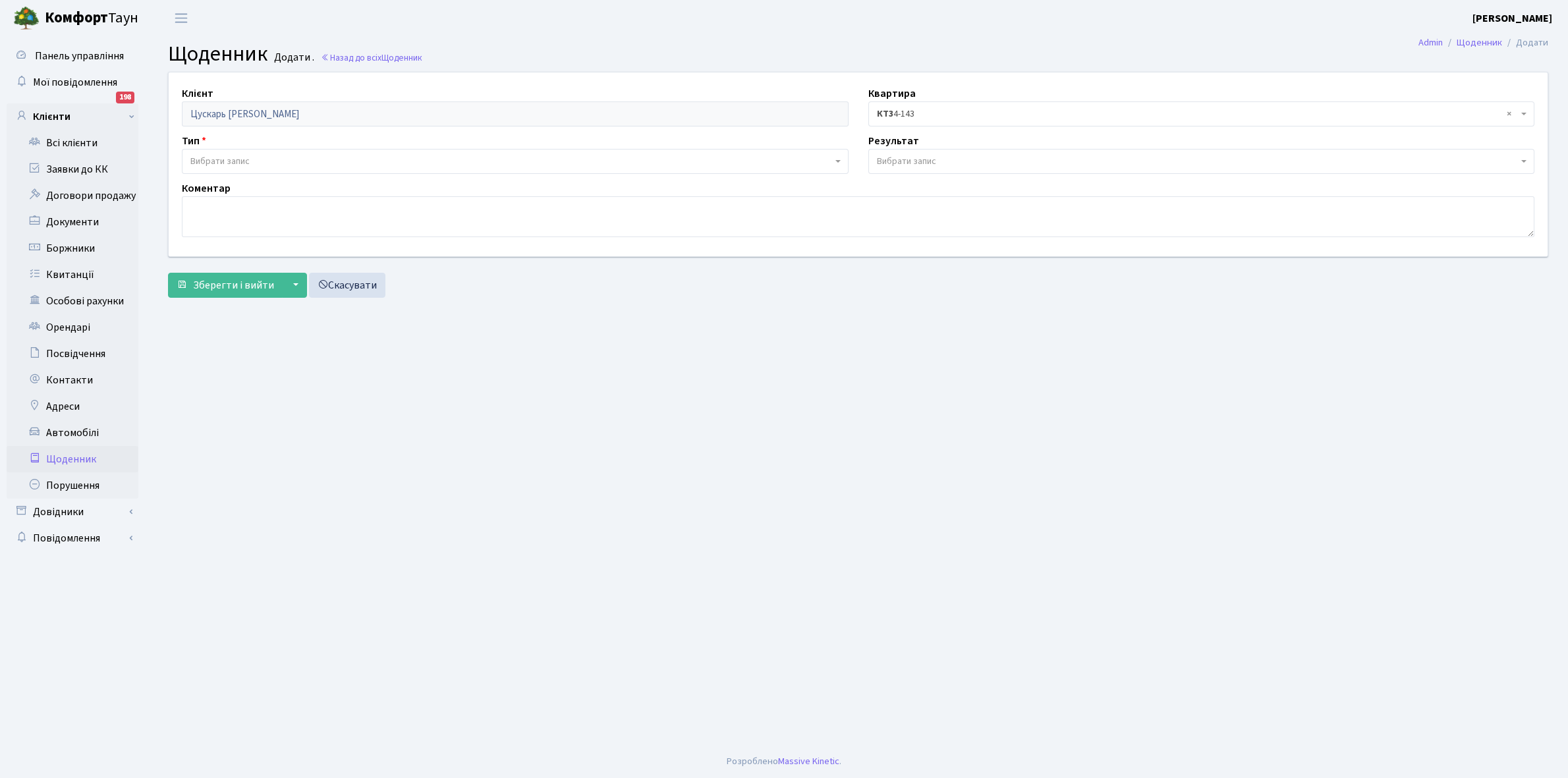
click at [226, 162] on span "Вибрати запис" at bounding box center [220, 161] width 59 height 13
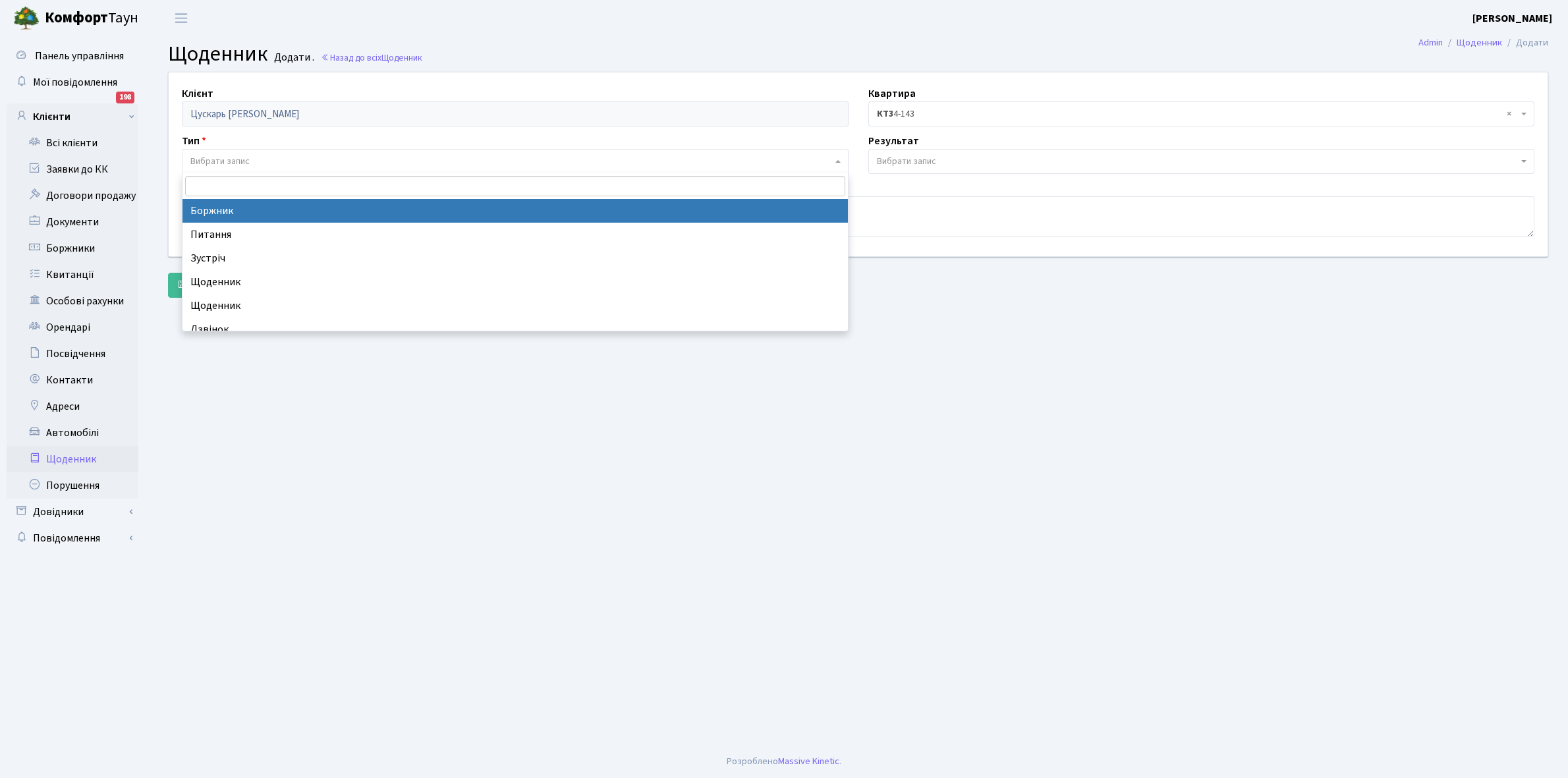
select select "189"
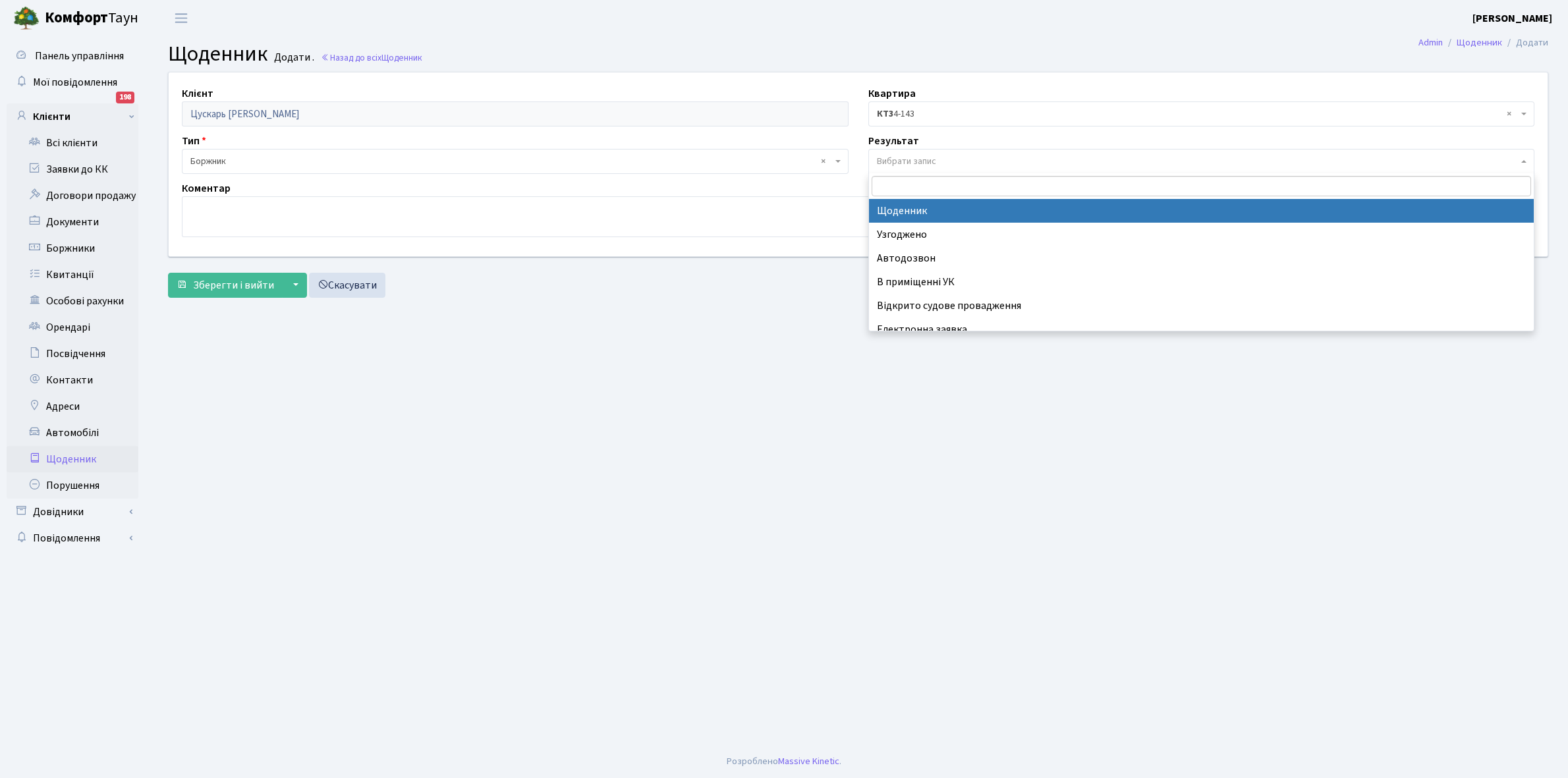
click at [953, 151] on span "Вибрати запис" at bounding box center [1201, 161] width 667 height 25
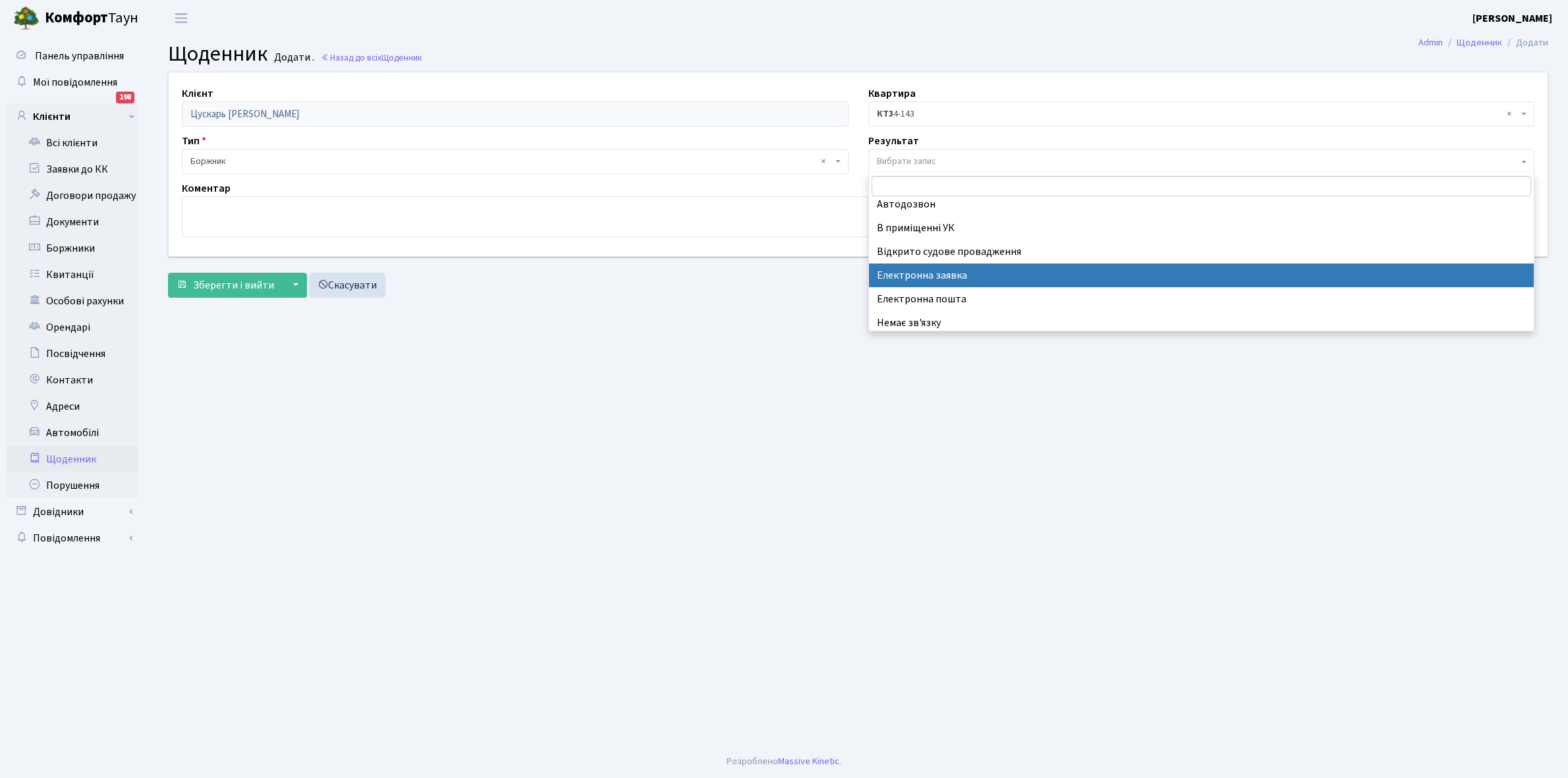
scroll to position [81, 0]
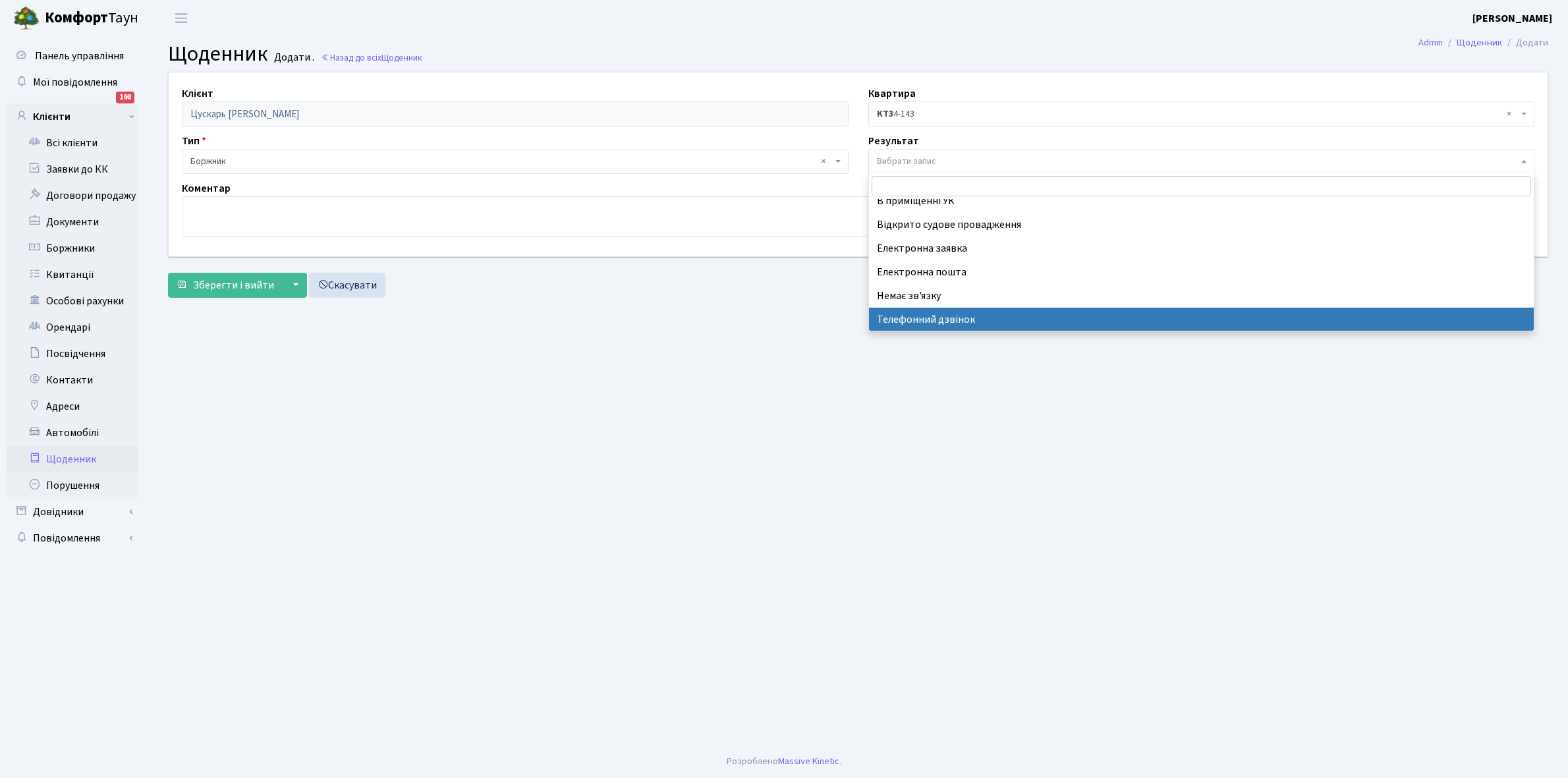
select select "196"
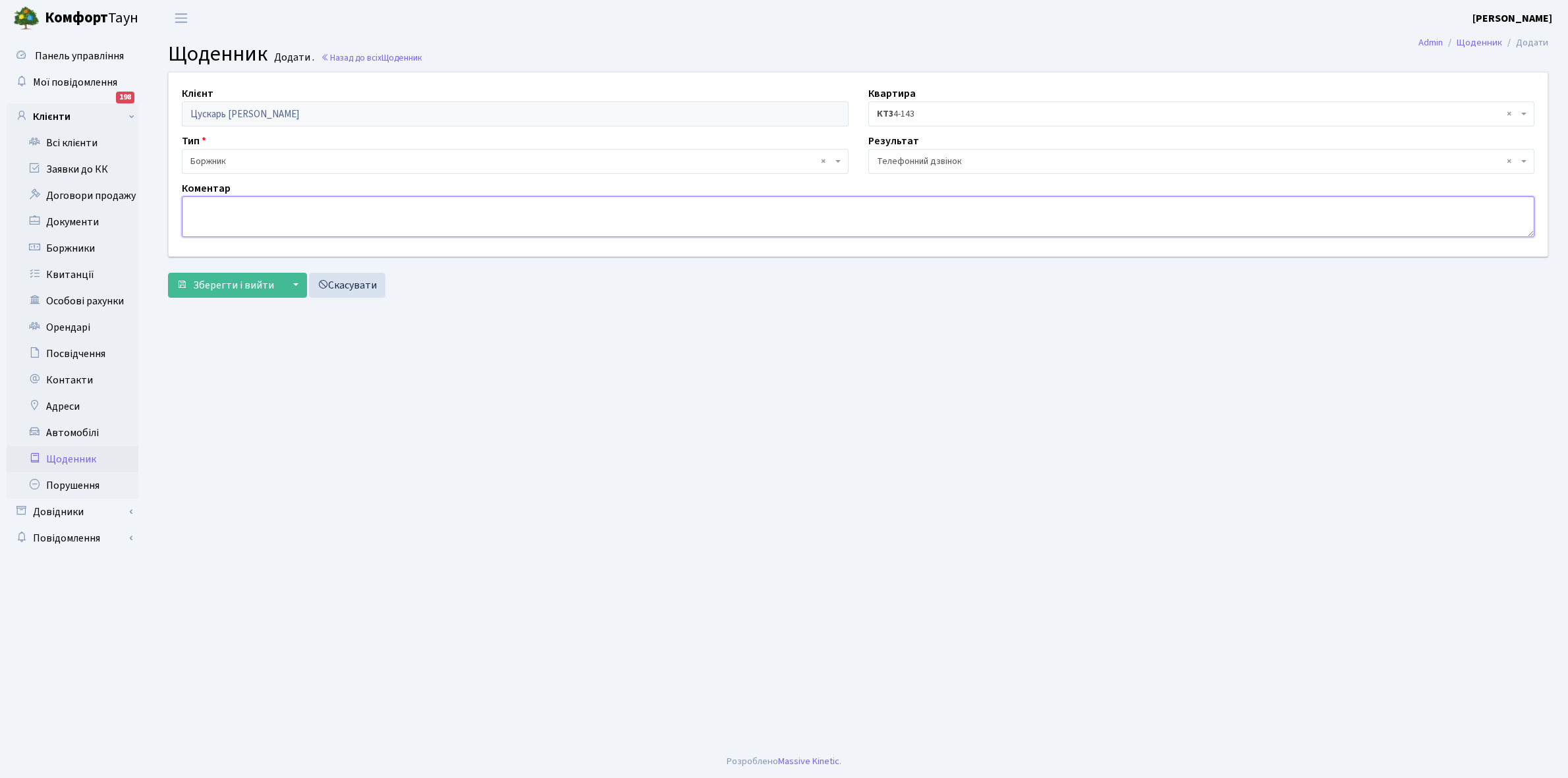
click at [206, 212] on textarea at bounding box center [857, 216] width 1352 height 40
click at [206, 205] on textarea "Терефон нового власника відсутній" at bounding box center [857, 216] width 1352 height 40
type textarea "Телефон нового власника відсутній"
click at [218, 285] on span "Зберегти і вийти" at bounding box center [234, 285] width 81 height 14
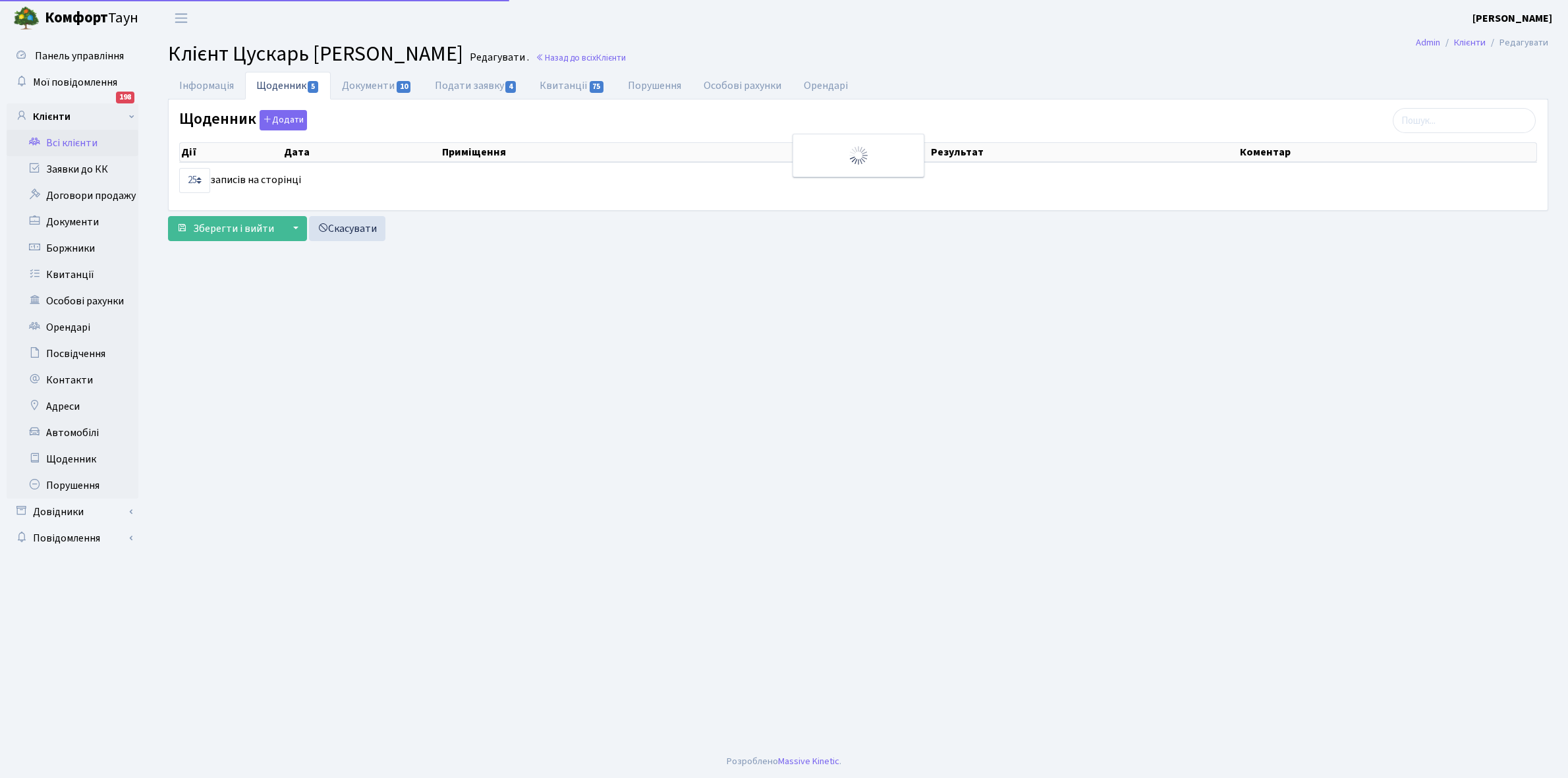
select select "25"
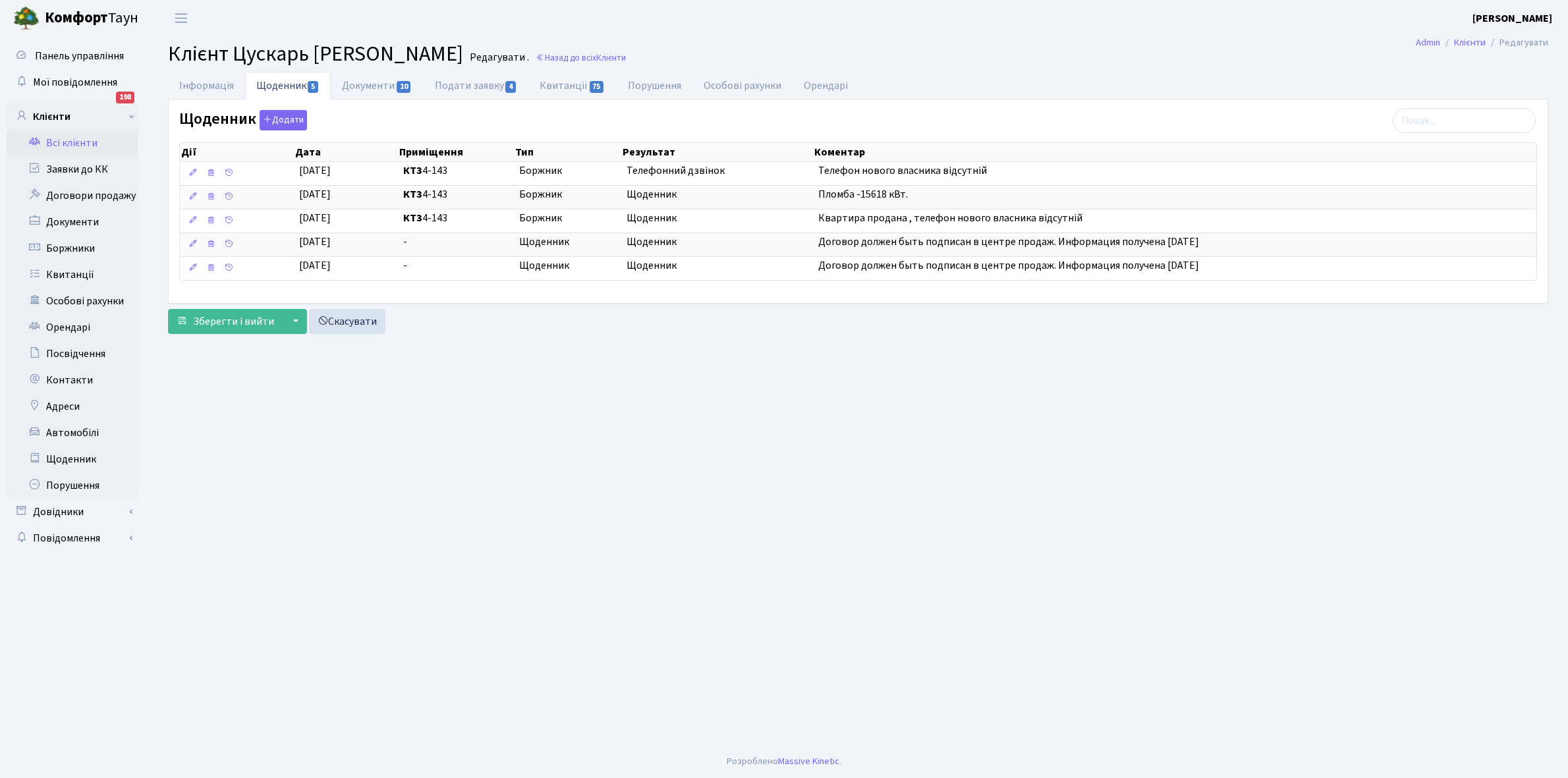
click at [79, 138] on link "Всі клієнти" at bounding box center [72, 143] width 132 height 26
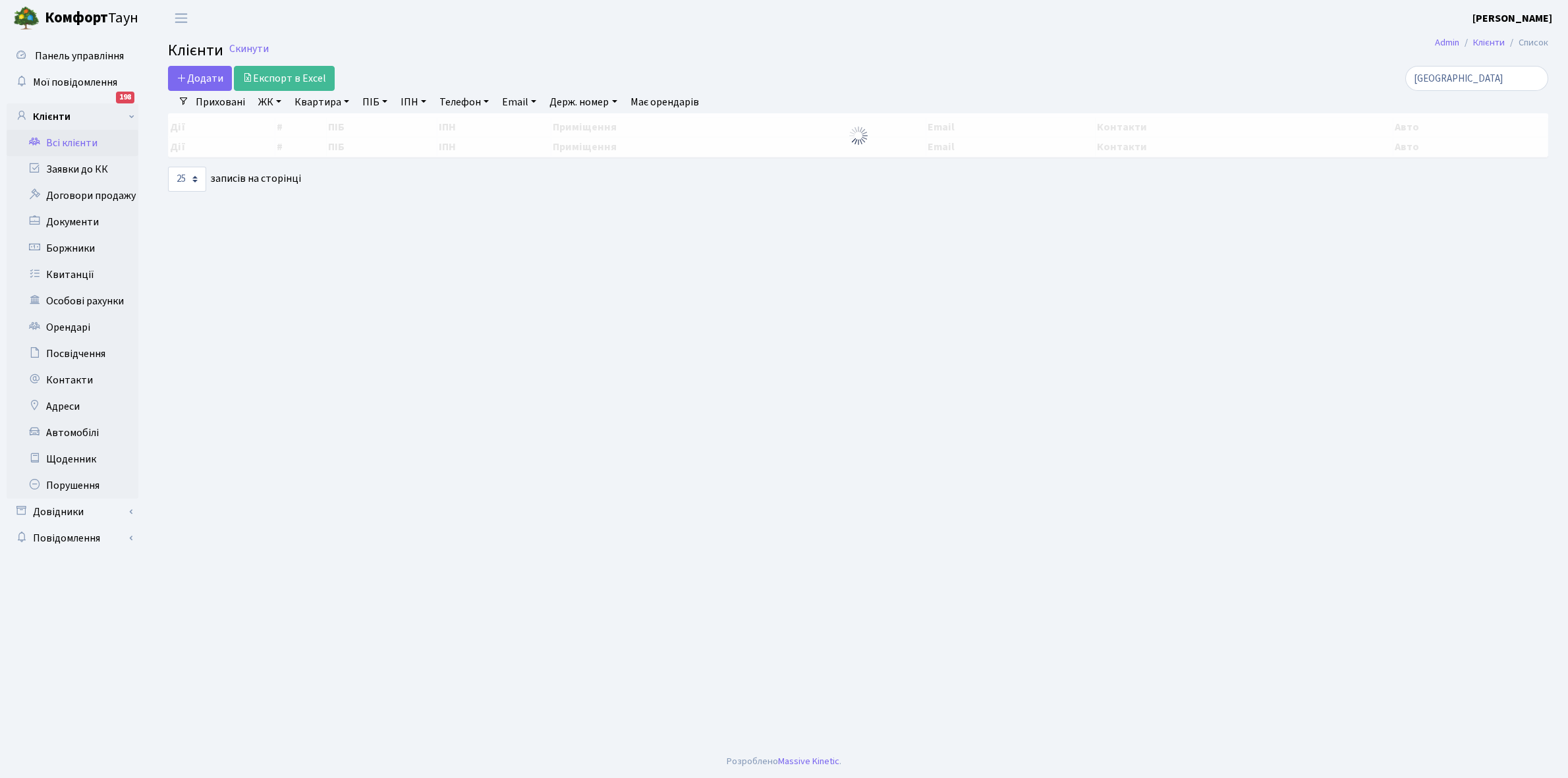
select select "25"
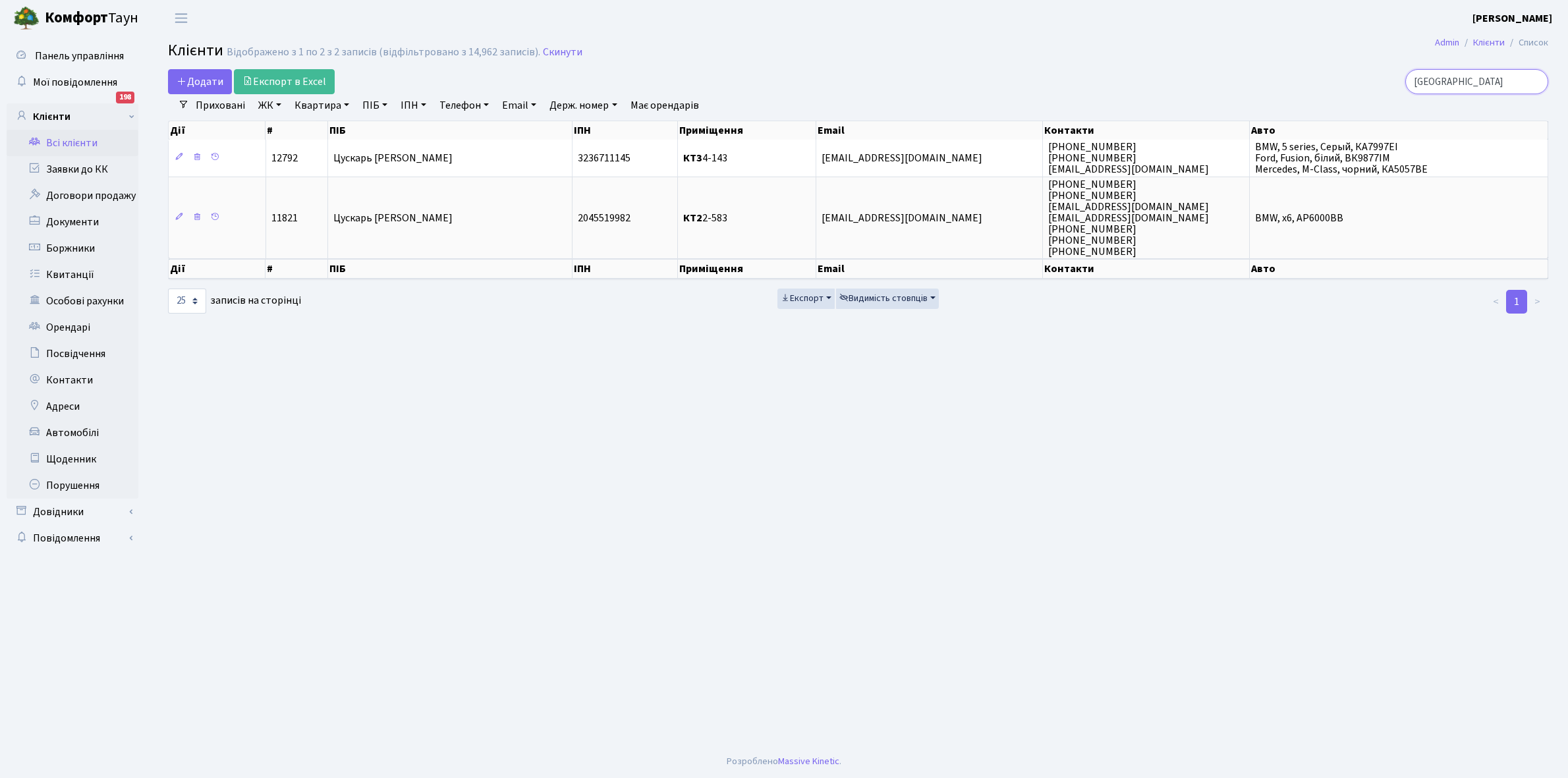
click at [1484, 86] on input "Цускарь" at bounding box center [1476, 82] width 143 height 25
type input "Ц"
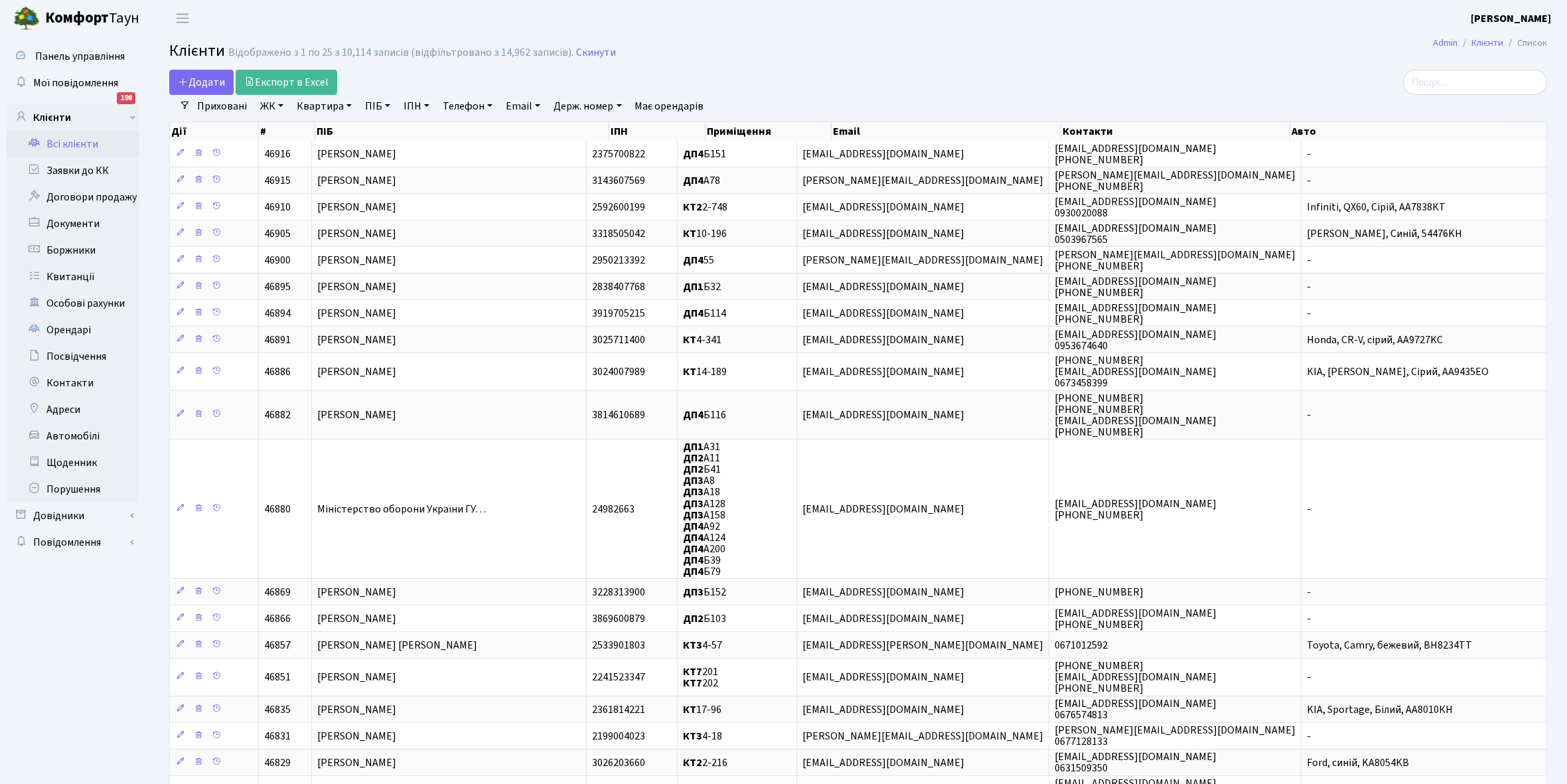
click at [76, 141] on link "Всі клієнти" at bounding box center [73, 144] width 133 height 27
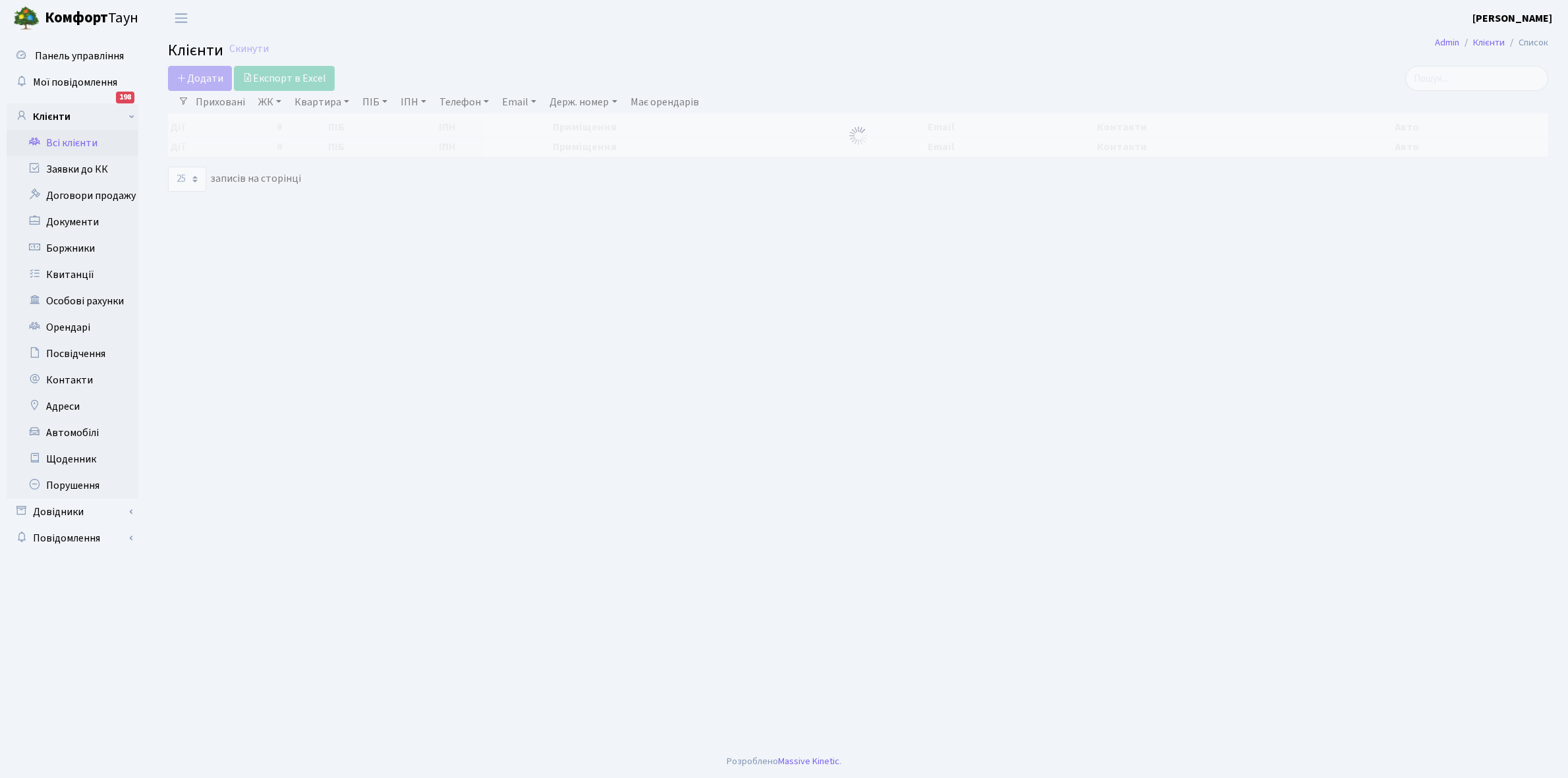
select select "25"
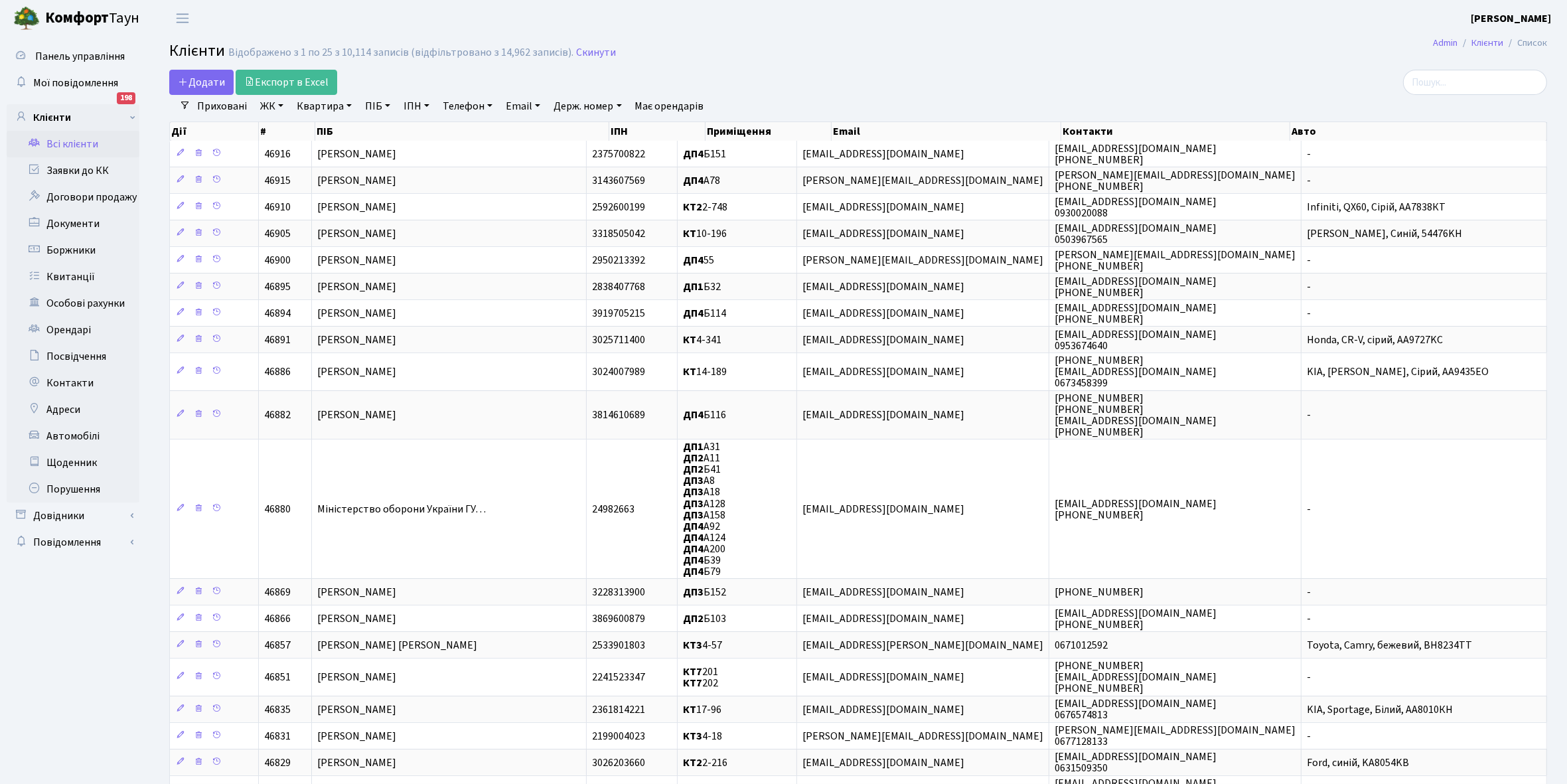
click at [282, 103] on link "ЖК" at bounding box center [272, 105] width 34 height 22
click at [323, 150] on li "КТ, вул. Регенераторна, 4" at bounding box center [337, 152] width 160 height 23
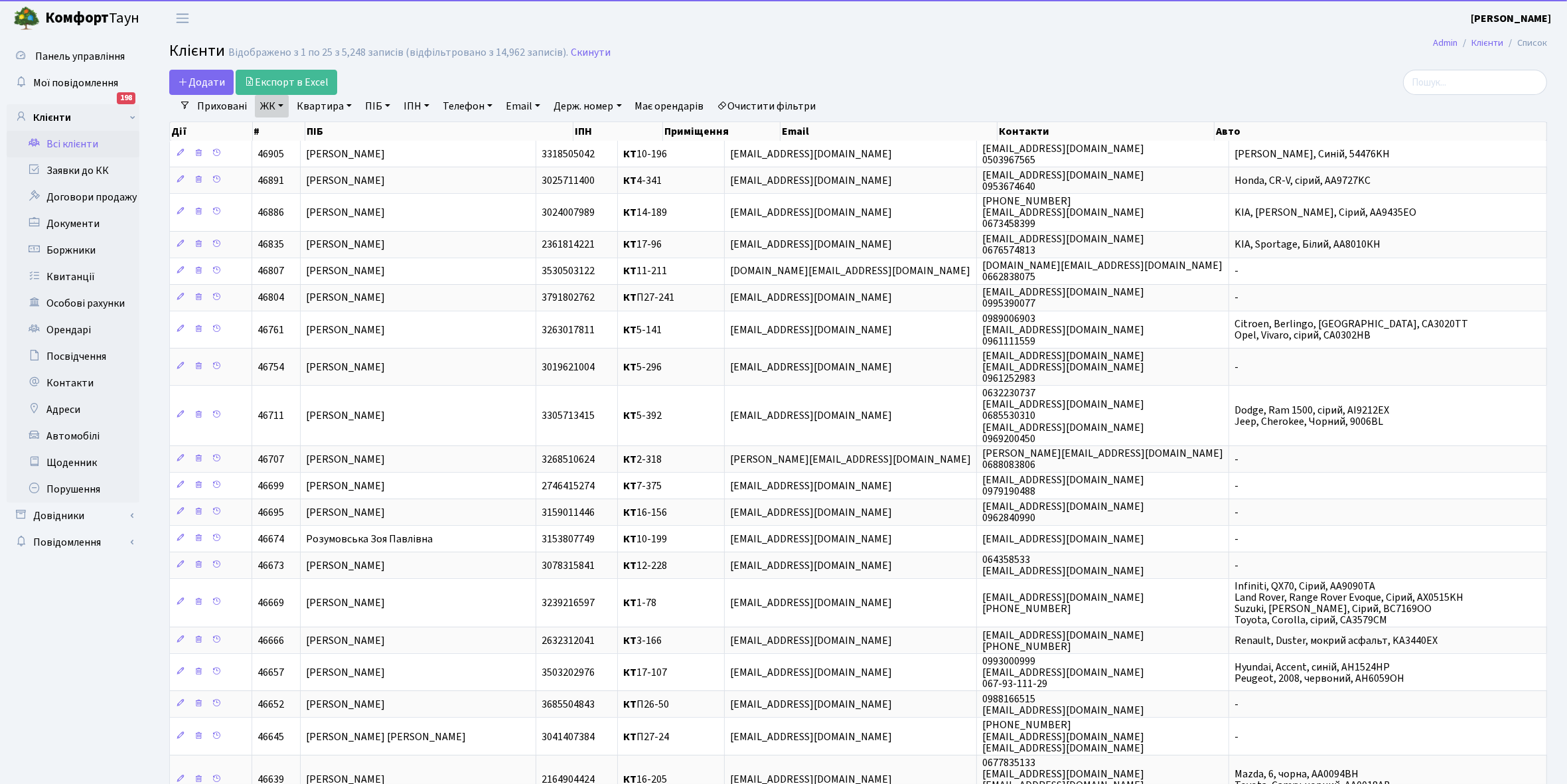
click at [349, 104] on link "Квартира" at bounding box center [324, 105] width 66 height 22
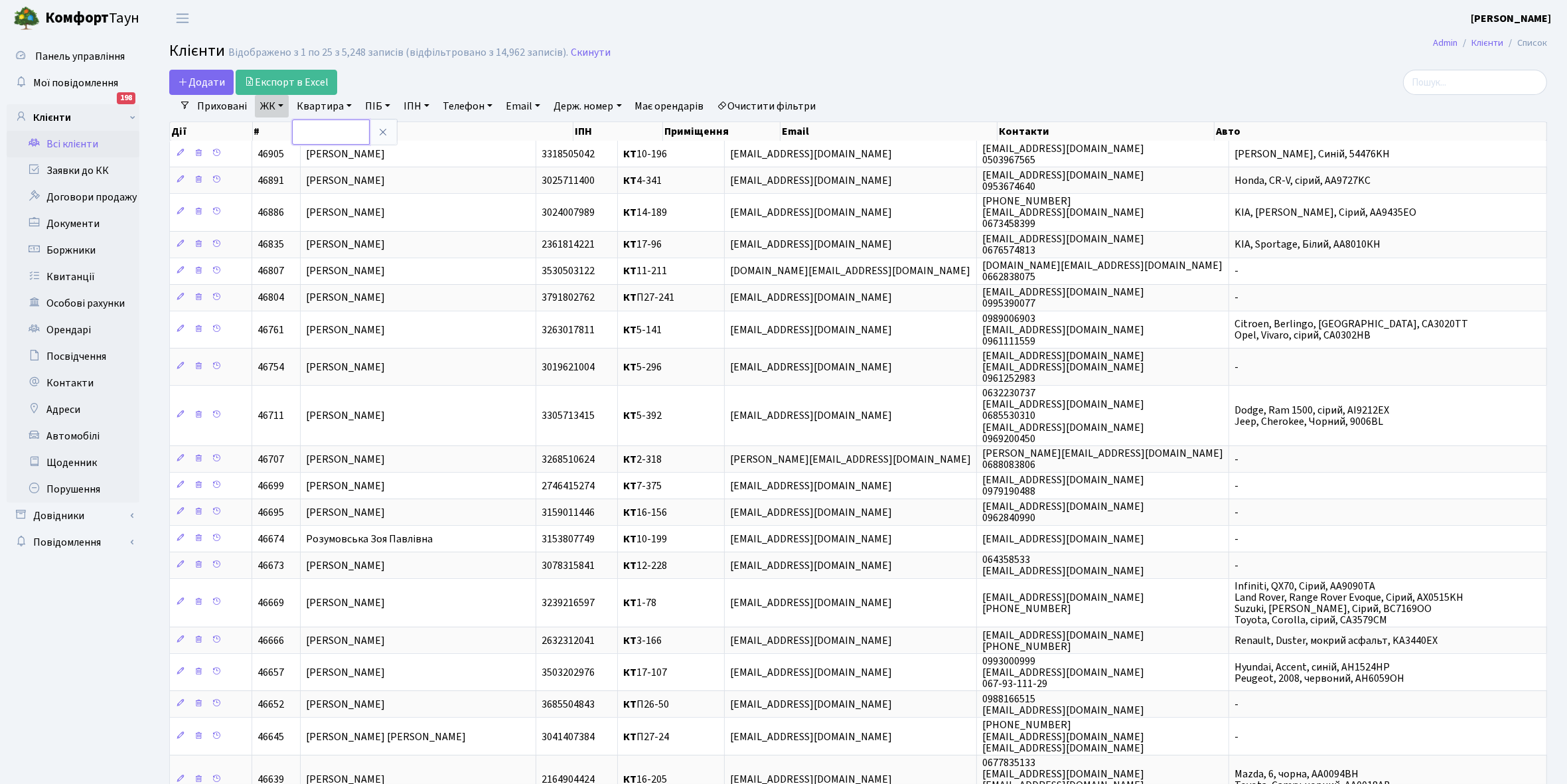
click at [333, 134] on input "text" at bounding box center [331, 132] width 78 height 25
type input "5-172"
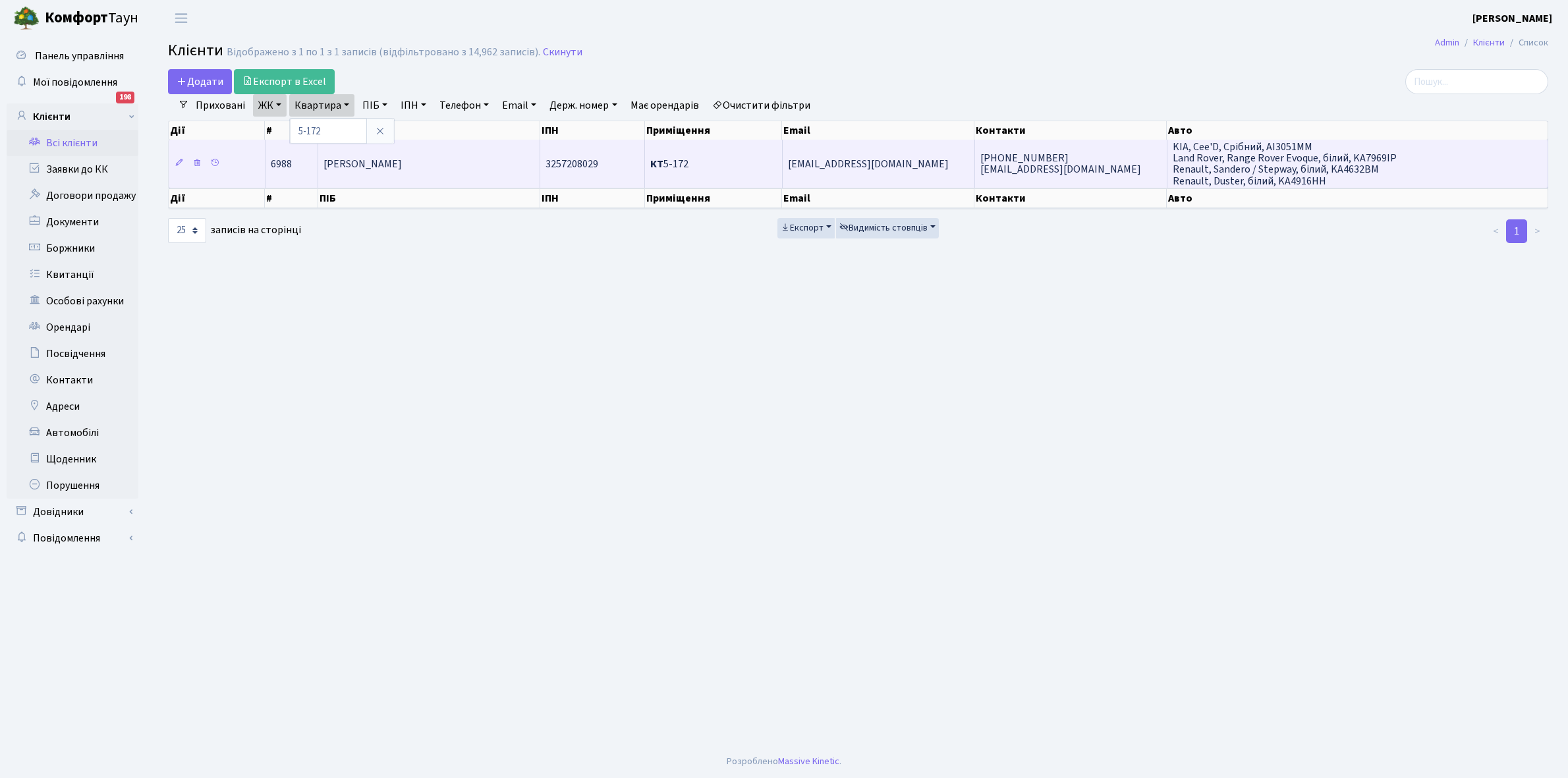
click at [401, 165] on span "Крікавцова Яна Вікторівна" at bounding box center [362, 163] width 78 height 14
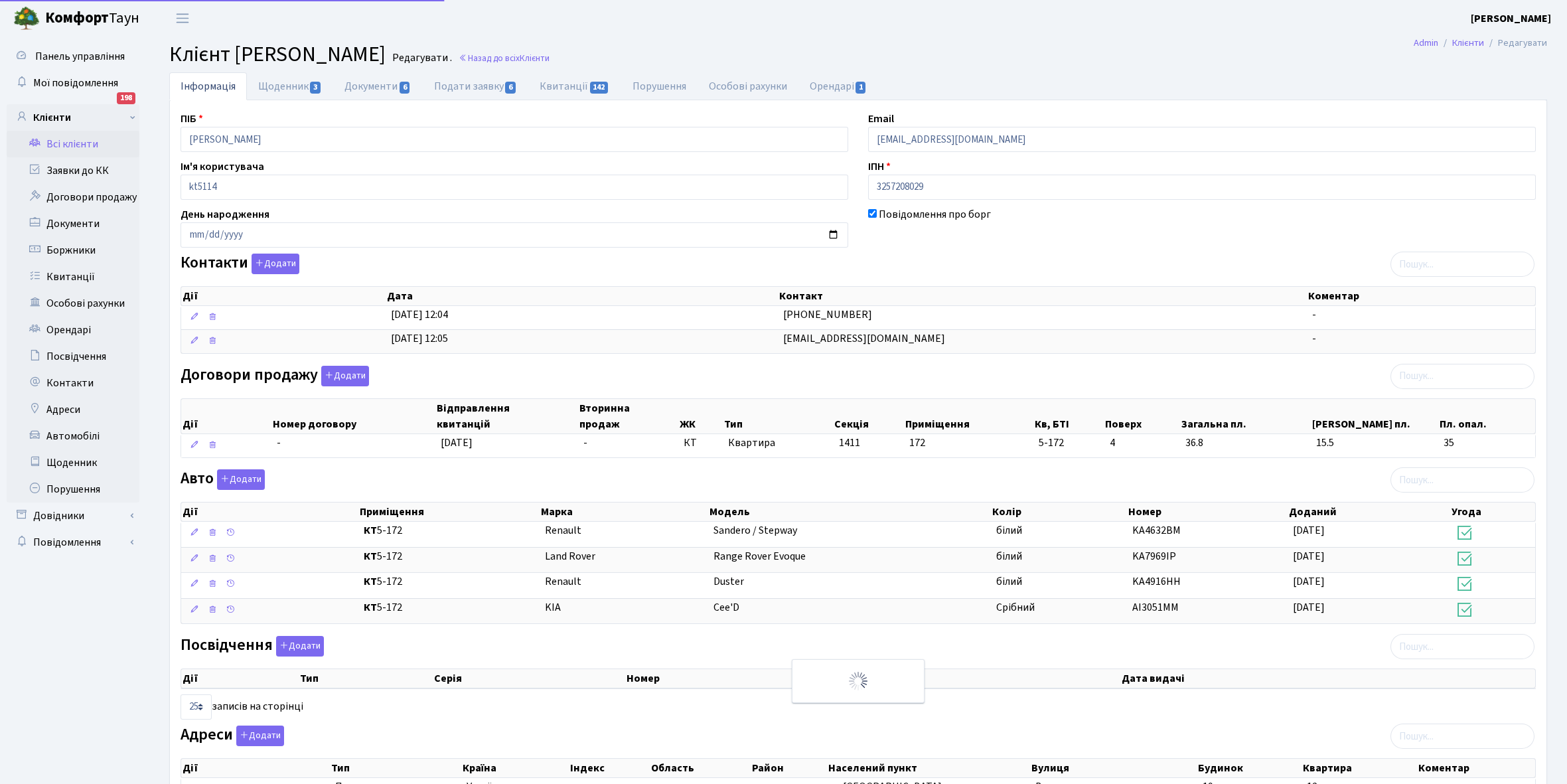
select select "25"
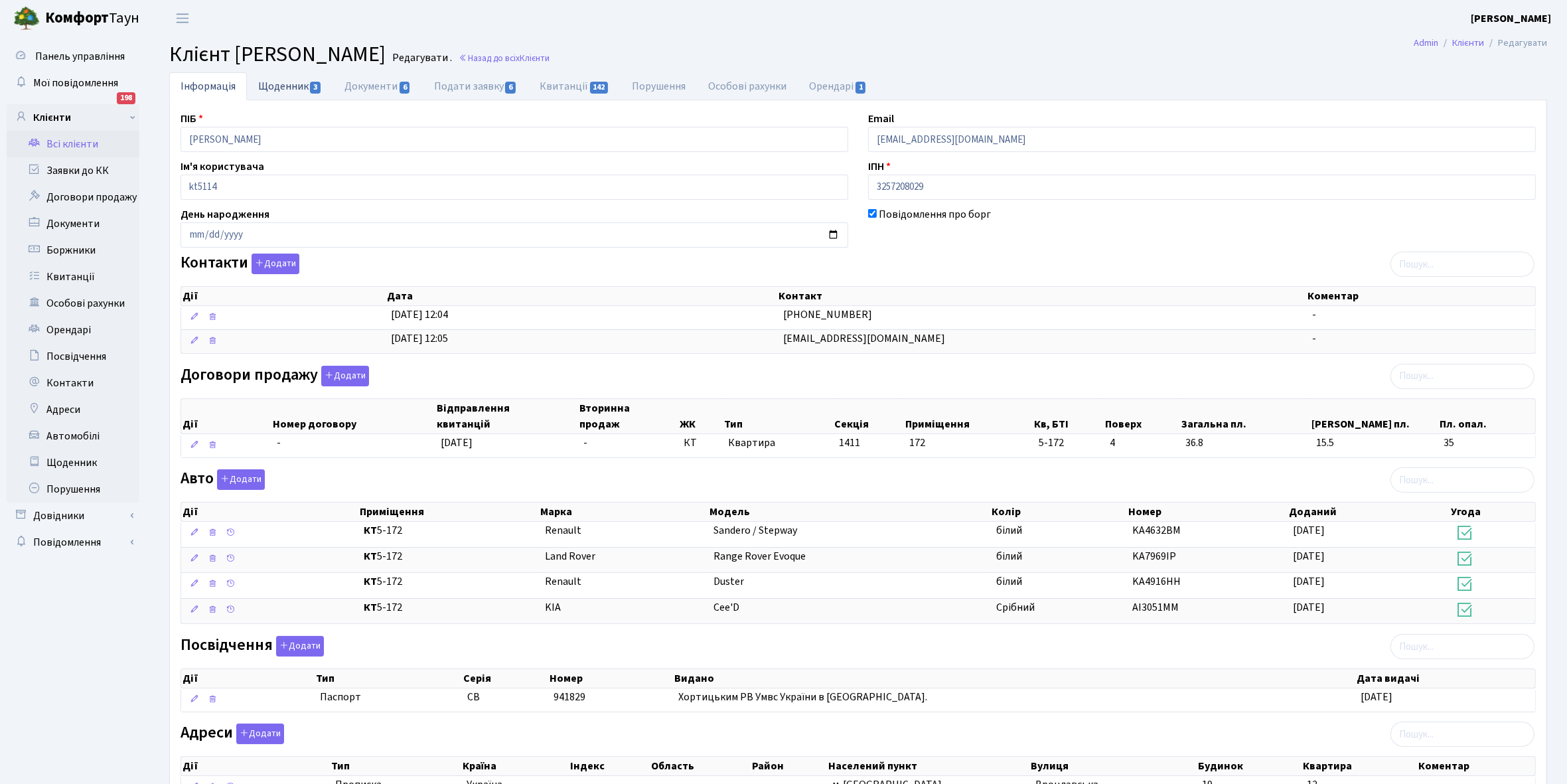
click at [269, 87] on link "Щоденник 3" at bounding box center [289, 86] width 86 height 27
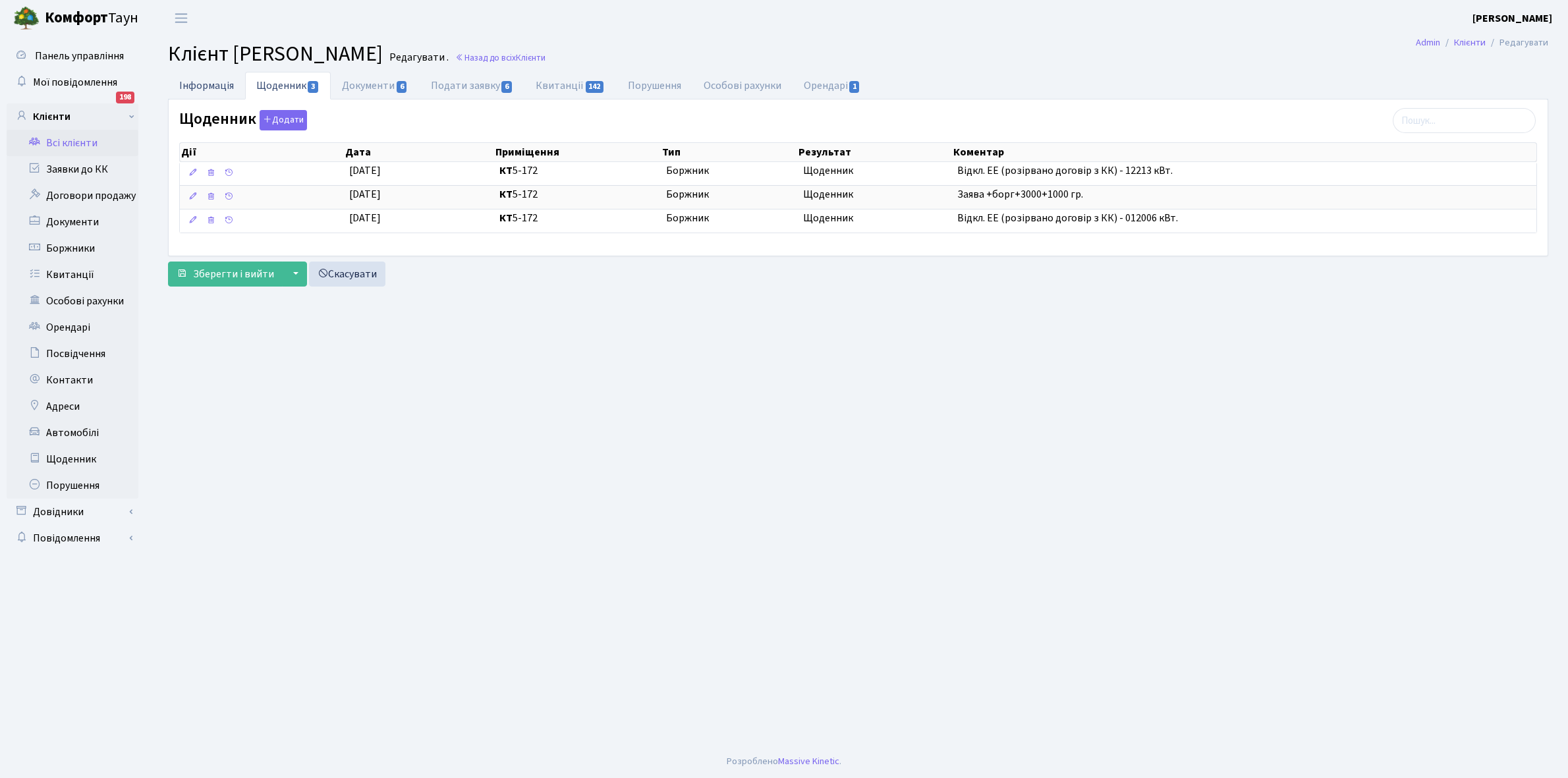
click at [209, 86] on link "Інформація" at bounding box center [206, 85] width 77 height 27
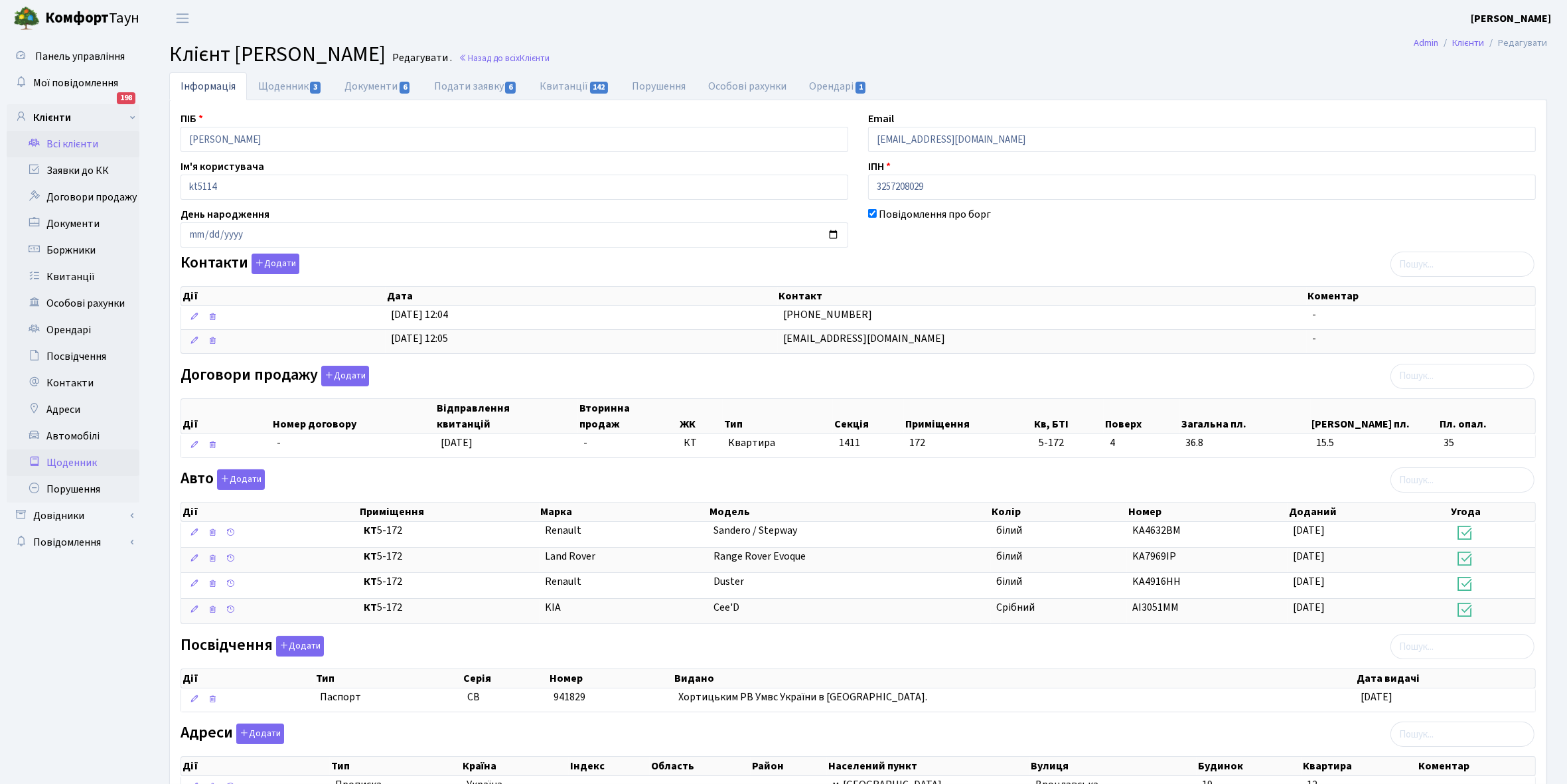
click at [58, 461] on link "Щоденник" at bounding box center [73, 463] width 133 height 27
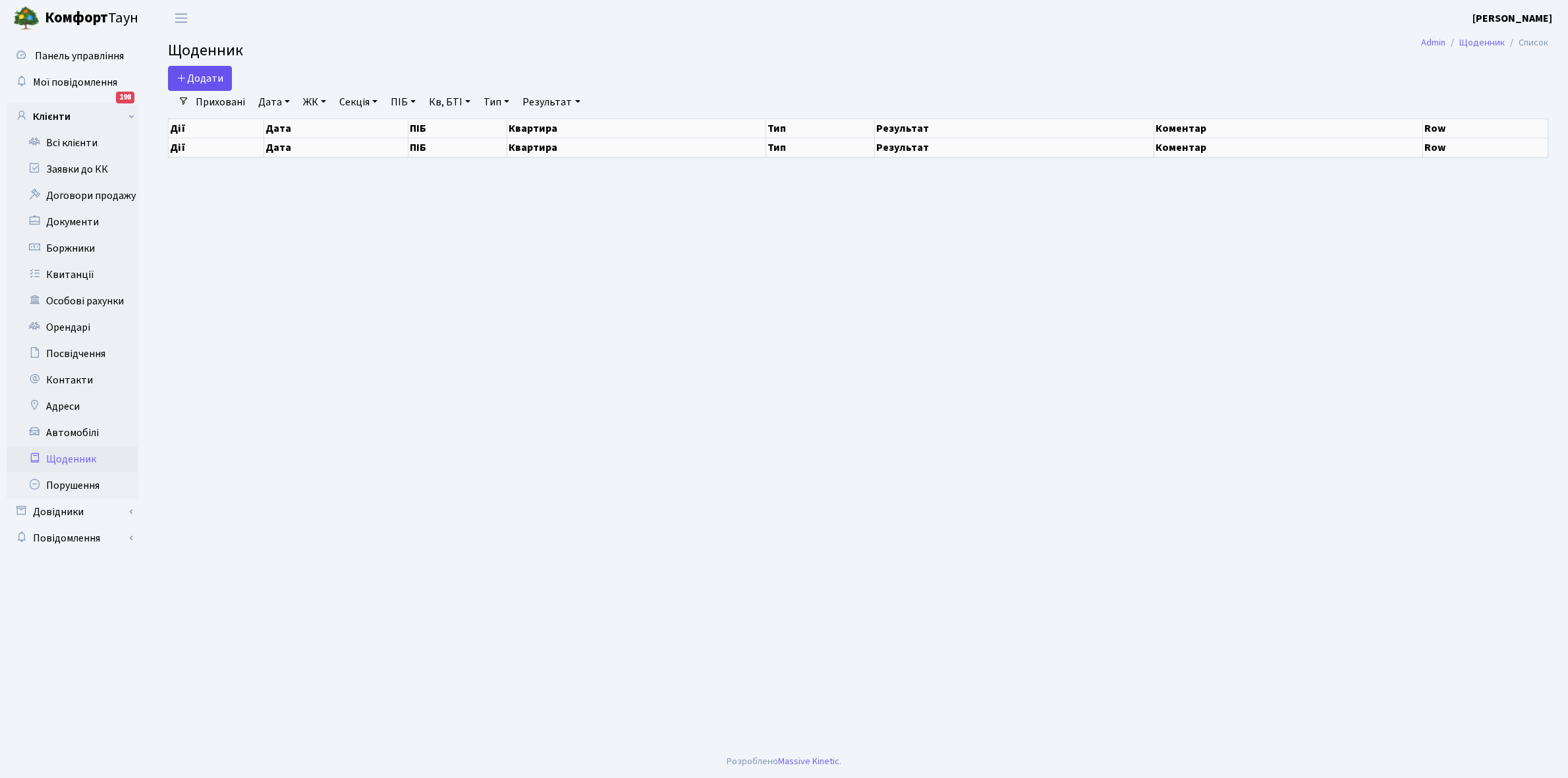
select select "25"
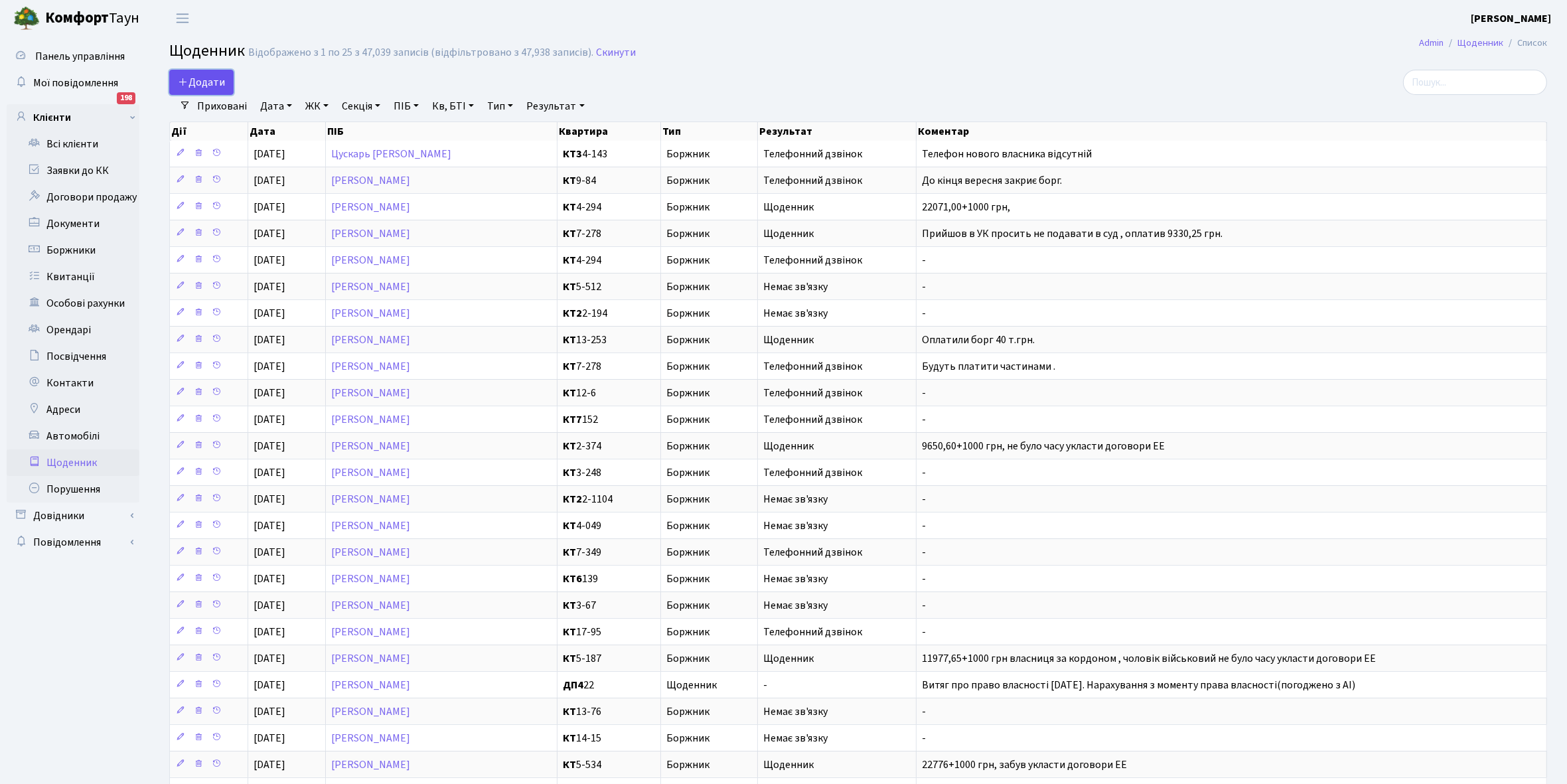
click at [206, 75] on span "Додати" at bounding box center [201, 82] width 47 height 14
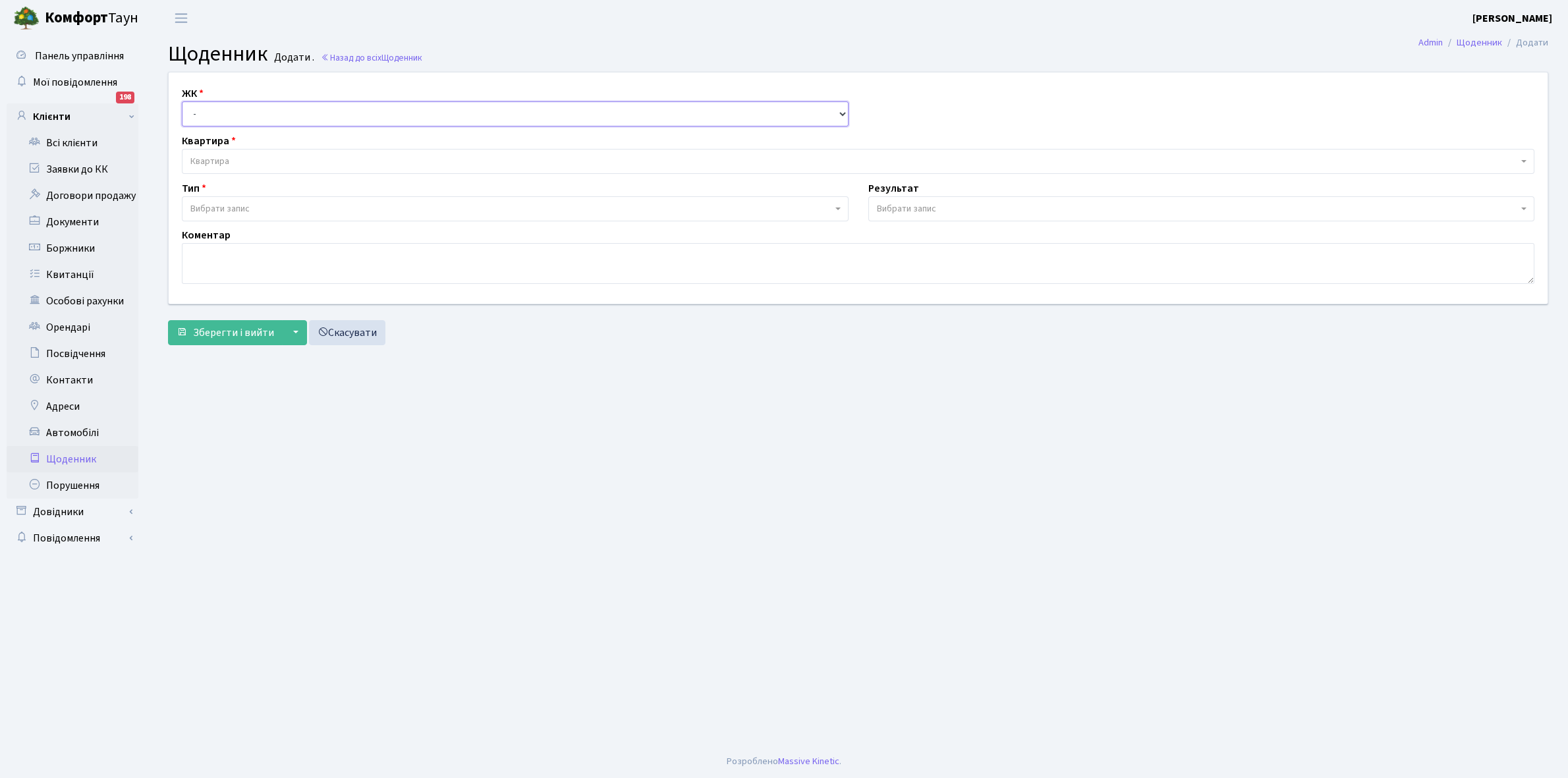
click at [220, 106] on select "- КТ, вул. Регенераторна, 4 КТ2, просп. [STREET_ADDRESS] [STREET_ADDRESS] [PERS…" at bounding box center [515, 113] width 667 height 25
select select "271"
click at [182, 101] on select "- КТ, вул. Регенераторна, 4 КТ2, просп. [STREET_ADDRESS] [STREET_ADDRESS] [PERS…" at bounding box center [515, 113] width 667 height 25
select select
click at [244, 154] on span "Квартира" at bounding box center [857, 161] width 1352 height 25
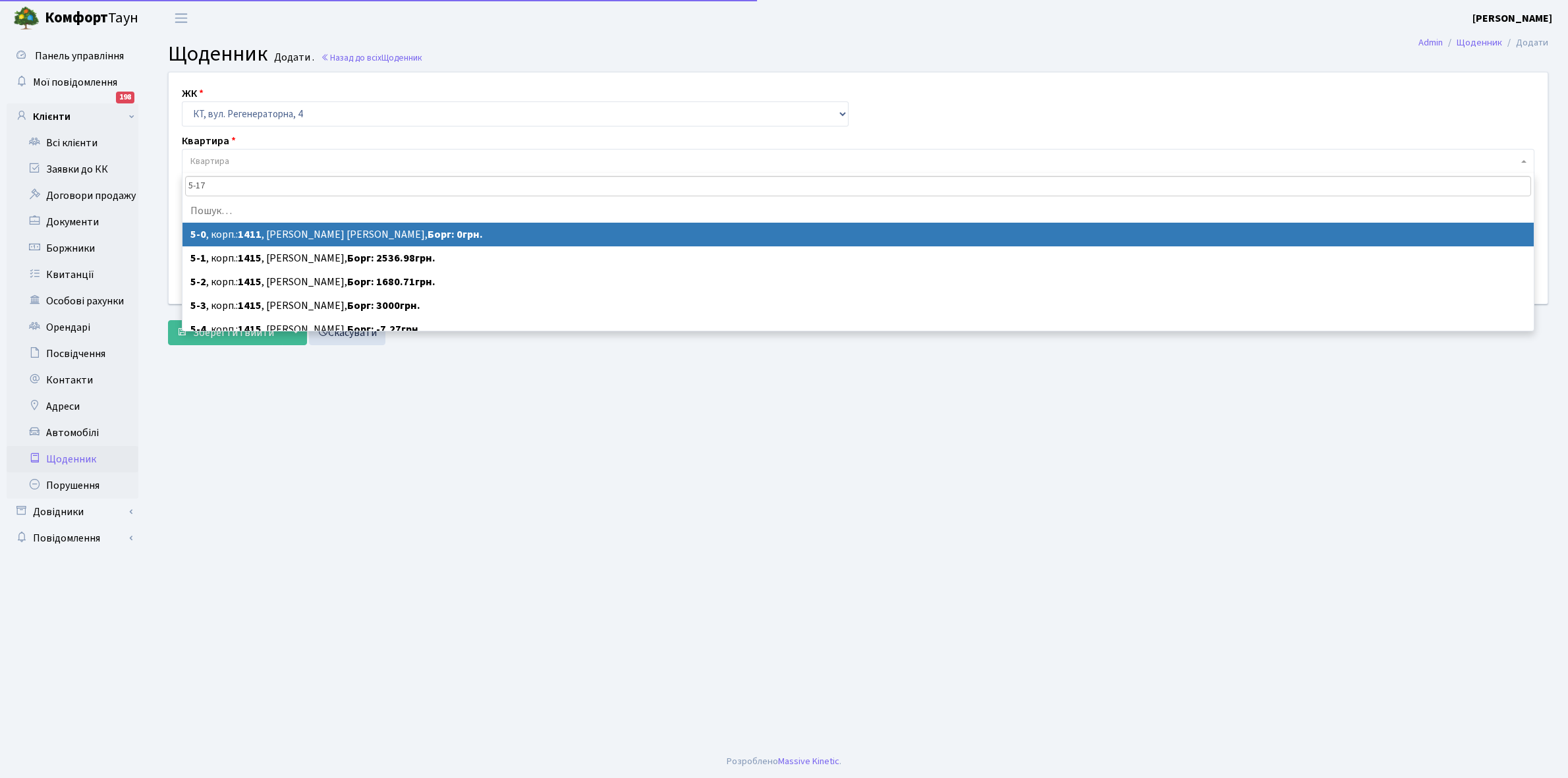
type input "5-172"
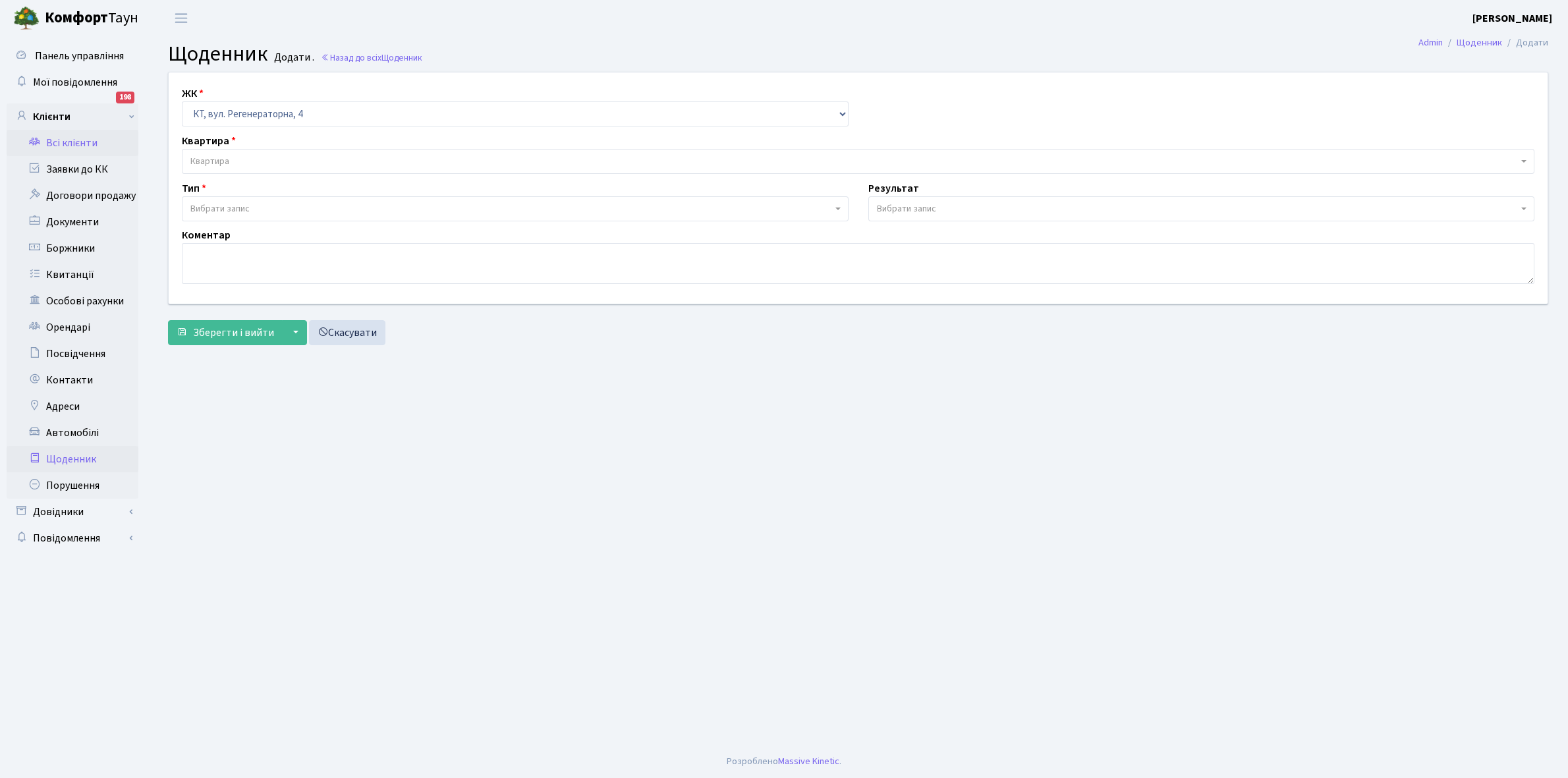
click at [73, 140] on link "Всі клієнти" at bounding box center [72, 143] width 132 height 26
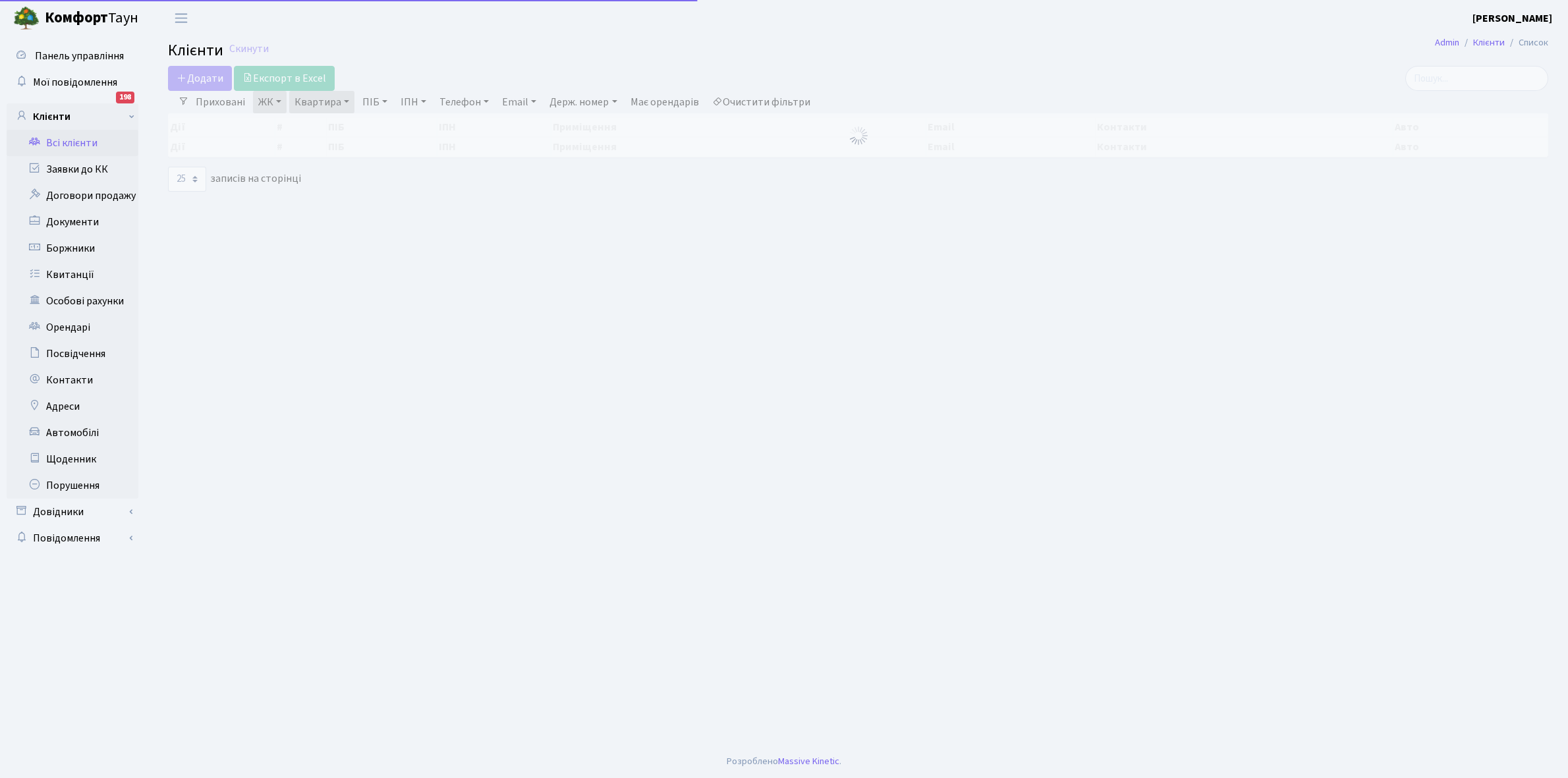
select select "25"
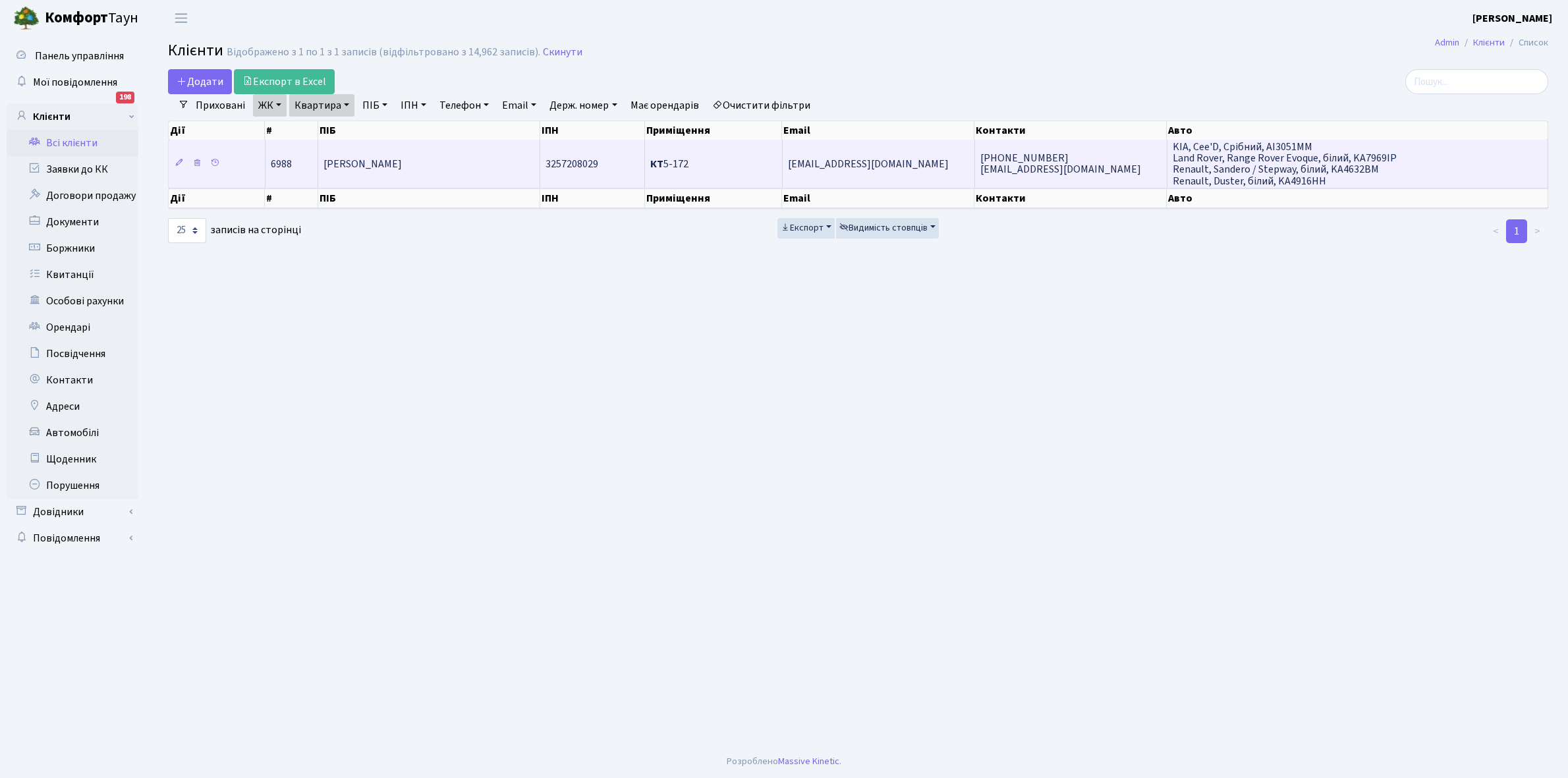
click at [491, 156] on td "[PERSON_NAME]" at bounding box center [429, 163] width 222 height 47
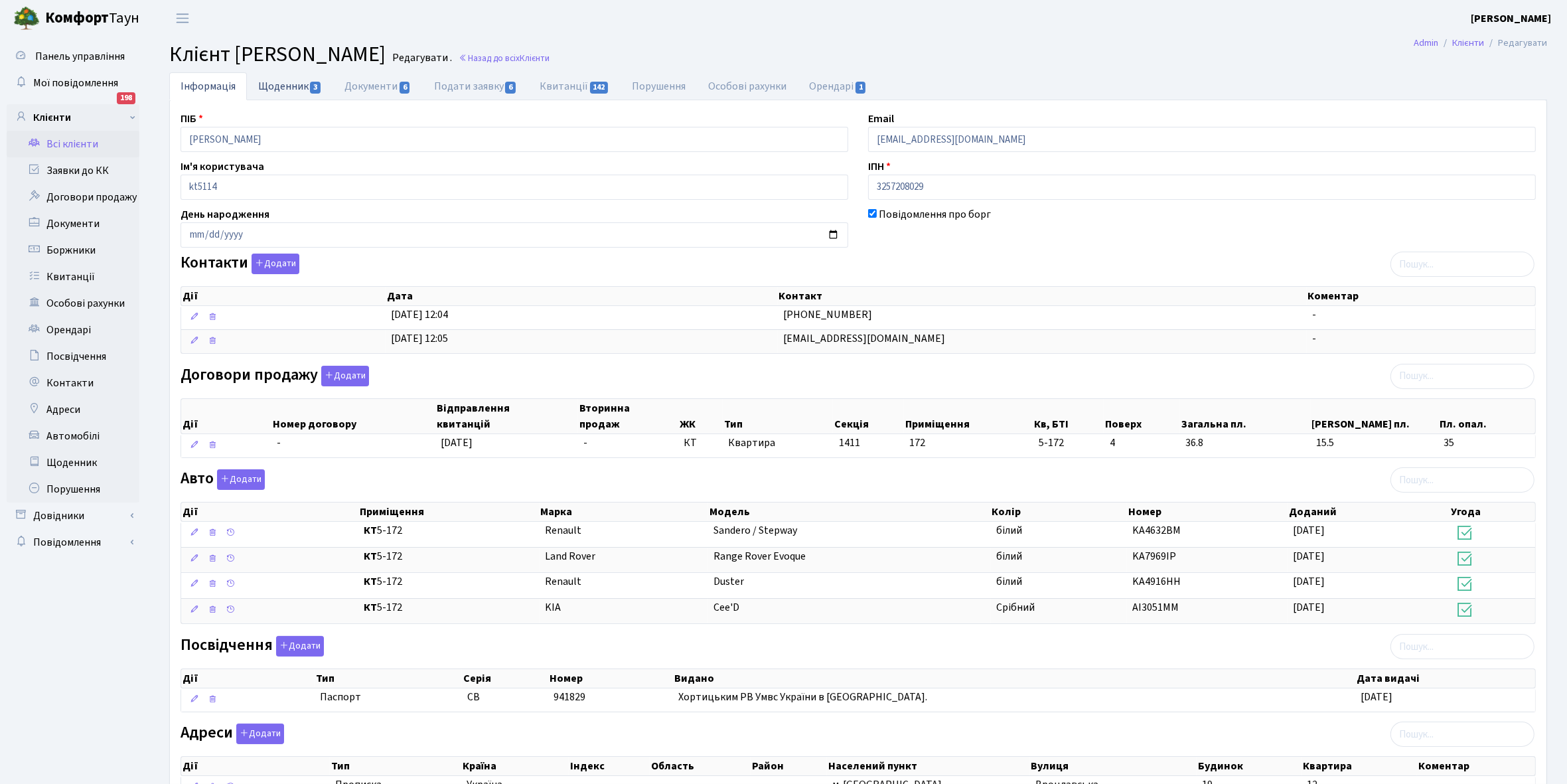
click at [270, 84] on link "Щоденник 3" at bounding box center [289, 86] width 86 height 27
select select "25"
